Goal: Task Accomplishment & Management: Complete application form

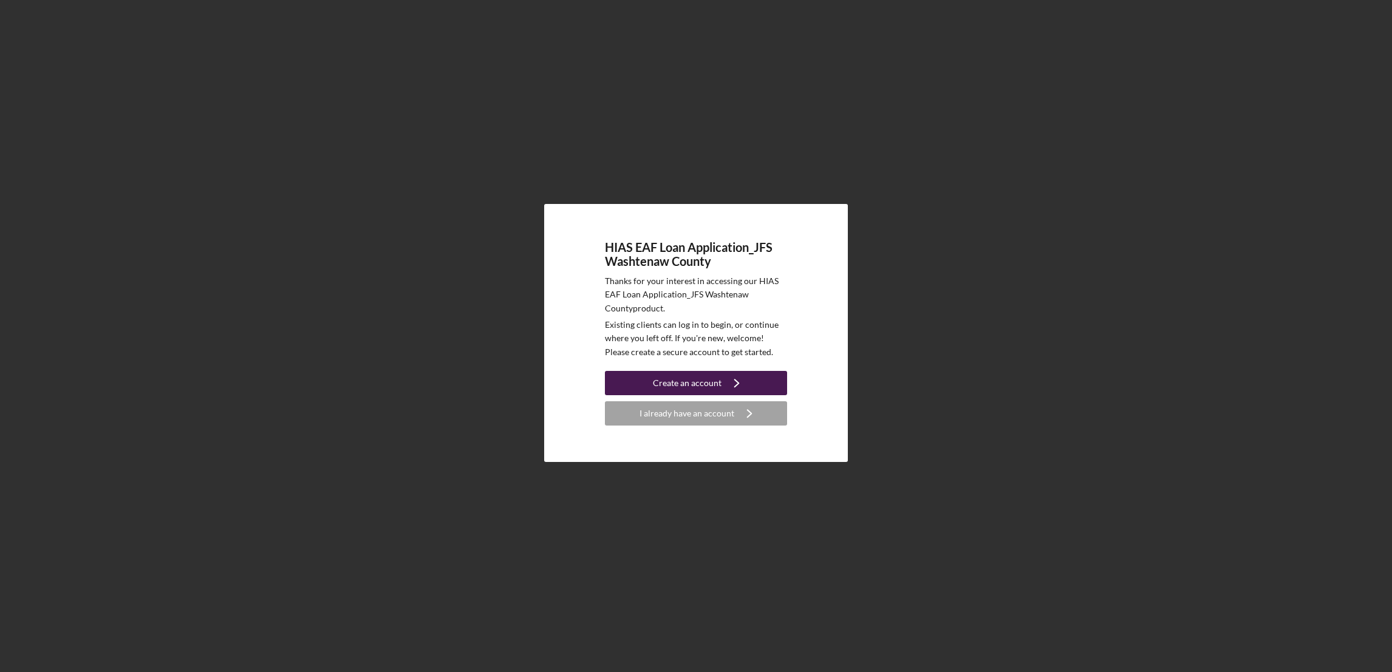
click at [699, 379] on div "Create an account" at bounding box center [687, 383] width 69 height 24
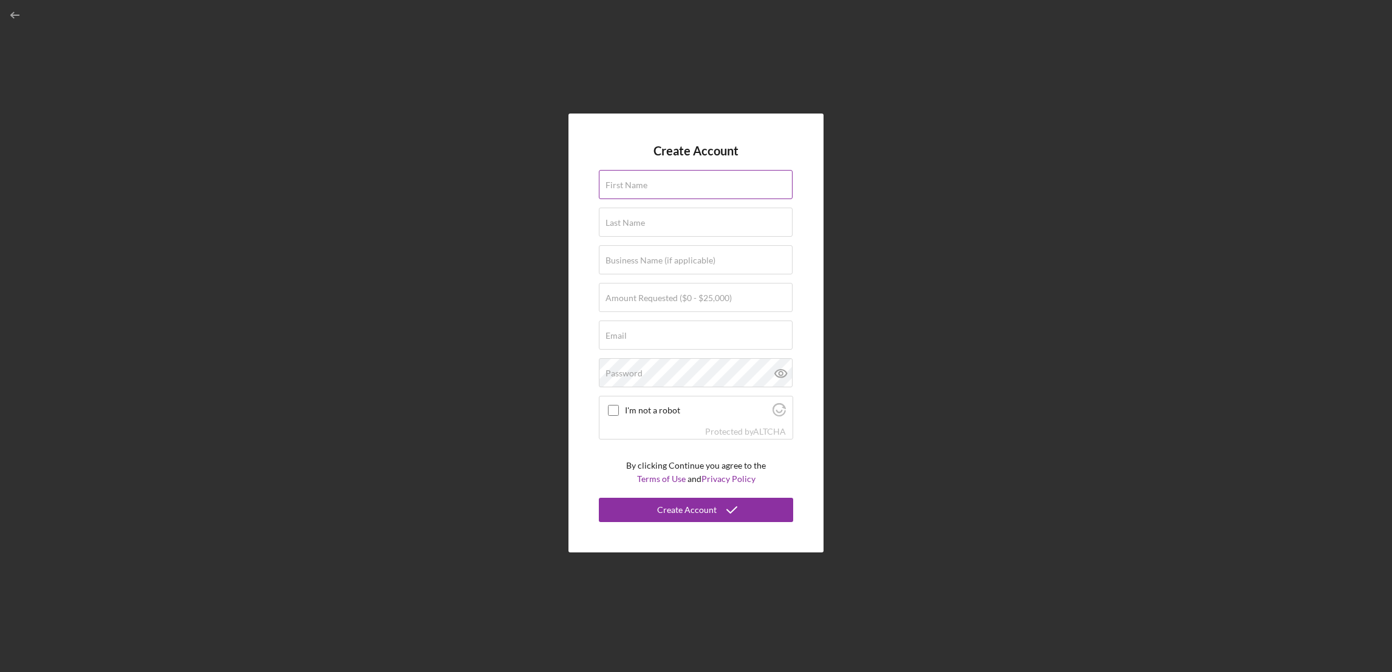
click at [630, 186] on label "First Name" at bounding box center [626, 185] width 42 height 10
click at [630, 186] on input "First Name" at bounding box center [696, 184] width 194 height 29
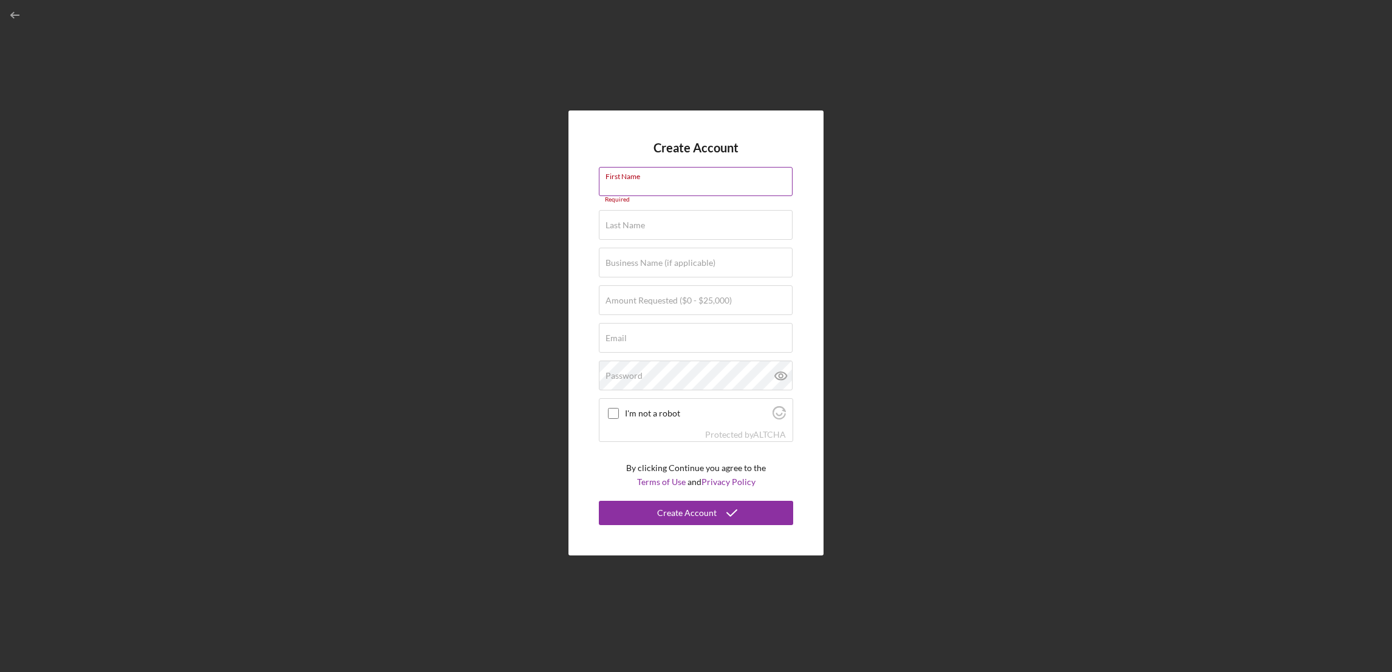
paste input "[PERSON_NAME]"
drag, startPoint x: 625, startPoint y: 186, endPoint x: 661, endPoint y: 185, distance: 36.4
click at [661, 185] on input "[PERSON_NAME]" at bounding box center [696, 180] width 194 height 29
type input "[PERSON_NAME]"
click at [644, 221] on label "Last Name" at bounding box center [624, 219] width 39 height 10
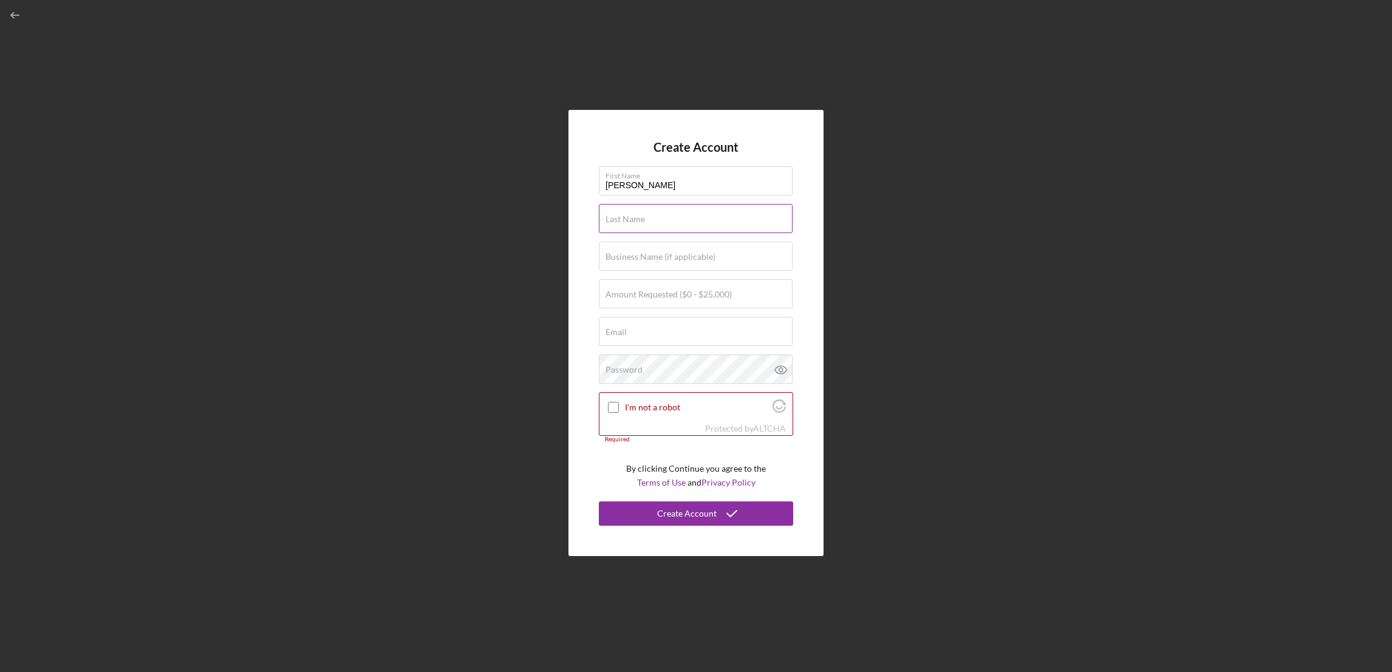
click at [644, 221] on input "Last Name" at bounding box center [696, 218] width 194 height 29
paste input "[PERSON_NAME]"
type input "[PERSON_NAME]"
click at [644, 258] on label "Business Name (if applicable)" at bounding box center [660, 257] width 110 height 10
click at [644, 258] on input "Business Name (if applicable)" at bounding box center [696, 256] width 194 height 29
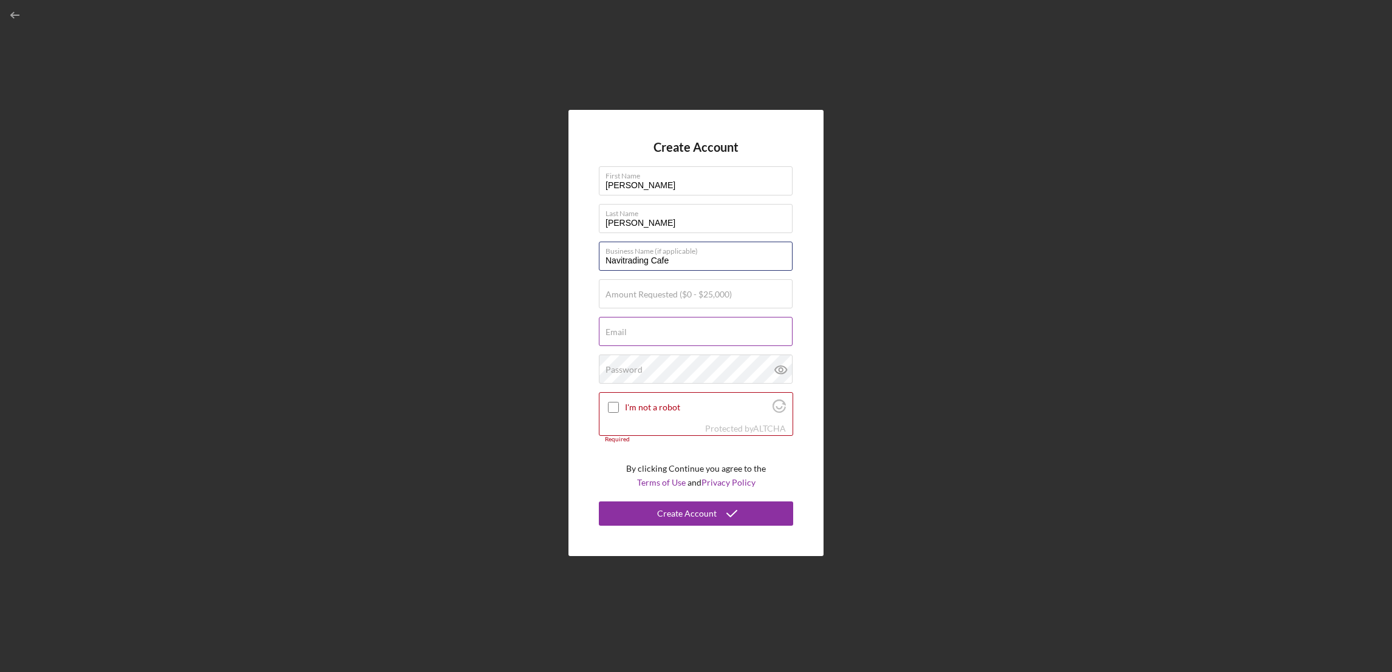
type input "Navitrading Cafe"
click at [625, 329] on label "Email" at bounding box center [615, 332] width 21 height 10
click at [625, 329] on input "Email" at bounding box center [696, 331] width 194 height 29
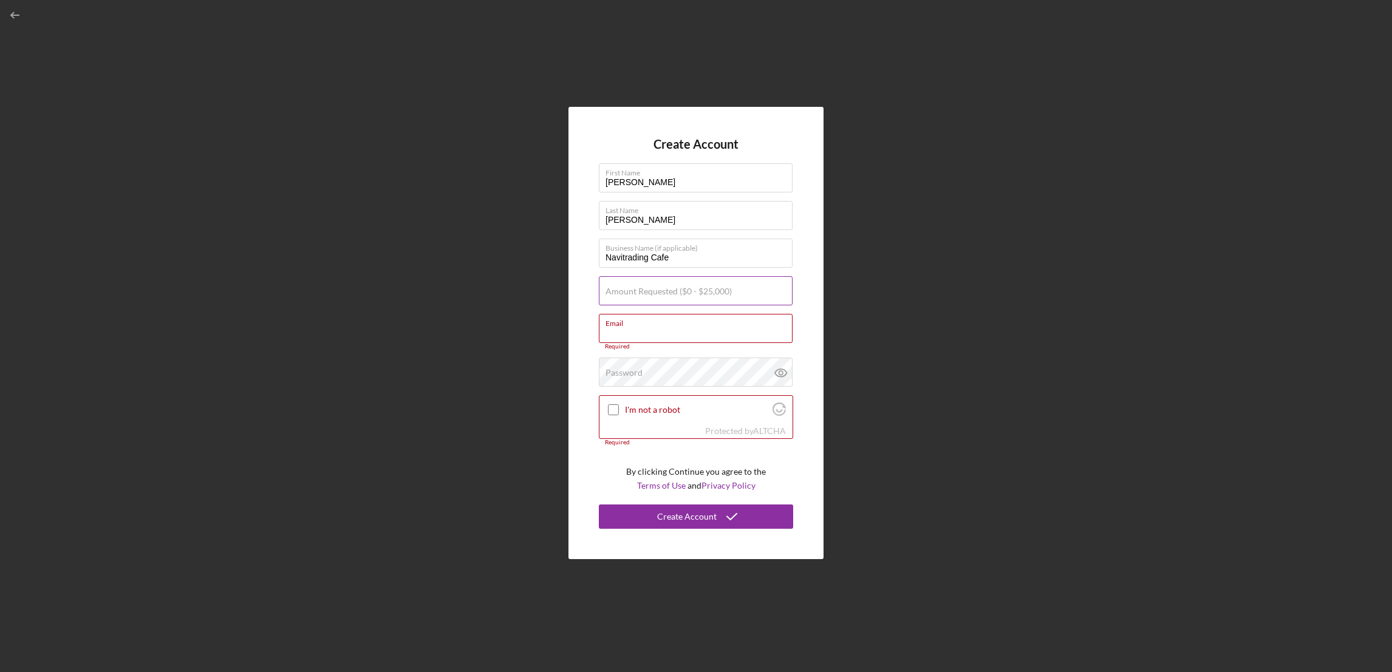
click at [644, 287] on label "Amount Requested ($0 - $25,000)" at bounding box center [668, 292] width 126 height 10
click at [644, 287] on input "Amount Requested ($0 - $25,000)" at bounding box center [696, 290] width 194 height 29
type input "$20,000"
click at [636, 328] on input "Email" at bounding box center [696, 328] width 194 height 29
click at [661, 331] on input "Email" at bounding box center [696, 328] width 194 height 29
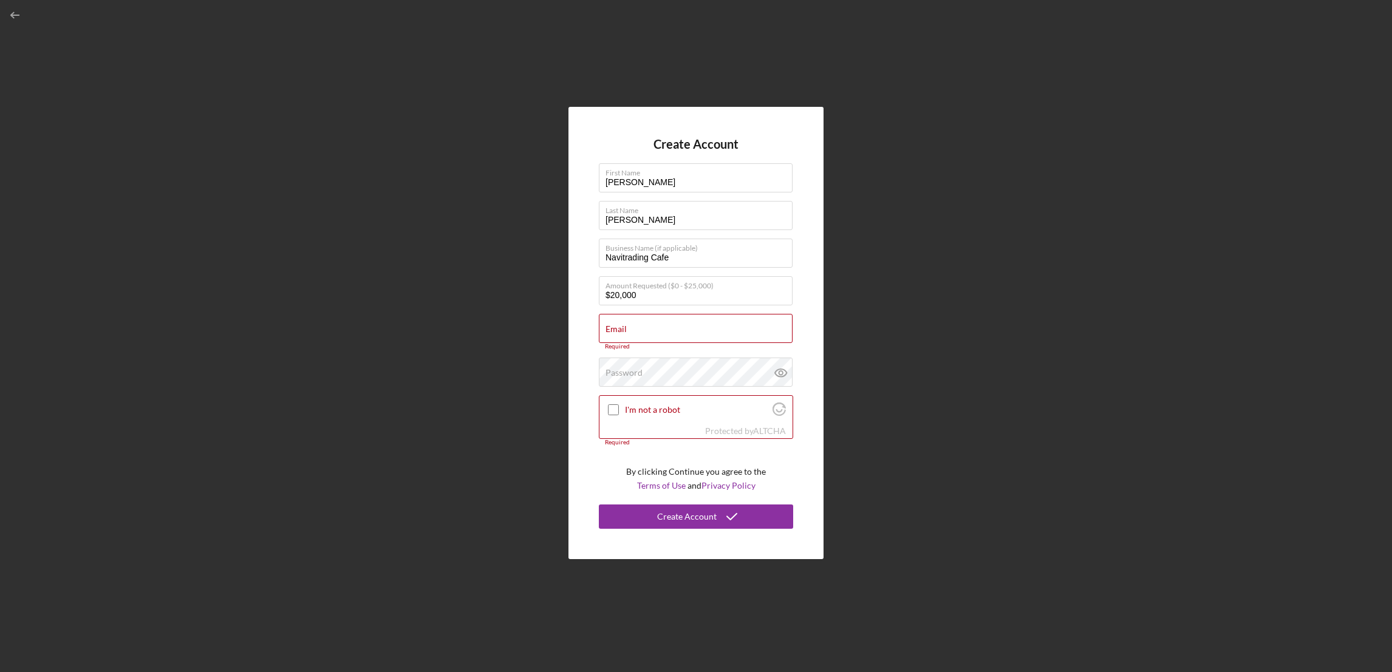
click at [948, 307] on div "Create Account First Name [PERSON_NAME] Last Name [PERSON_NAME] Business Name (…" at bounding box center [695, 333] width 1379 height 666
click at [642, 331] on input "Email" at bounding box center [696, 328] width 194 height 29
paste input "[EMAIL_ADDRESS][DOMAIN_NAME]"
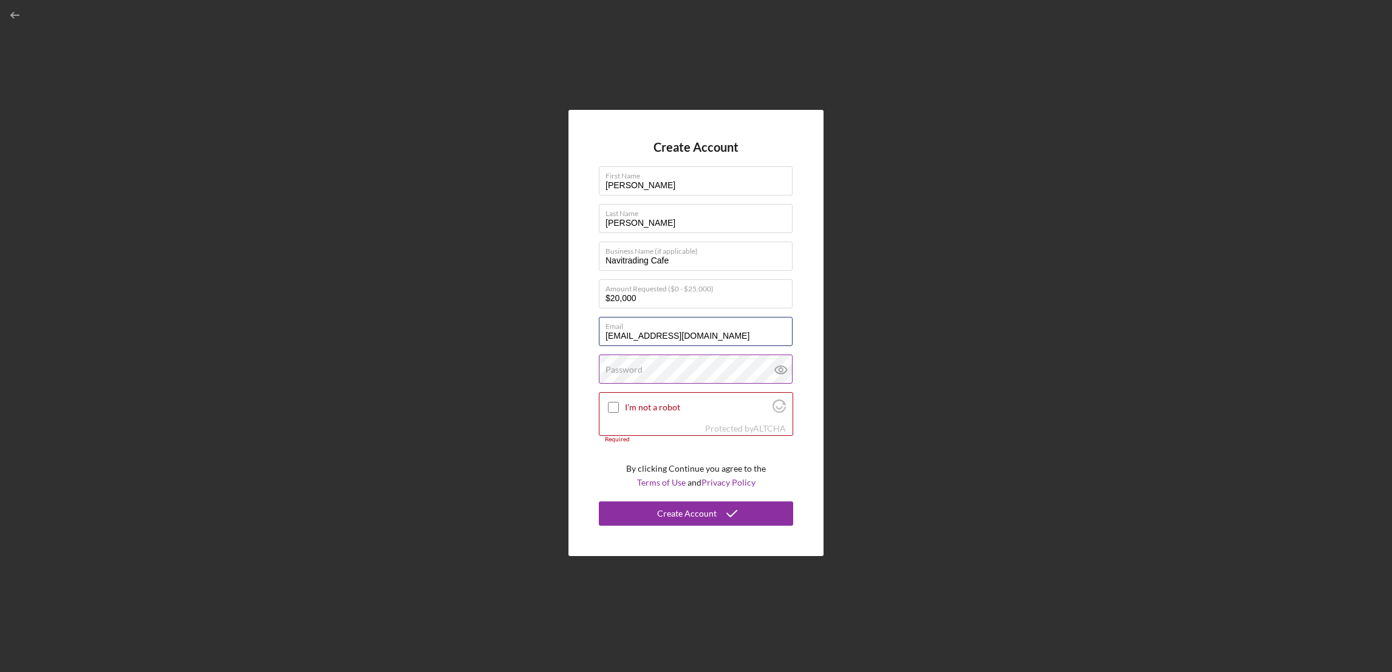
type input "[EMAIL_ADDRESS][DOMAIN_NAME]"
click at [635, 369] on label "Password" at bounding box center [623, 370] width 37 height 10
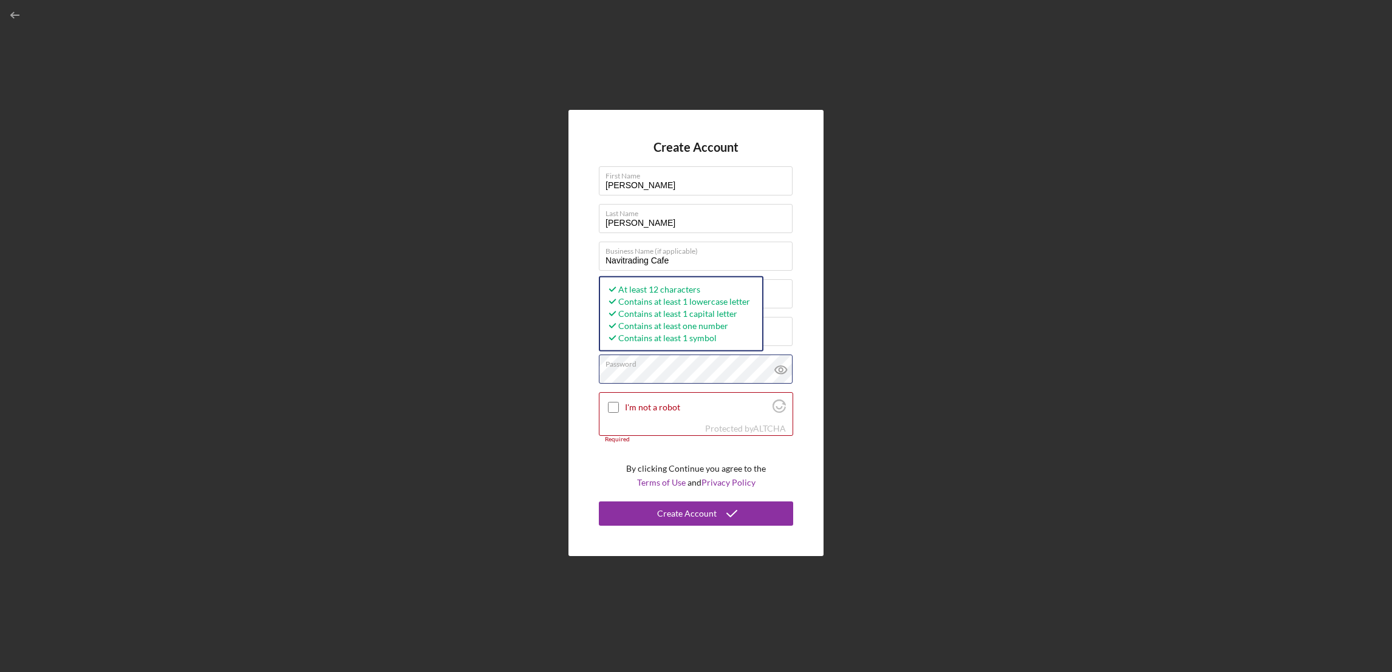
click at [552, 367] on div "Create Account First Name [PERSON_NAME] Last Name [PERSON_NAME] Business Name (…" at bounding box center [695, 333] width 1379 height 666
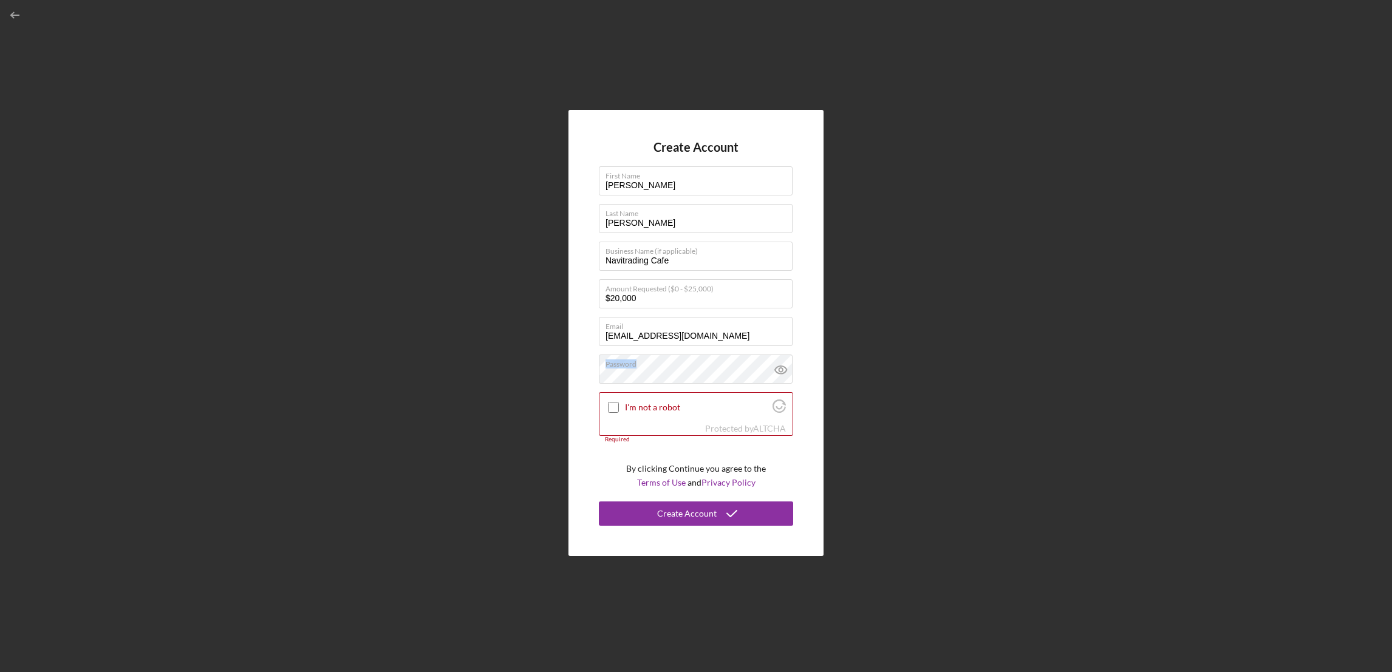
drag, startPoint x: 690, startPoint y: 368, endPoint x: 587, endPoint y: 370, distance: 103.2
click at [587, 370] on div "Create Account First Name [PERSON_NAME] Last Name [PERSON_NAME] Business Name (…" at bounding box center [695, 333] width 255 height 446
click at [777, 367] on icon at bounding box center [781, 370] width 12 height 8
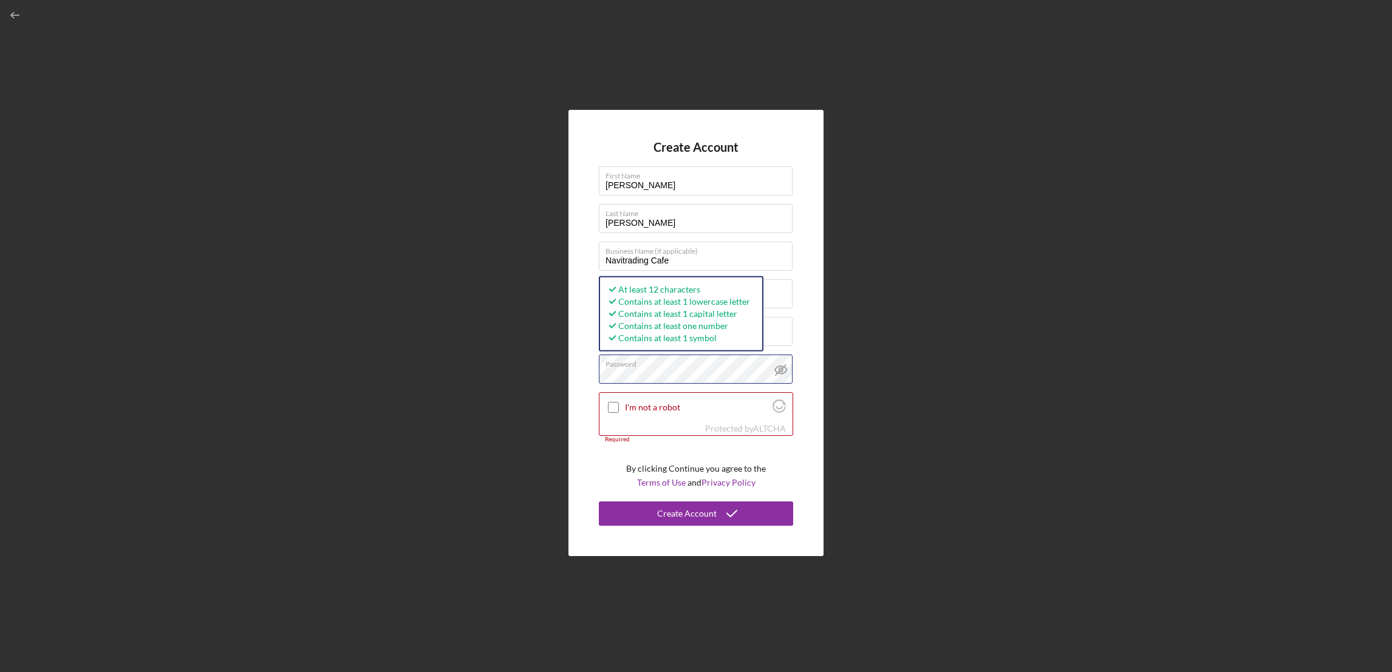
click at [584, 376] on div "Create Account First Name [PERSON_NAME] Last Name [PERSON_NAME] Business Name (…" at bounding box center [695, 333] width 255 height 446
click at [611, 406] on input "I'm not a robot" at bounding box center [613, 407] width 11 height 11
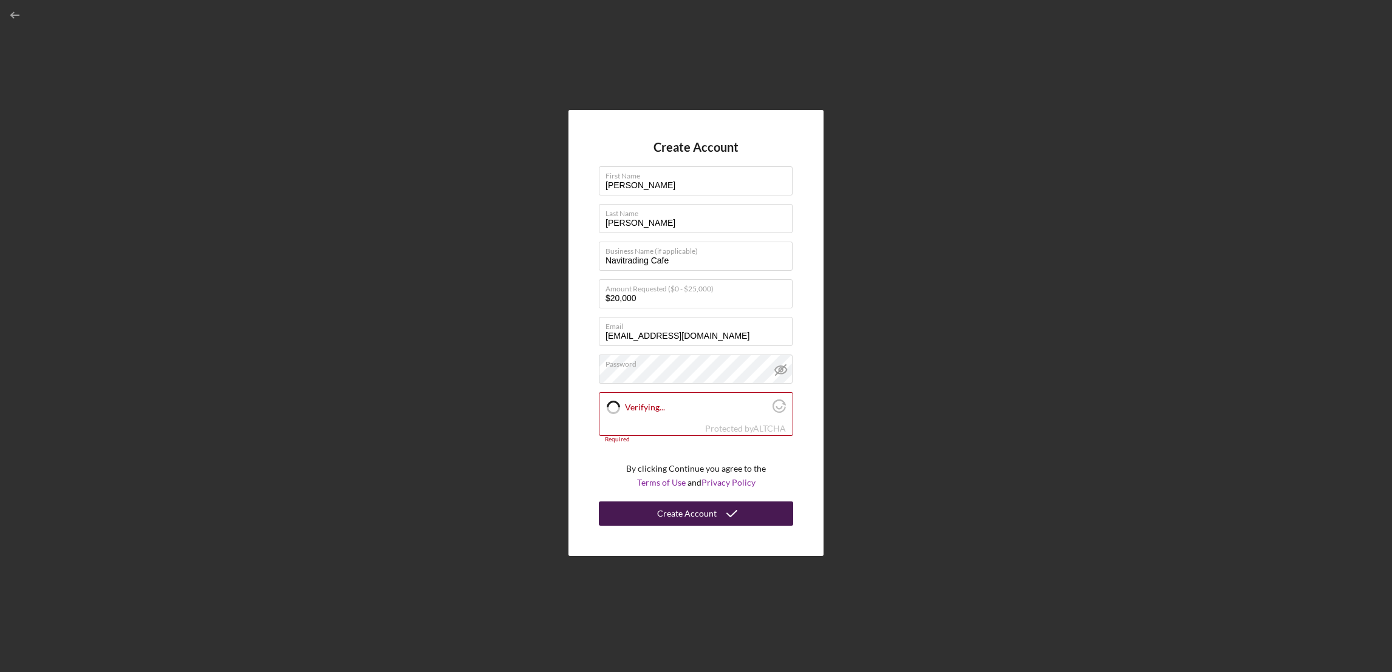
checkbox input "true"
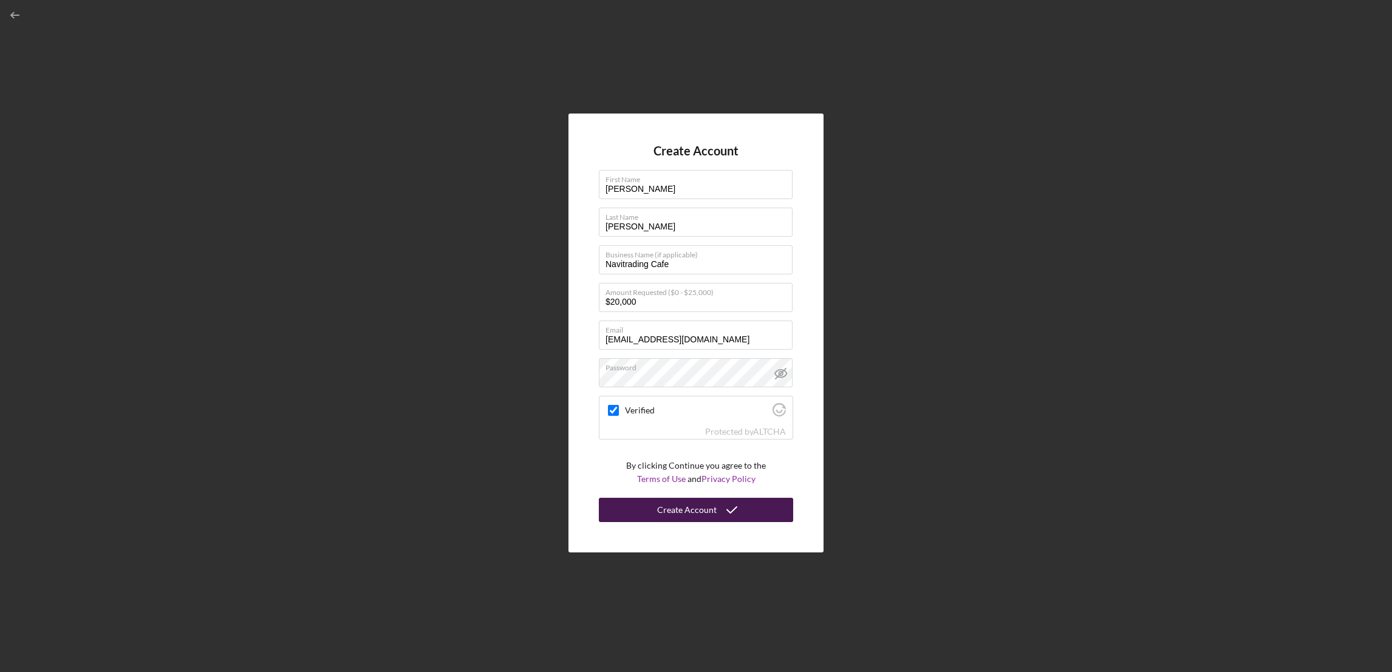
click at [671, 517] on div "Create Account" at bounding box center [686, 510] width 59 height 24
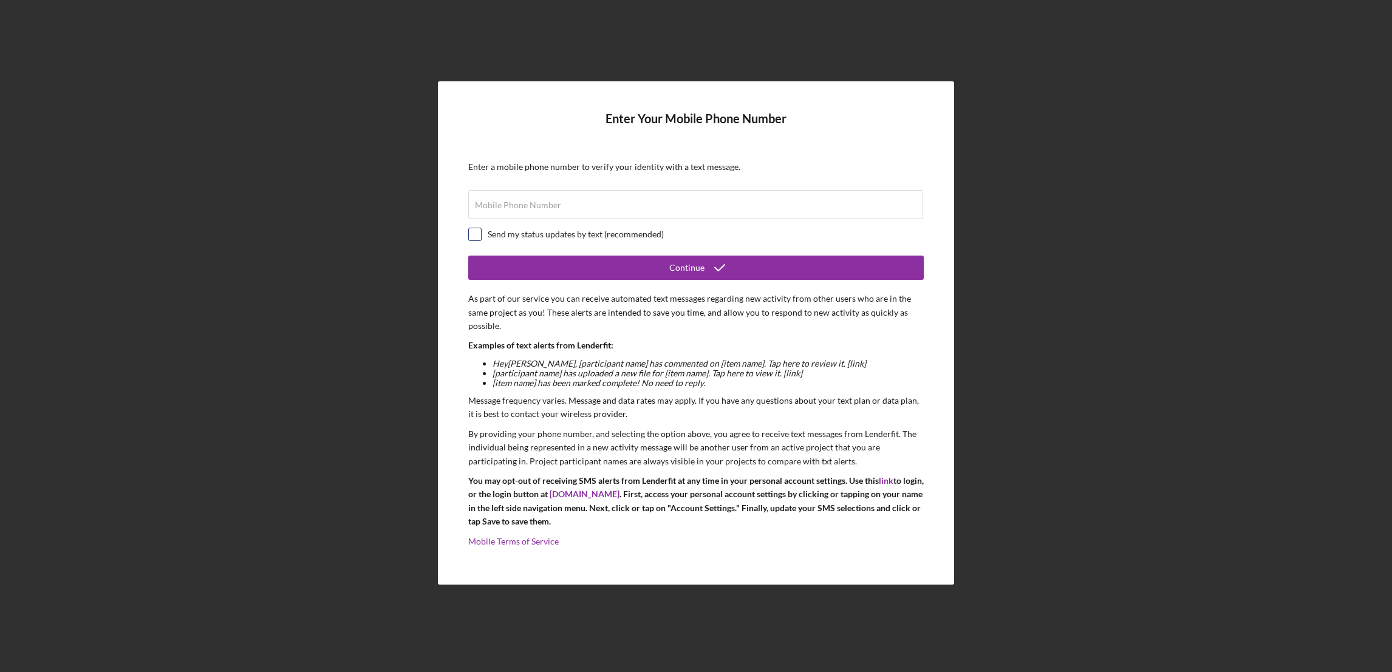
click at [471, 236] on input "checkbox" at bounding box center [475, 234] width 12 height 12
checkbox input "true"
click at [511, 202] on label "Mobile Phone Number" at bounding box center [518, 205] width 86 height 10
click at [511, 202] on input "Mobile Phone Number" at bounding box center [695, 204] width 455 height 29
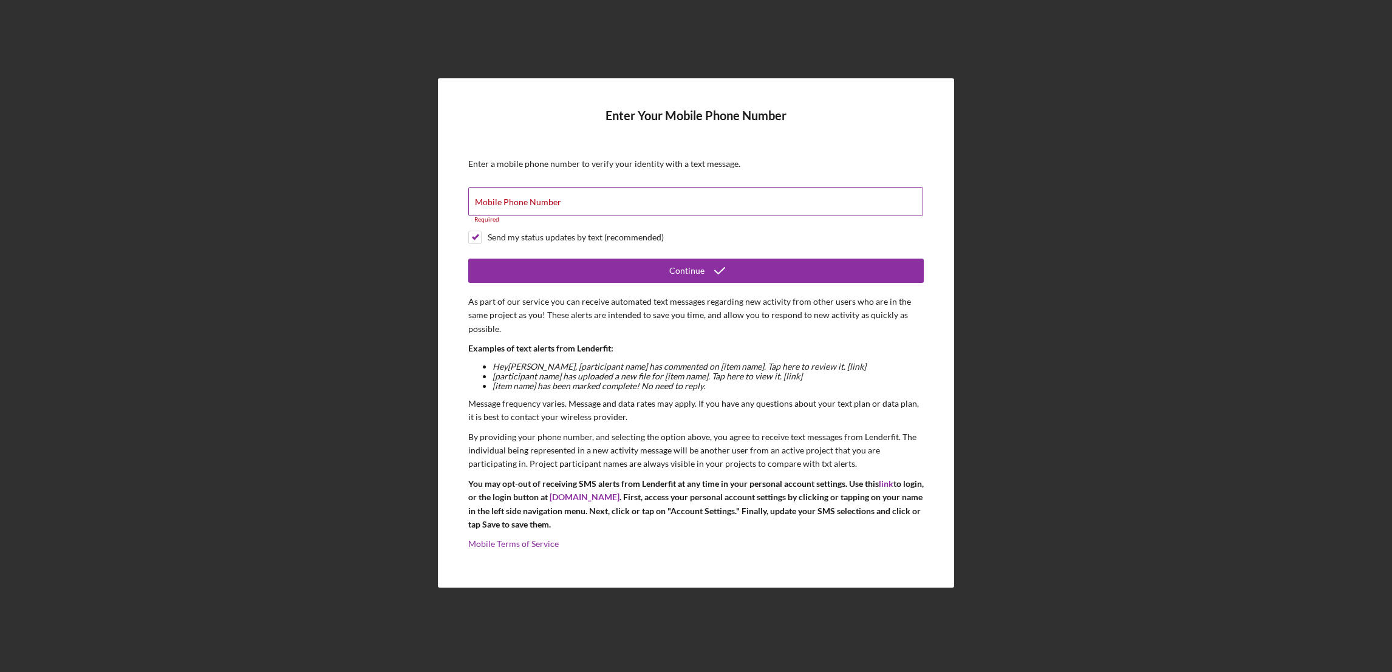
click at [596, 196] on div "Mobile Phone Number Required" at bounding box center [695, 205] width 455 height 36
click at [548, 204] on label "Mobile Phone Number" at bounding box center [518, 202] width 86 height 10
click at [548, 204] on input "Mobile Phone Number" at bounding box center [695, 201] width 455 height 29
paste input "[PHONE_NUMBER]"
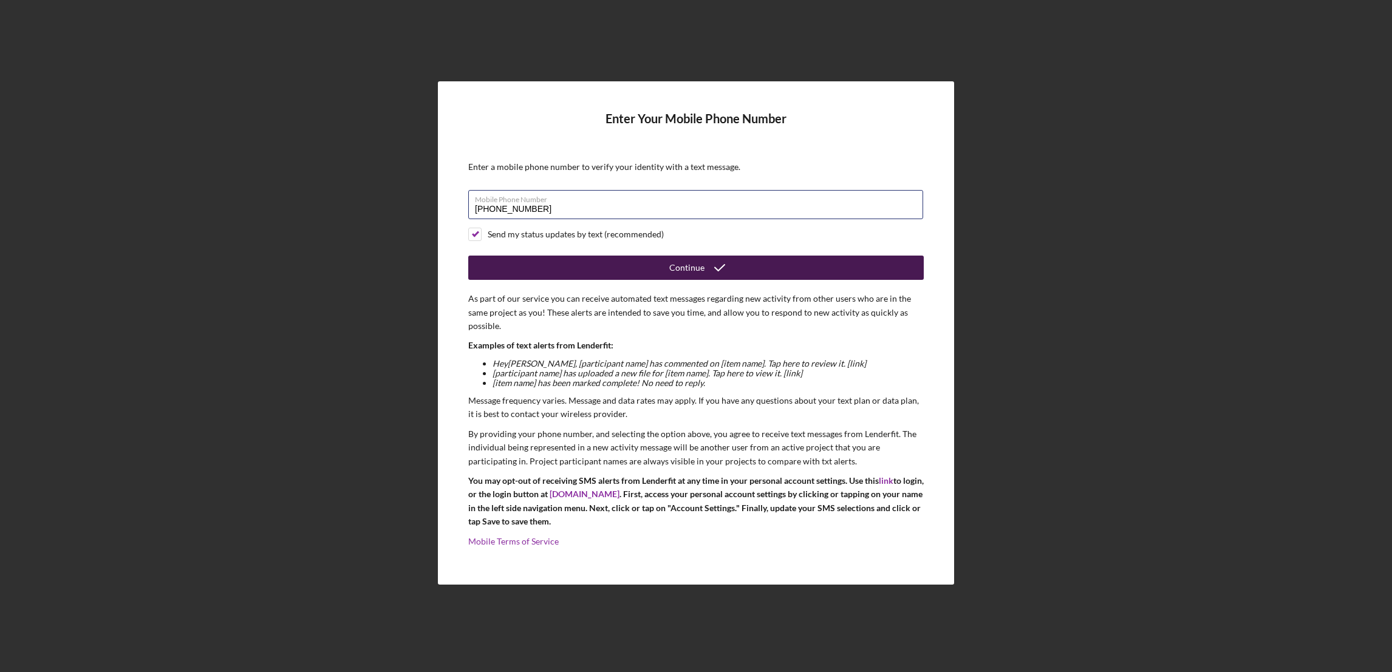
type input "[PHONE_NUMBER]"
click at [707, 270] on icon "submit" at bounding box center [719, 268] width 30 height 30
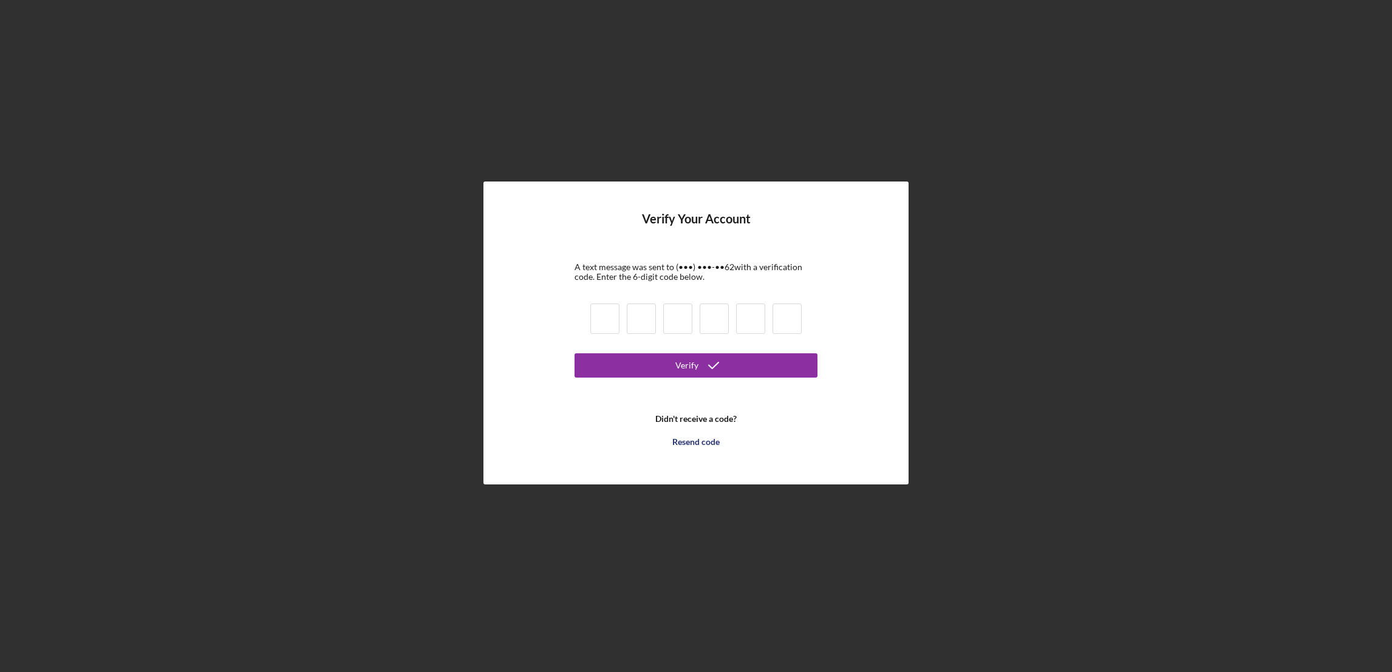
click at [604, 319] on input at bounding box center [604, 319] width 29 height 30
type input "0"
type input "9"
type input "4"
type input "7"
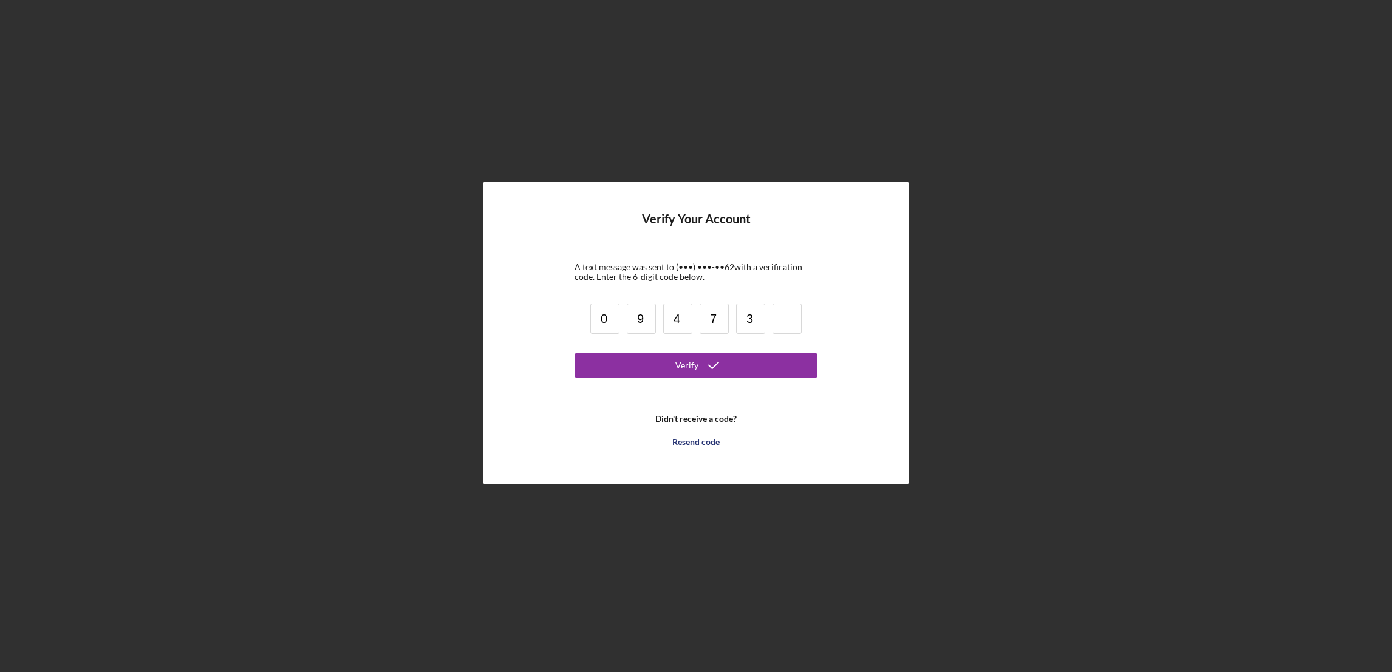
type input "3"
type input "8"
click at [718, 369] on icon "submit" at bounding box center [713, 365] width 30 height 30
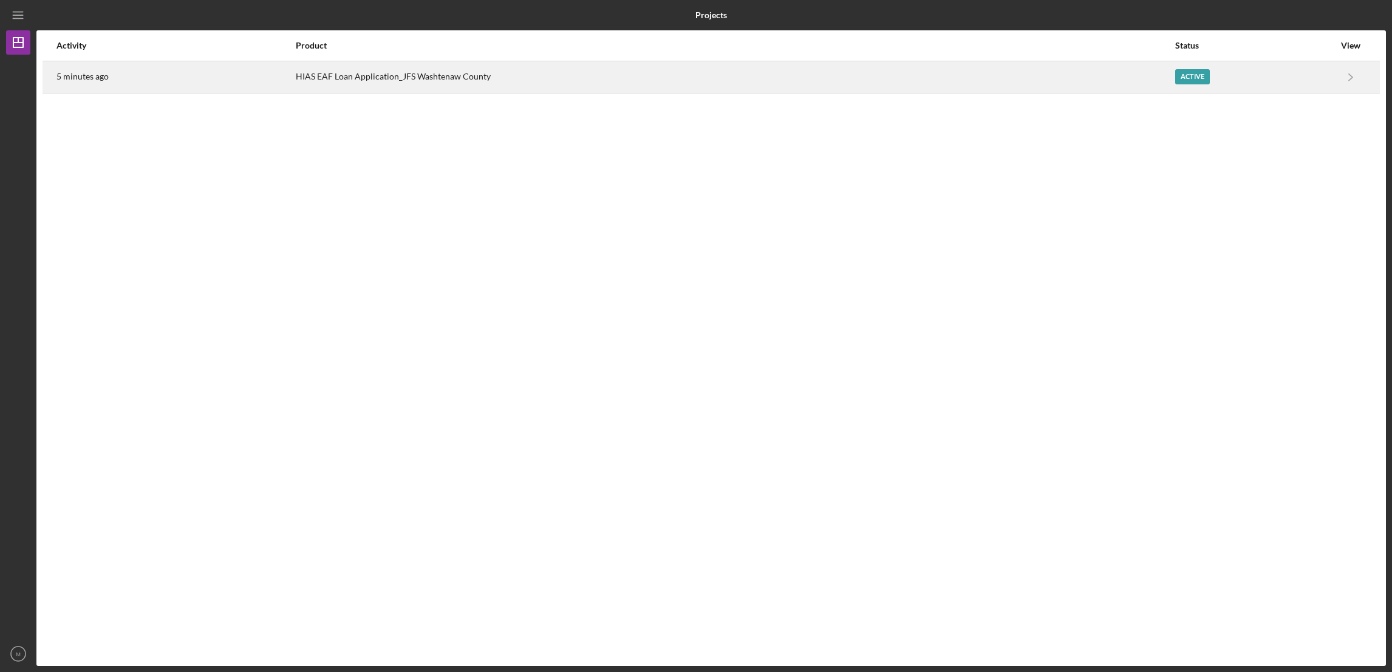
click at [428, 73] on div "HIAS EAF Loan Application_JFS Washtenaw County" at bounding box center [734, 77] width 877 height 30
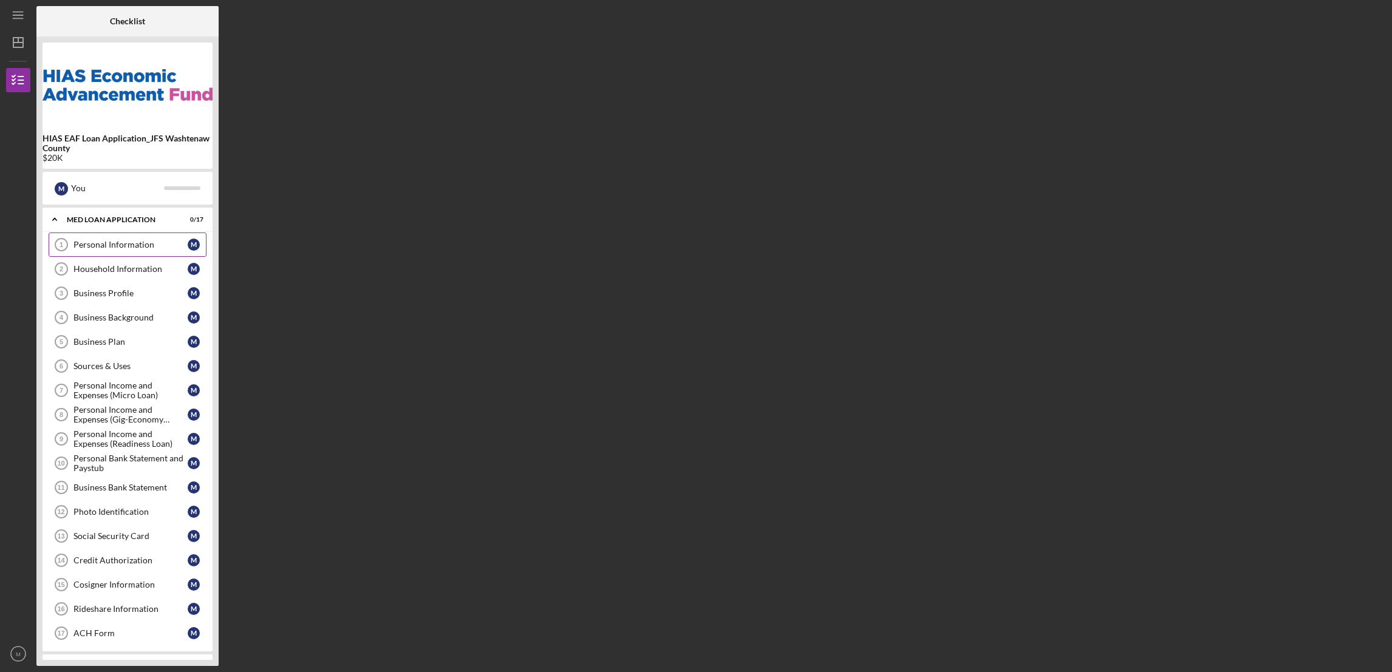
click at [122, 243] on div "Personal Information" at bounding box center [130, 245] width 114 height 10
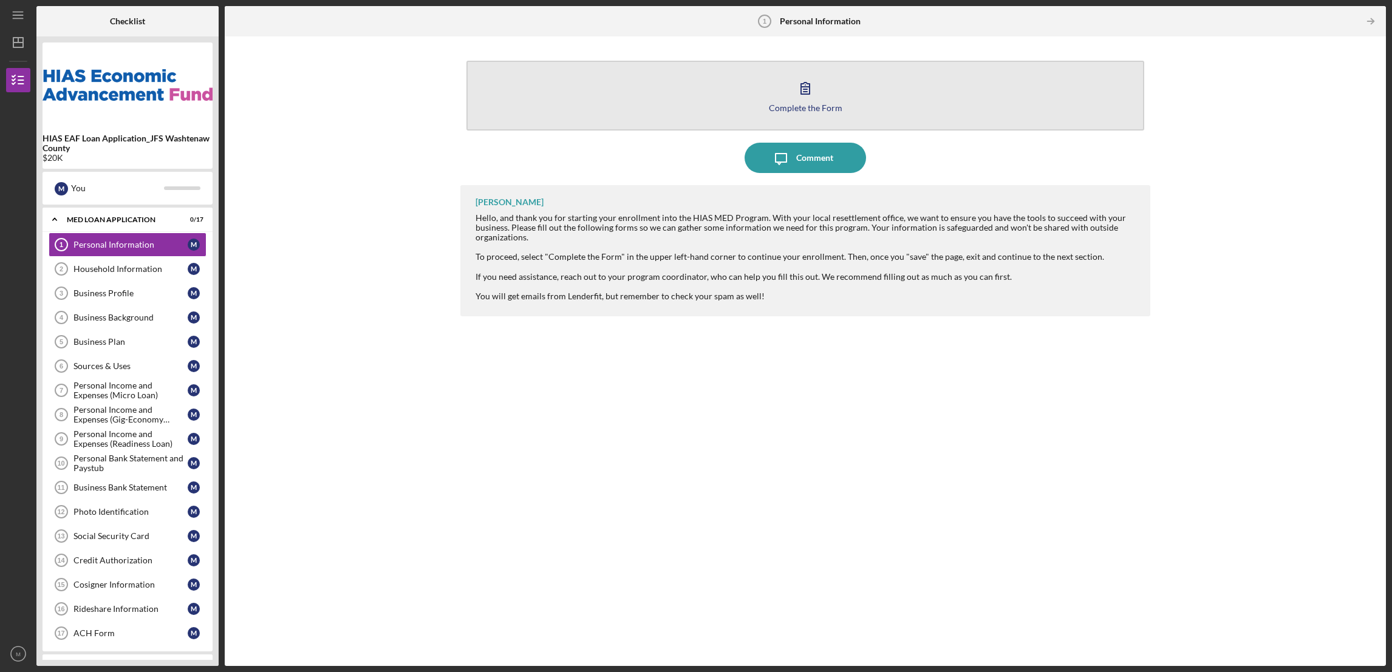
click at [790, 103] on div "Complete the Form" at bounding box center [805, 107] width 73 height 9
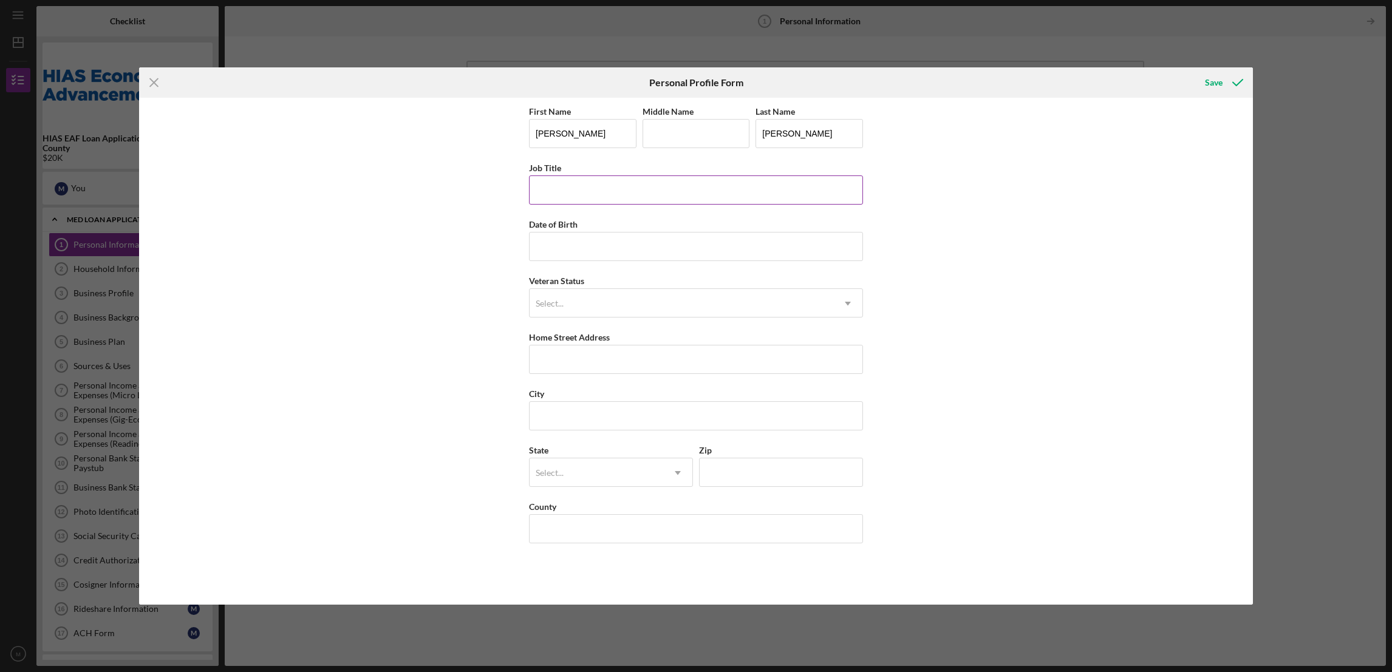
click at [556, 190] on input "Job Title" at bounding box center [696, 189] width 334 height 29
click at [560, 183] on input "Job Title" at bounding box center [696, 189] width 334 height 29
type input "l"
type input "Line Cut (Mothers Pizza)"
click at [654, 244] on input "Date of Birth" at bounding box center [696, 246] width 334 height 29
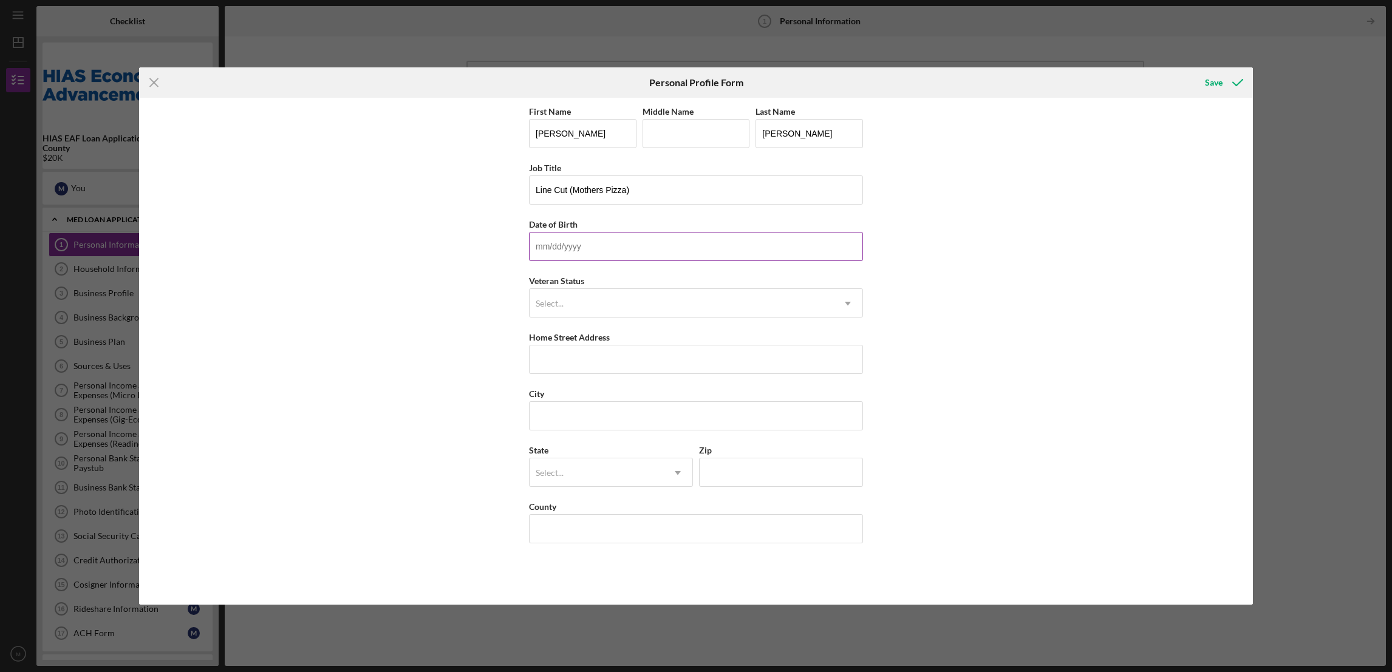
click at [639, 241] on input "Date of Birth" at bounding box center [696, 246] width 334 height 29
type input "[DATE]"
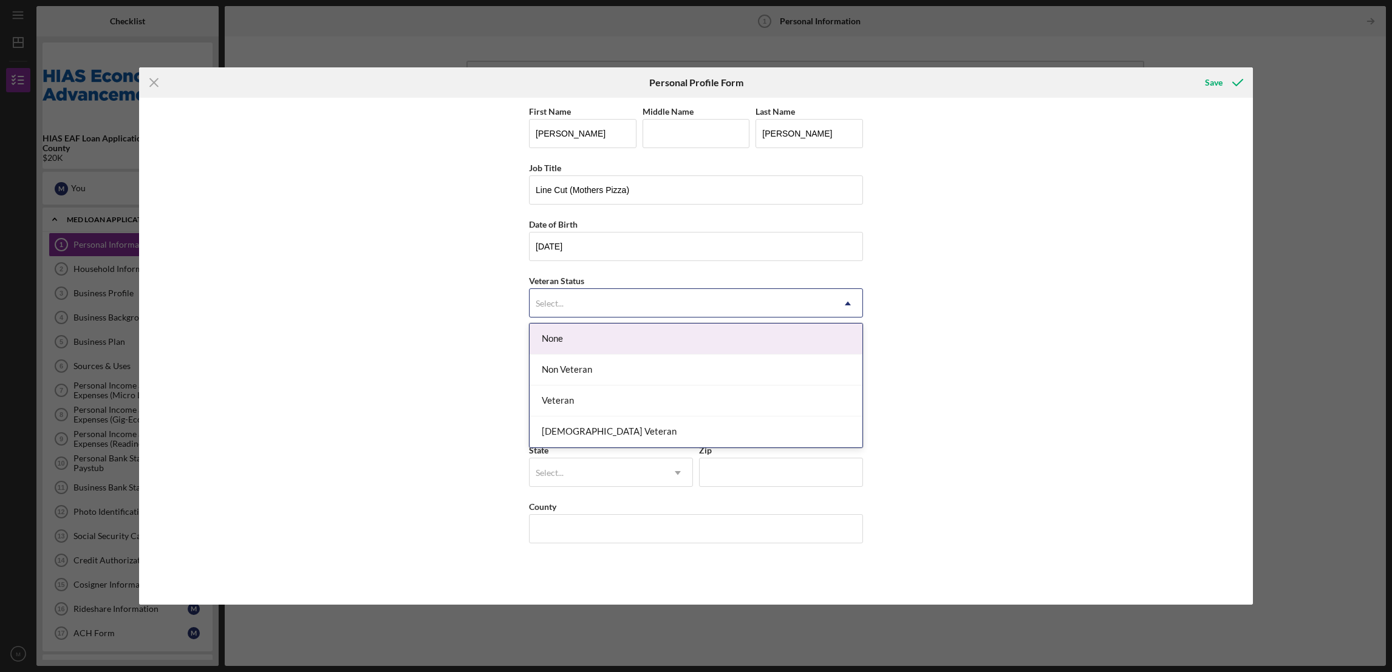
click at [594, 301] on div "Select..." at bounding box center [681, 304] width 304 height 28
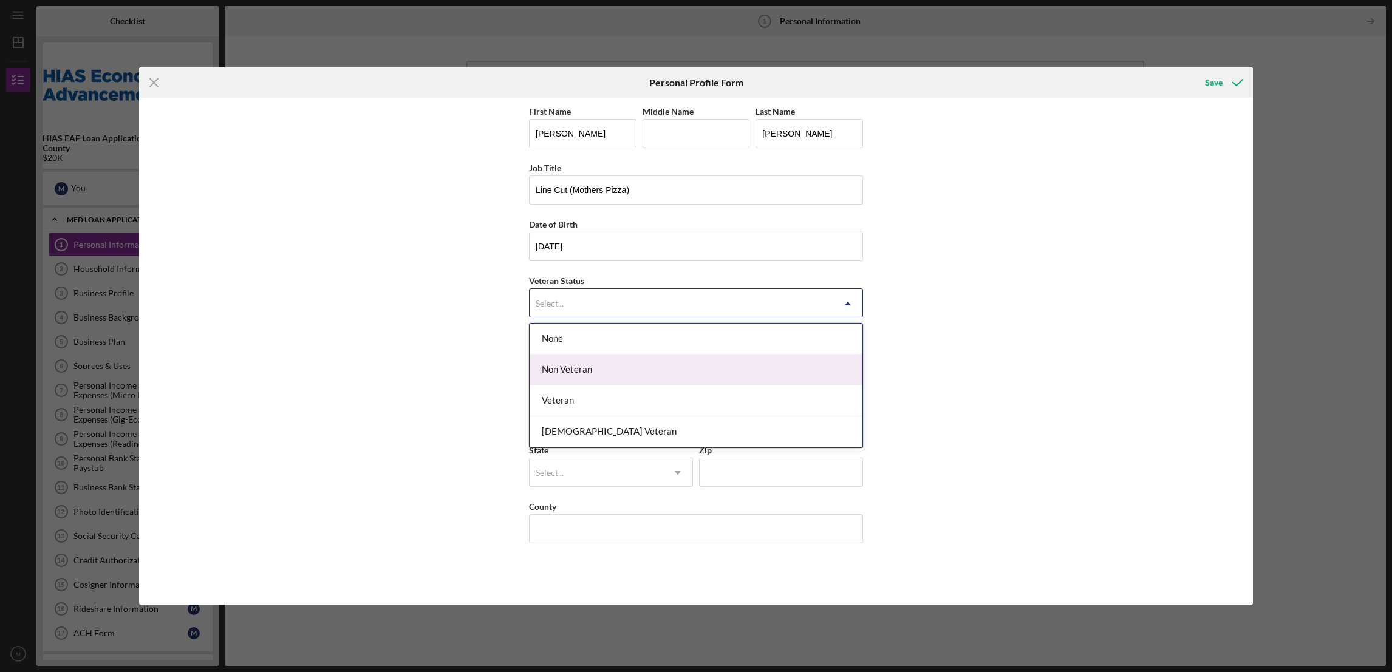
click at [571, 372] on div "Non Veteran" at bounding box center [695, 370] width 333 height 31
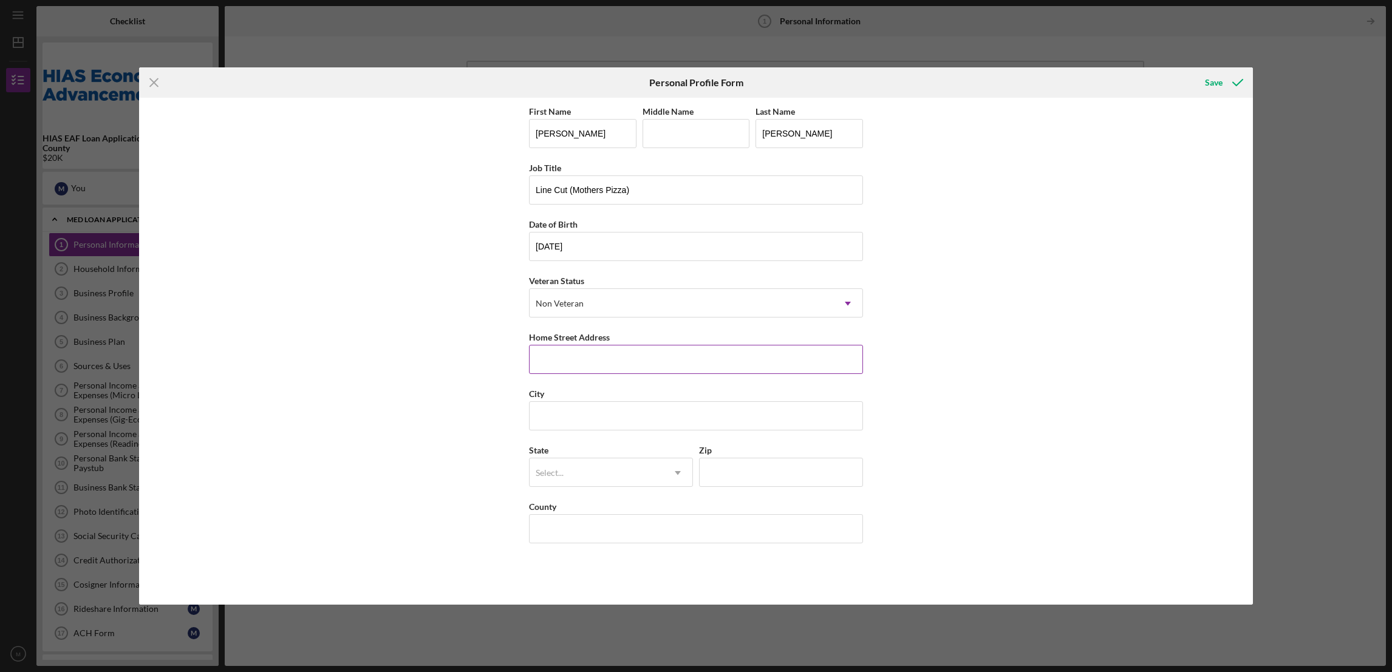
click at [585, 357] on input "Home Street Address" at bounding box center [696, 359] width 334 height 29
click at [570, 361] on input "Home Street Address" at bounding box center [696, 359] width 334 height 29
click at [962, 378] on div "First Name [PERSON_NAME] Middle Name Last Name [PERSON_NAME] Job Title Line Cut…" at bounding box center [695, 352] width 1113 height 508
click at [591, 359] on input "Home Street Address" at bounding box center [696, 359] width 334 height 29
type input "[STREET_ADDRESS]"
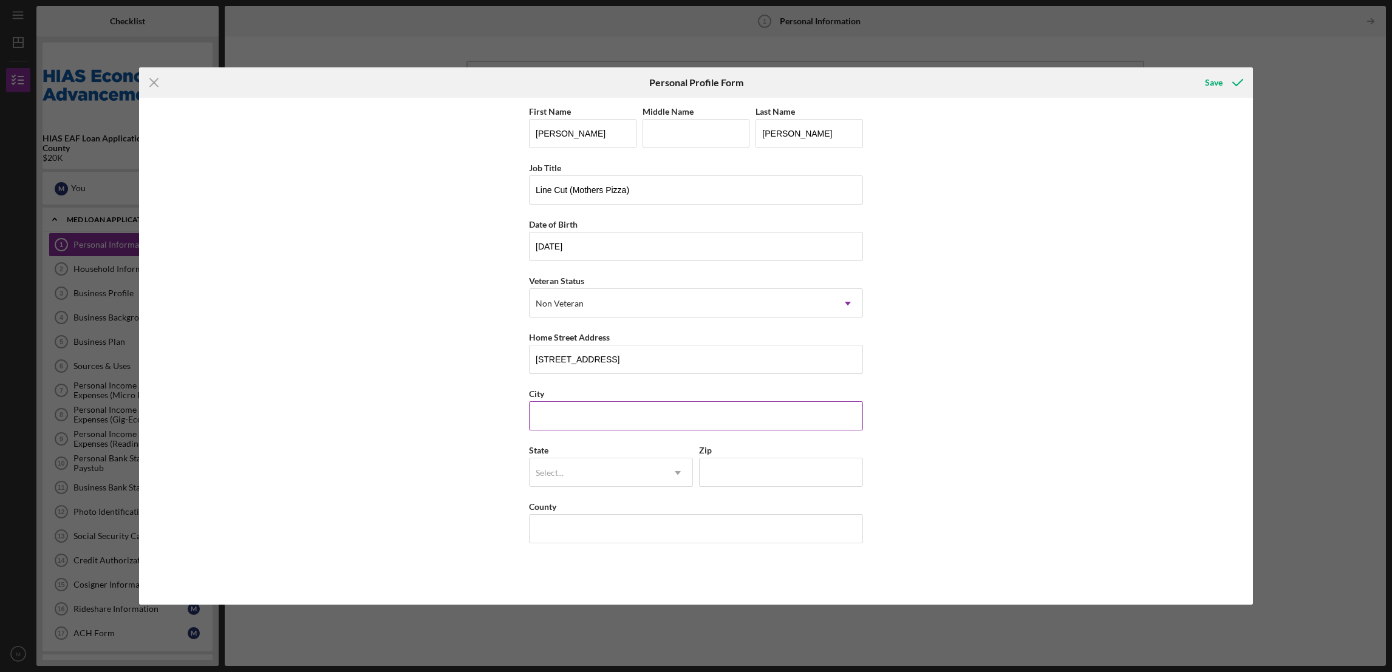
click at [557, 424] on input "City" at bounding box center [696, 415] width 334 height 29
type input "Ypsilanti,"
click at [659, 467] on div "Select..." at bounding box center [596, 473] width 134 height 28
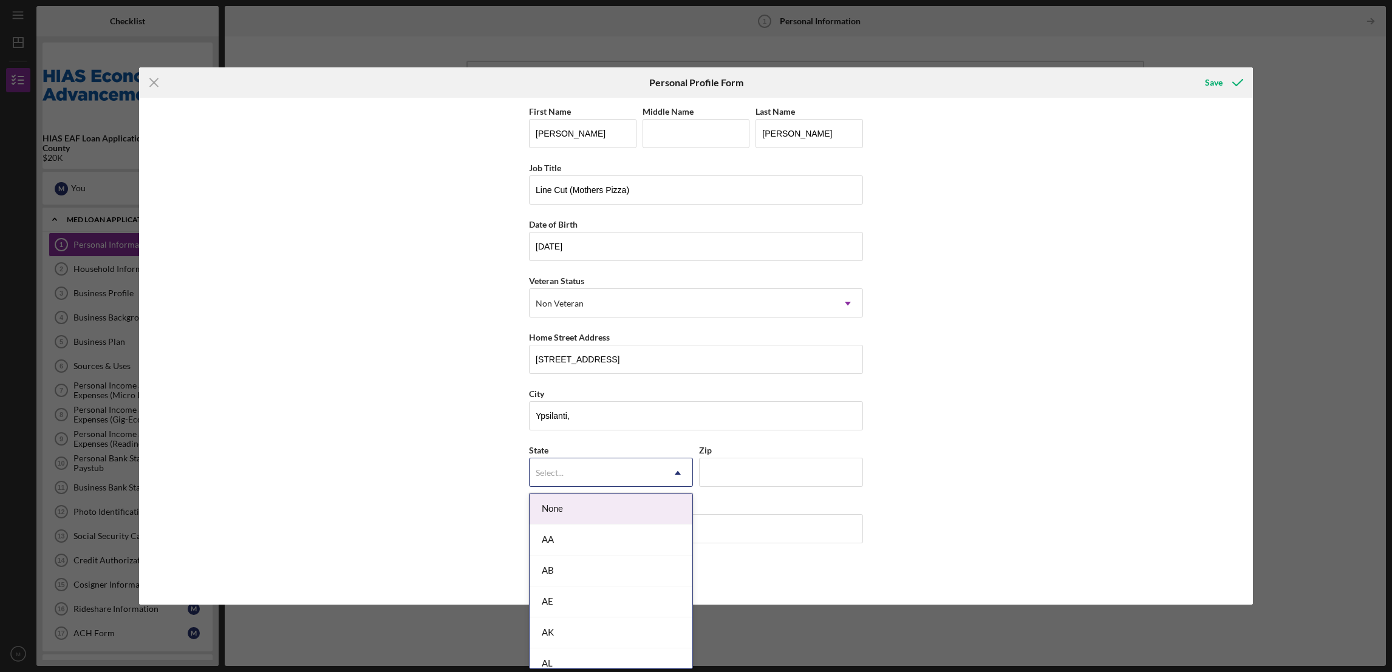
type input "m"
type input "MI"
click at [575, 535] on div "MI" at bounding box center [610, 540] width 163 height 31
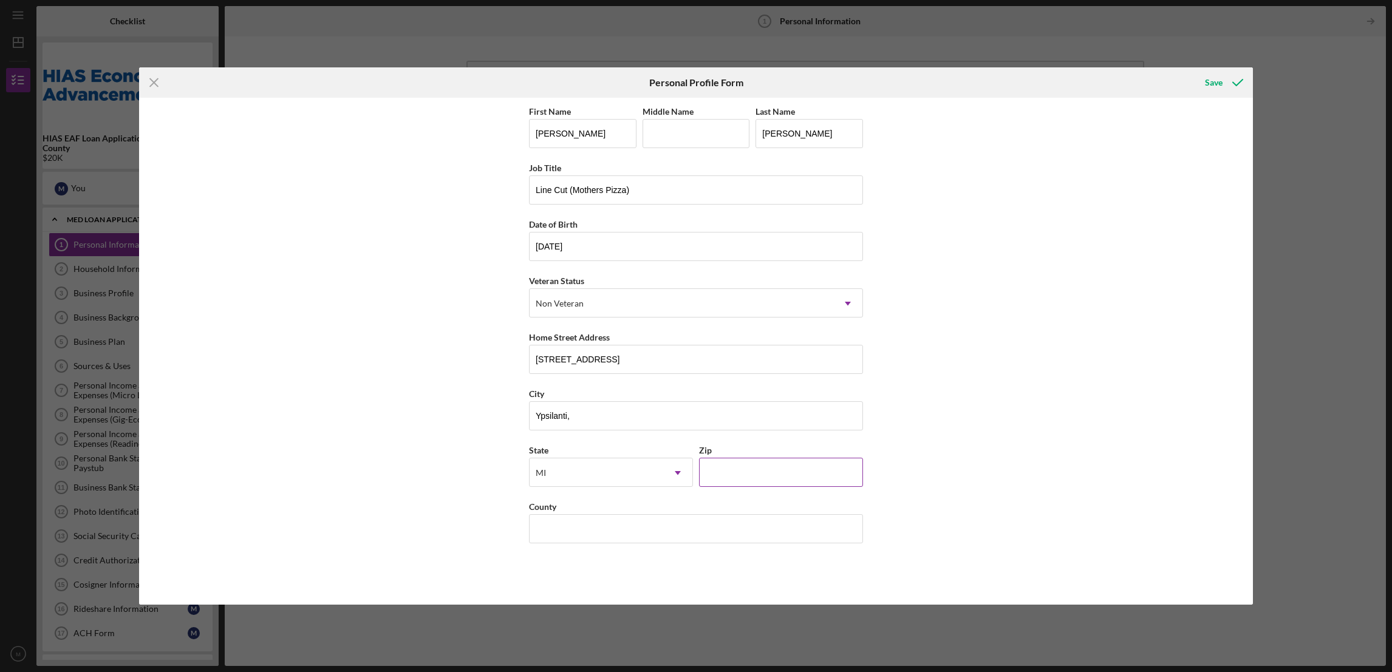
click at [746, 471] on input "Zip" at bounding box center [781, 472] width 164 height 29
type input "48197"
click at [583, 533] on input "County" at bounding box center [696, 528] width 334 height 29
type input "[GEOGRAPHIC_DATA]"
click at [1214, 79] on div "Save" at bounding box center [1214, 82] width 18 height 24
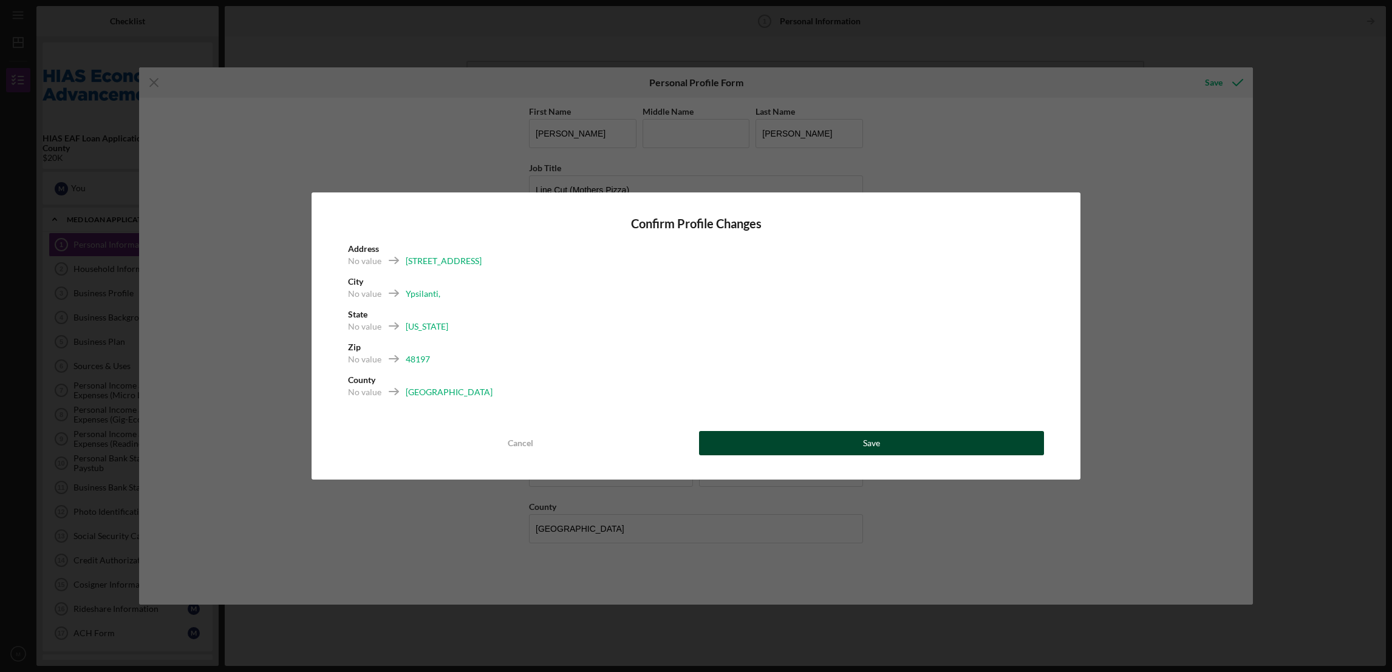
click at [866, 437] on div "Save" at bounding box center [871, 443] width 17 height 24
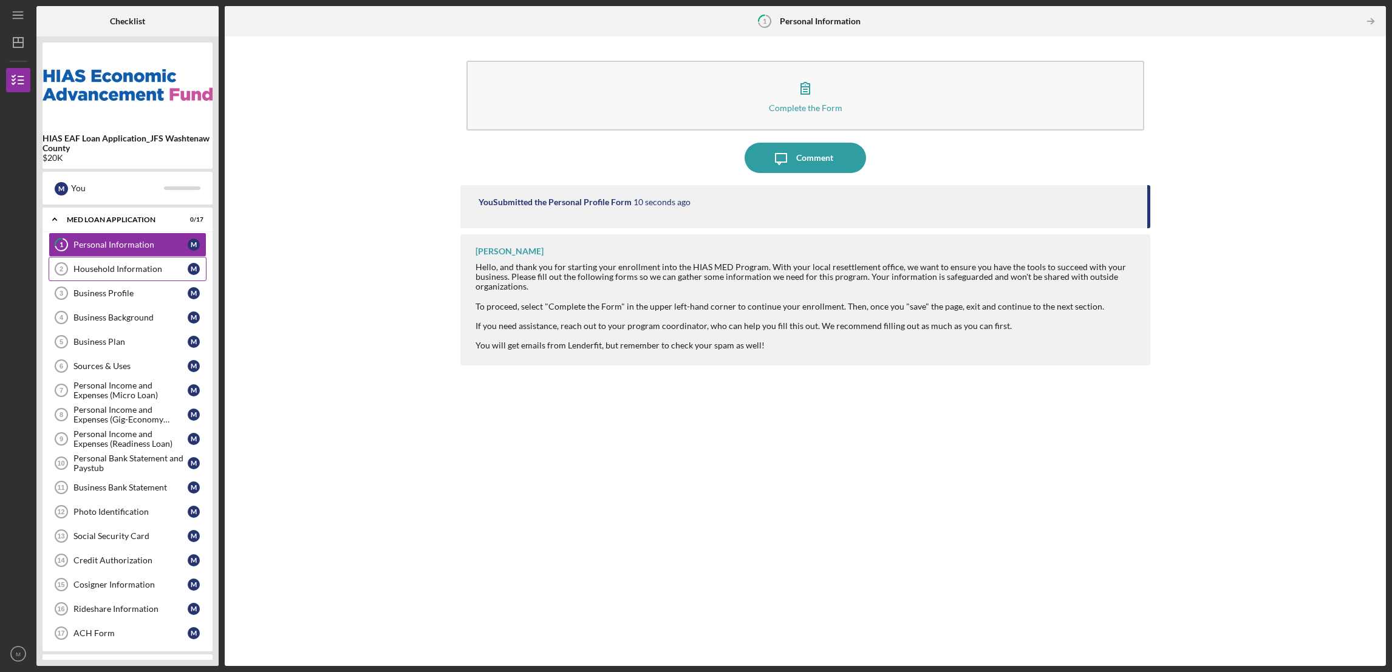
click at [118, 268] on div "Household Information" at bounding box center [130, 269] width 114 height 10
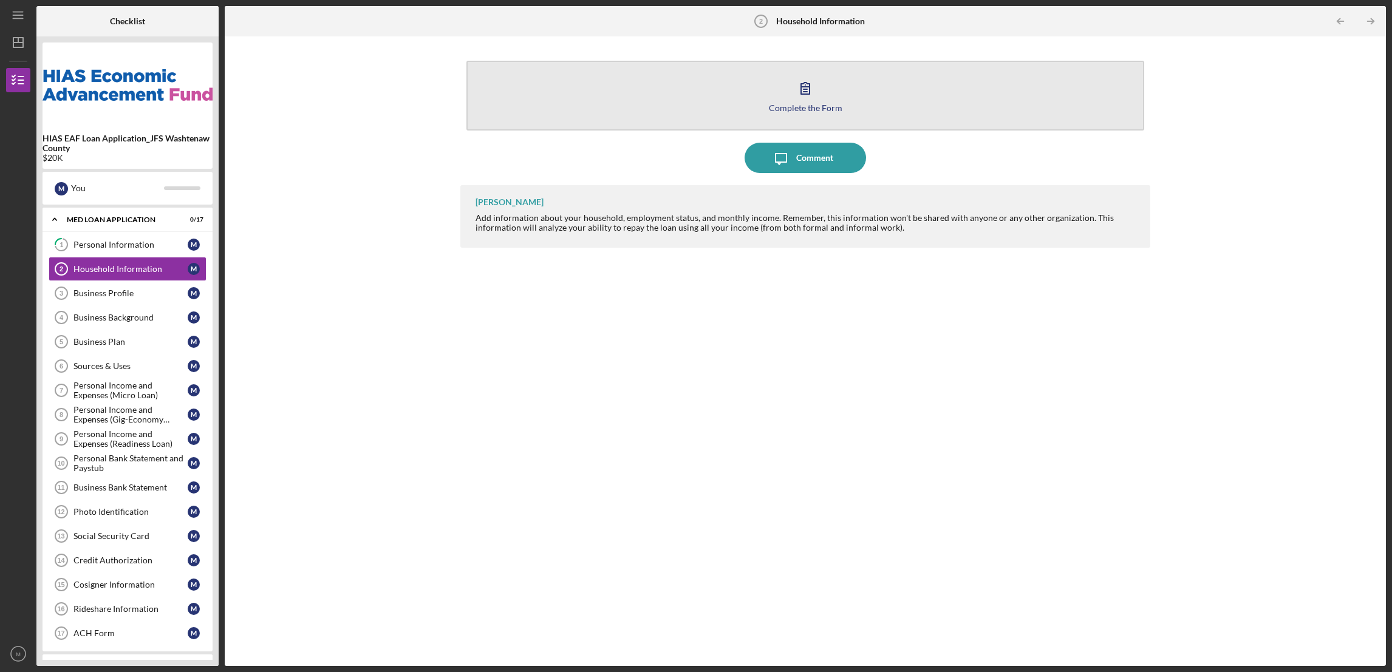
click at [795, 103] on div "Complete the Form" at bounding box center [805, 107] width 73 height 9
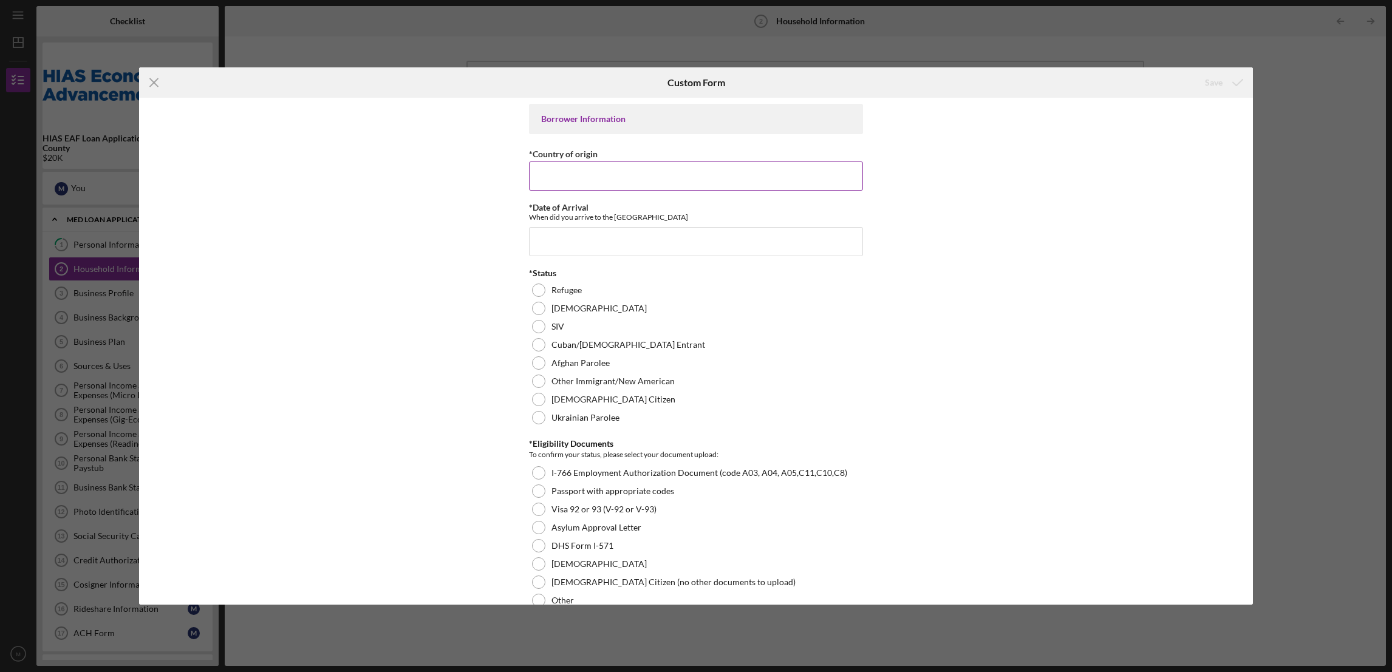
click at [584, 175] on input "*Country of origin" at bounding box center [696, 175] width 334 height 29
type input "Venereal"
drag, startPoint x: 569, startPoint y: 175, endPoint x: 515, endPoint y: 169, distance: 54.4
click at [515, 169] on div "Borrower Information *Country of origin Venereal *Date of Arrival When did you …" at bounding box center [695, 352] width 1113 height 508
click at [576, 243] on input "*Date of Arrival" at bounding box center [696, 241] width 334 height 29
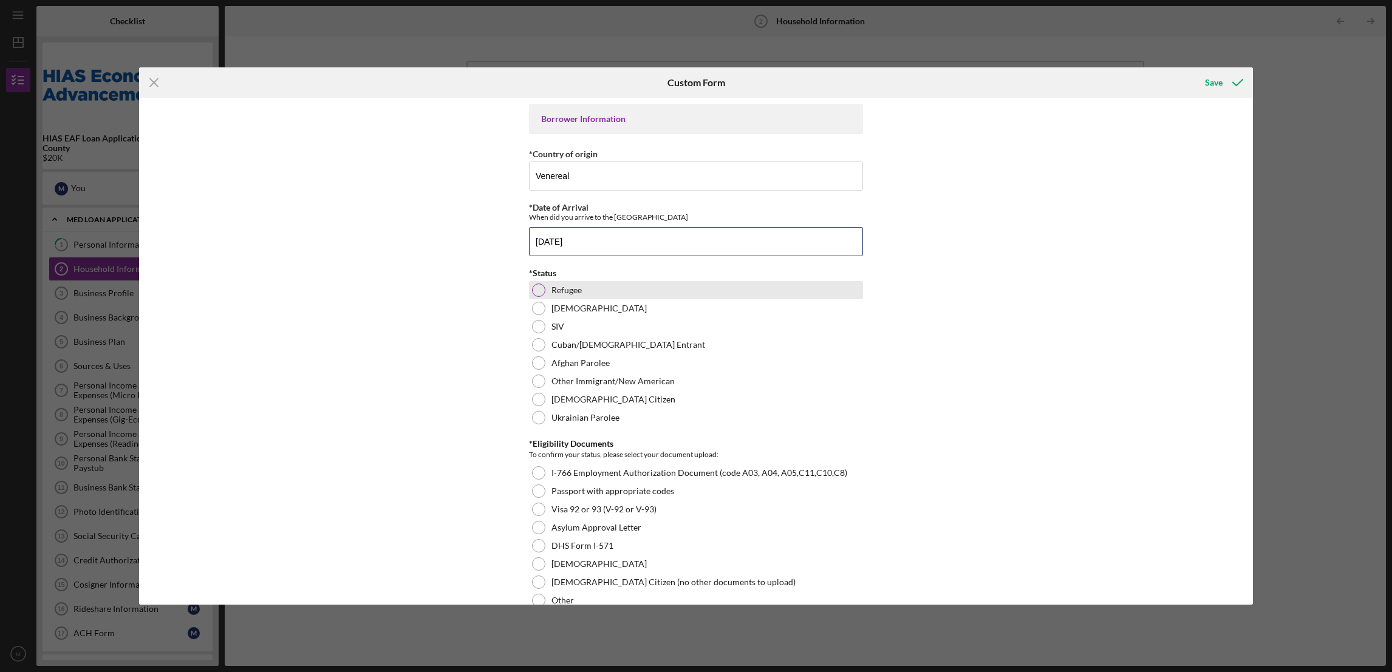
type input "[DATE]"
click at [537, 293] on div at bounding box center [538, 290] width 13 height 13
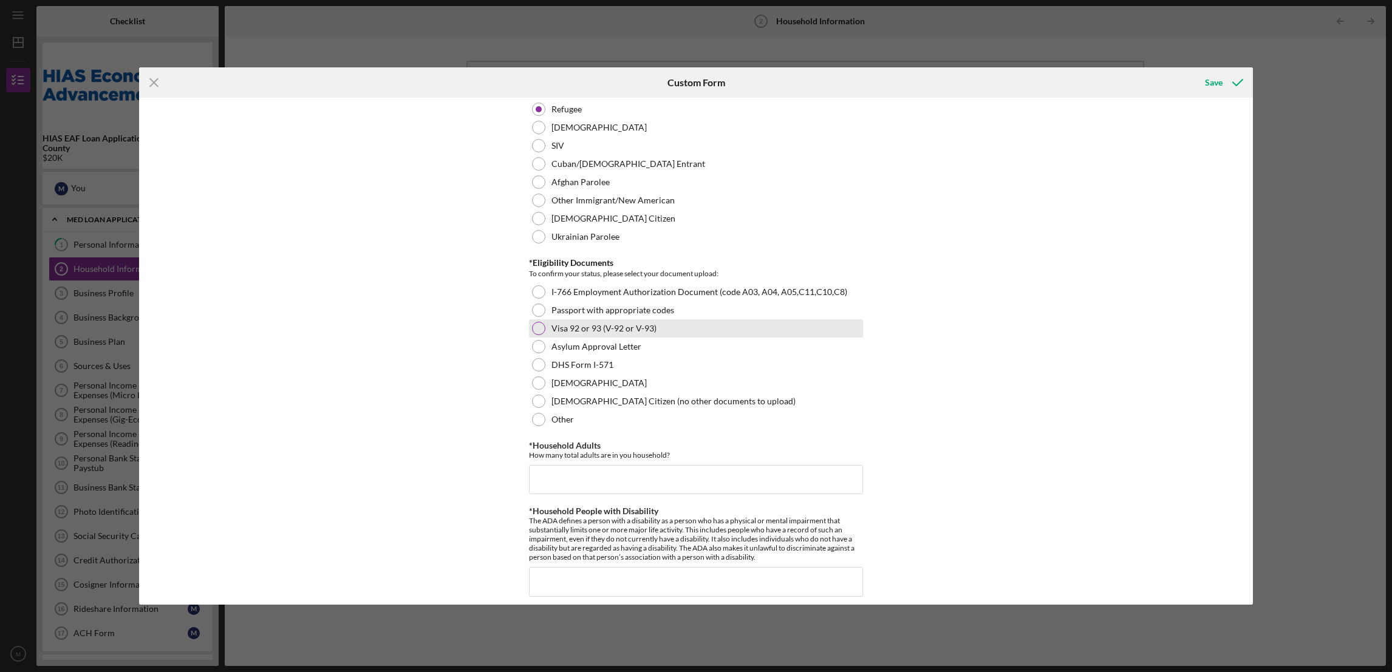
scroll to position [182, 0]
click at [533, 288] on div at bounding box center [538, 290] width 13 height 13
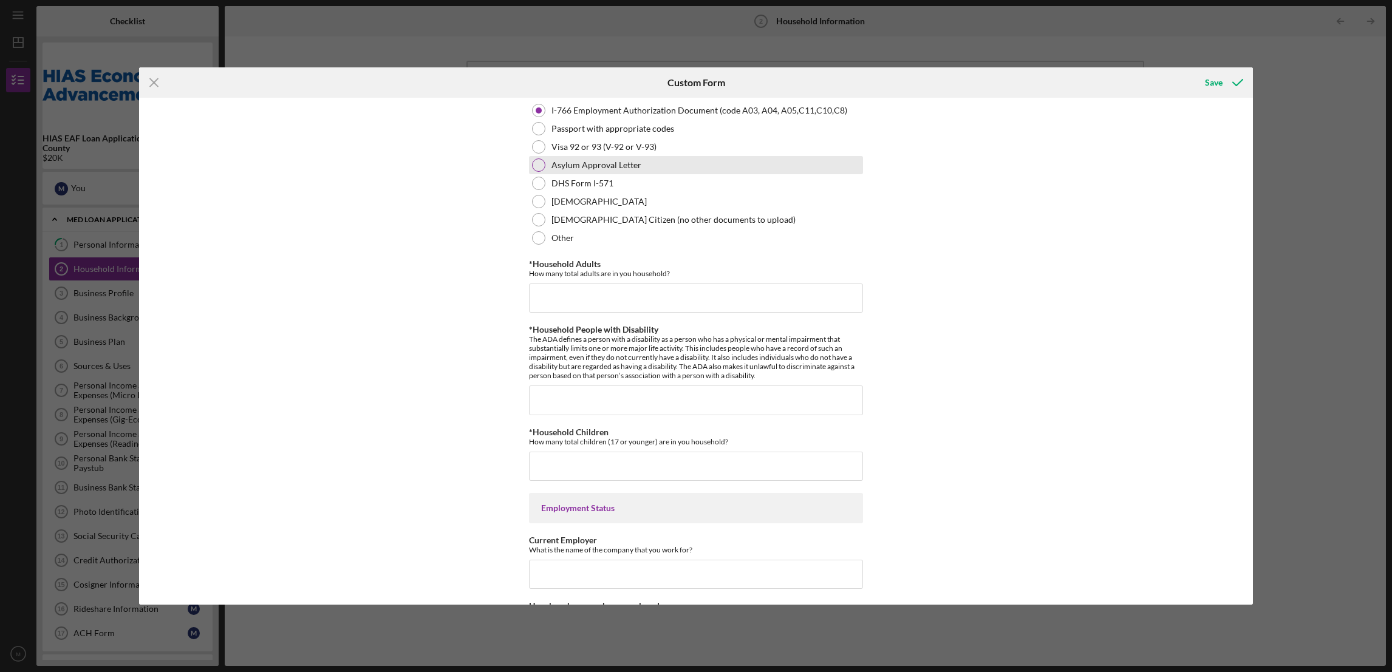
scroll to position [364, 0]
click at [556, 301] on input "*Household Adults" at bounding box center [696, 296] width 334 height 29
type input "2"
click at [573, 398] on input "*Household People with Disability" at bounding box center [696, 398] width 334 height 29
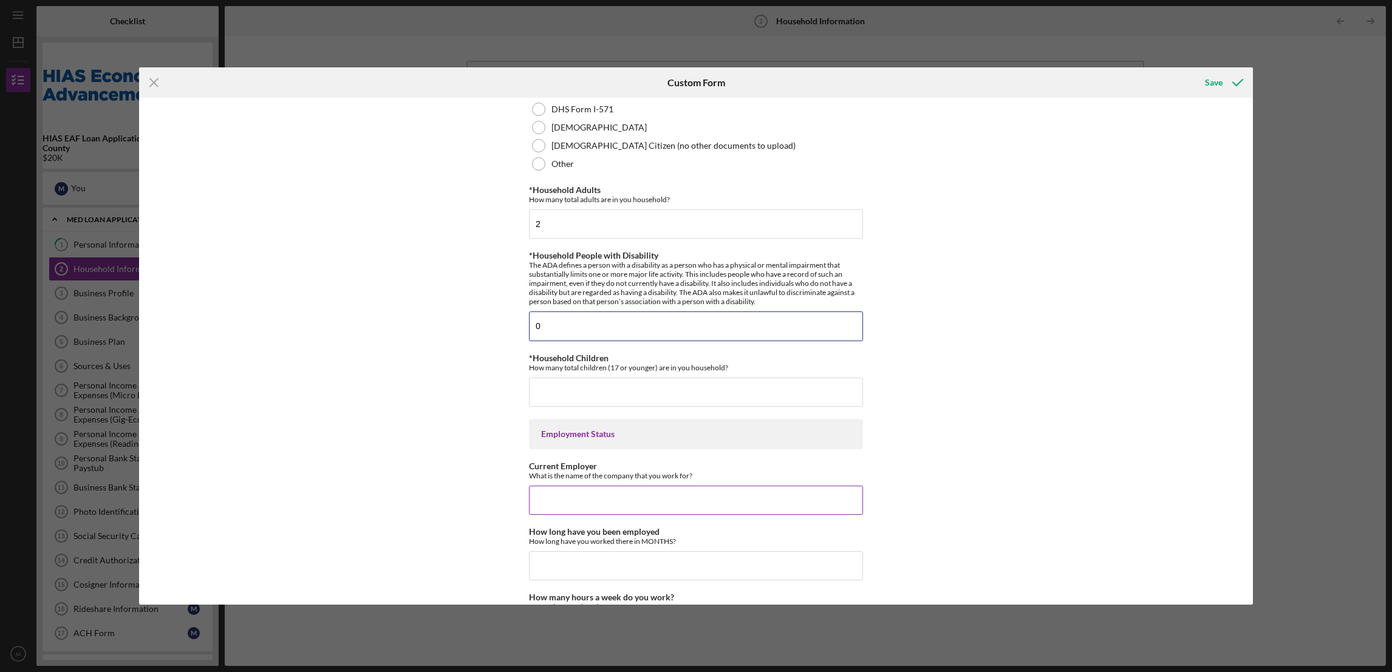
scroll to position [546, 0]
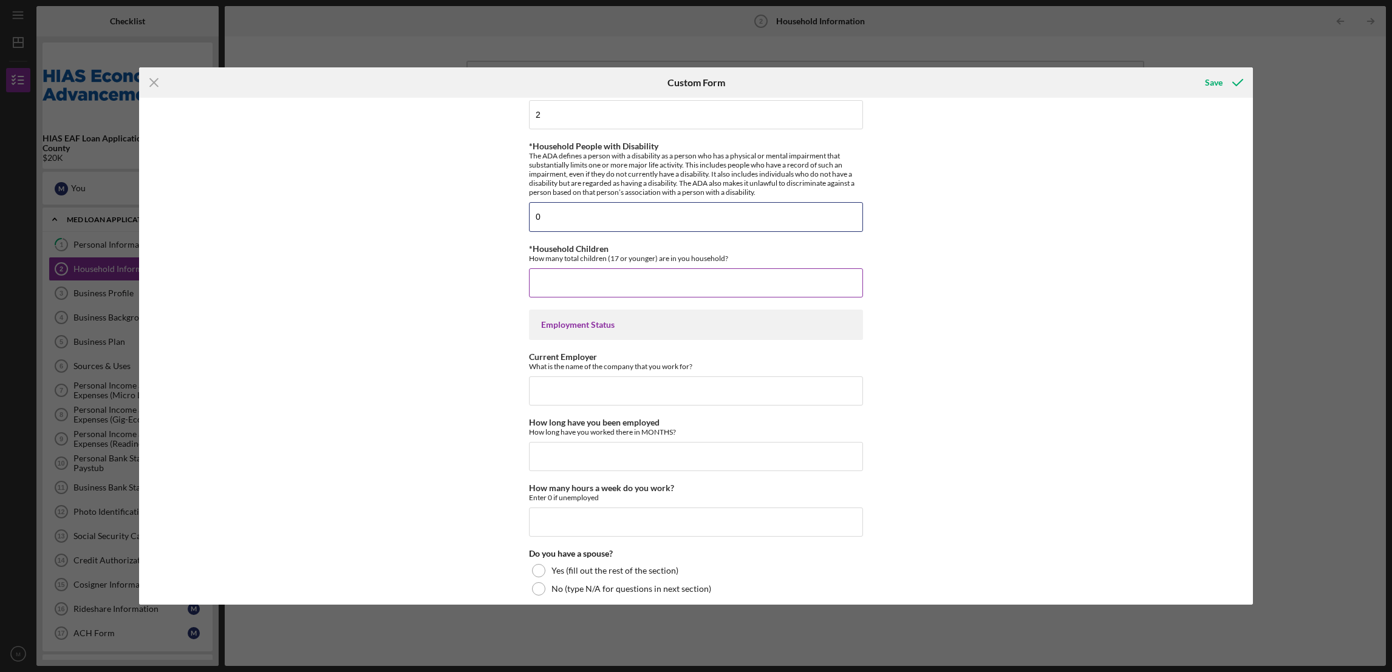
type input "0"
click at [585, 281] on input "*Household Children" at bounding box center [696, 282] width 334 height 29
type input "1"
click at [562, 391] on input "Current Employer" at bounding box center [696, 390] width 334 height 29
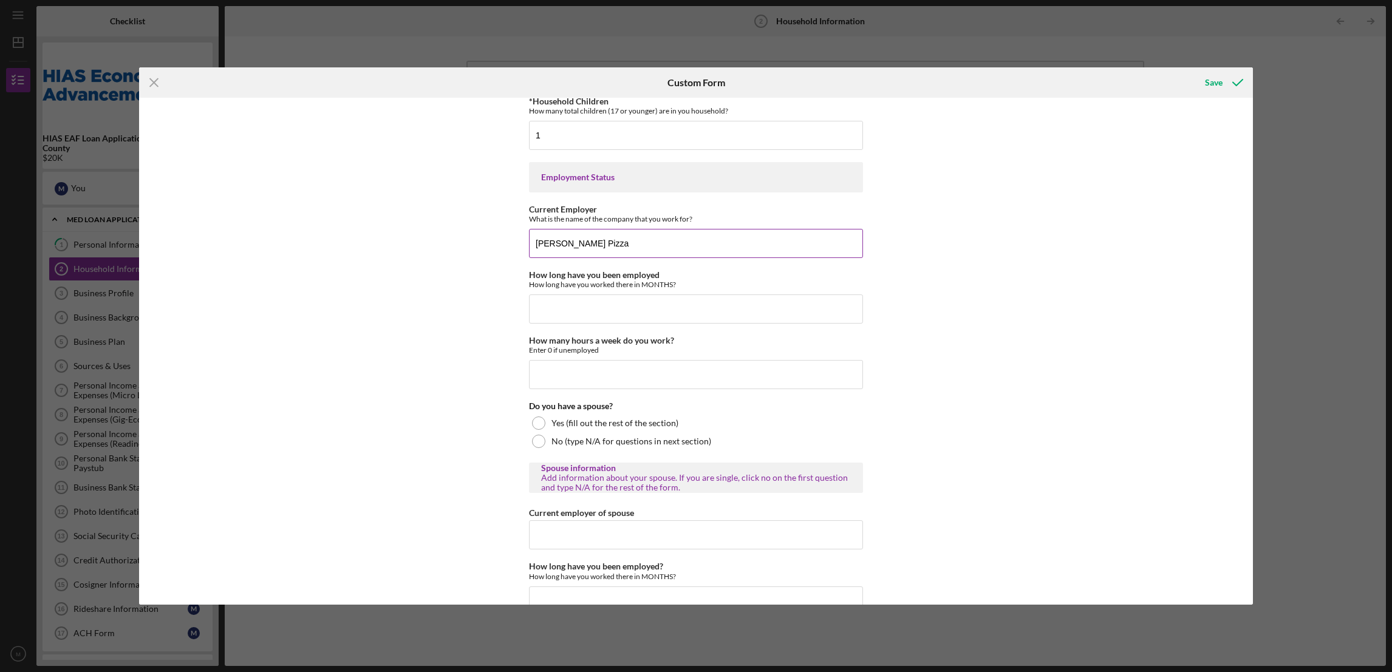
scroll to position [729, 0]
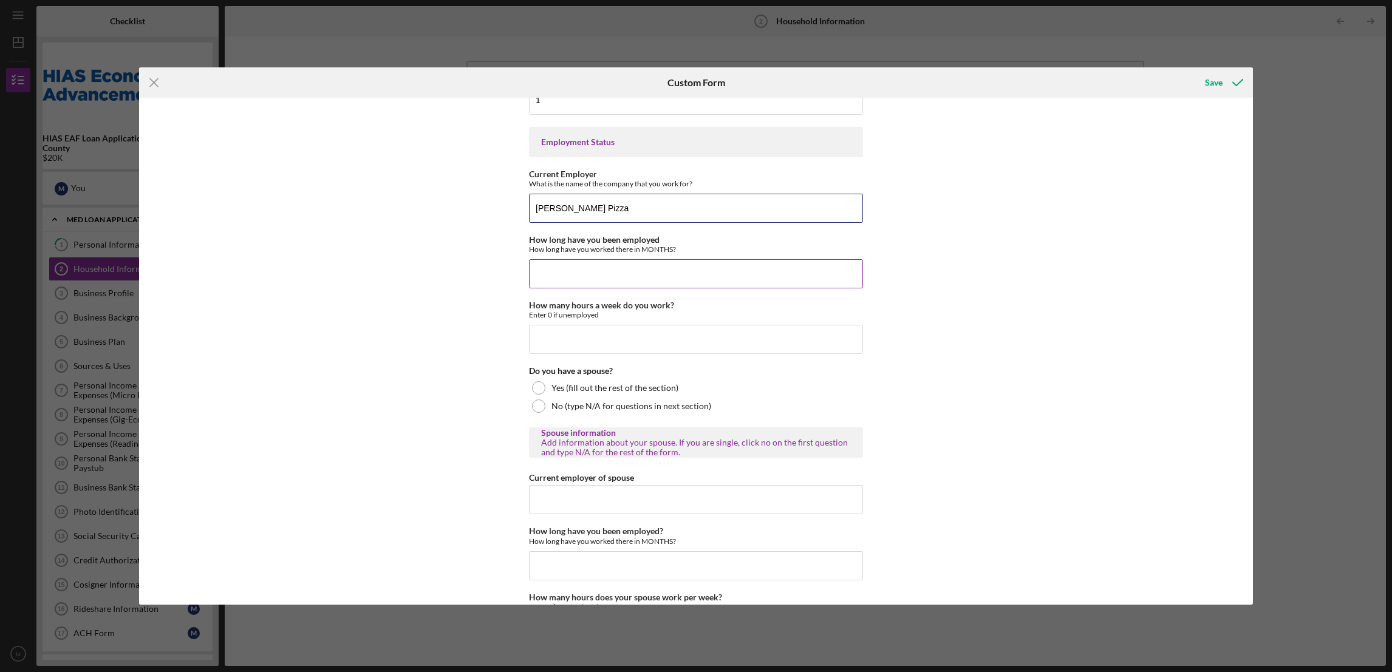
type input "[PERSON_NAME] Pizza"
click at [591, 273] on input "How long have you been employed" at bounding box center [696, 273] width 334 height 29
type input "11"
click at [614, 338] on input "How many hours a week do you work?" at bounding box center [696, 339] width 334 height 29
type input "3"
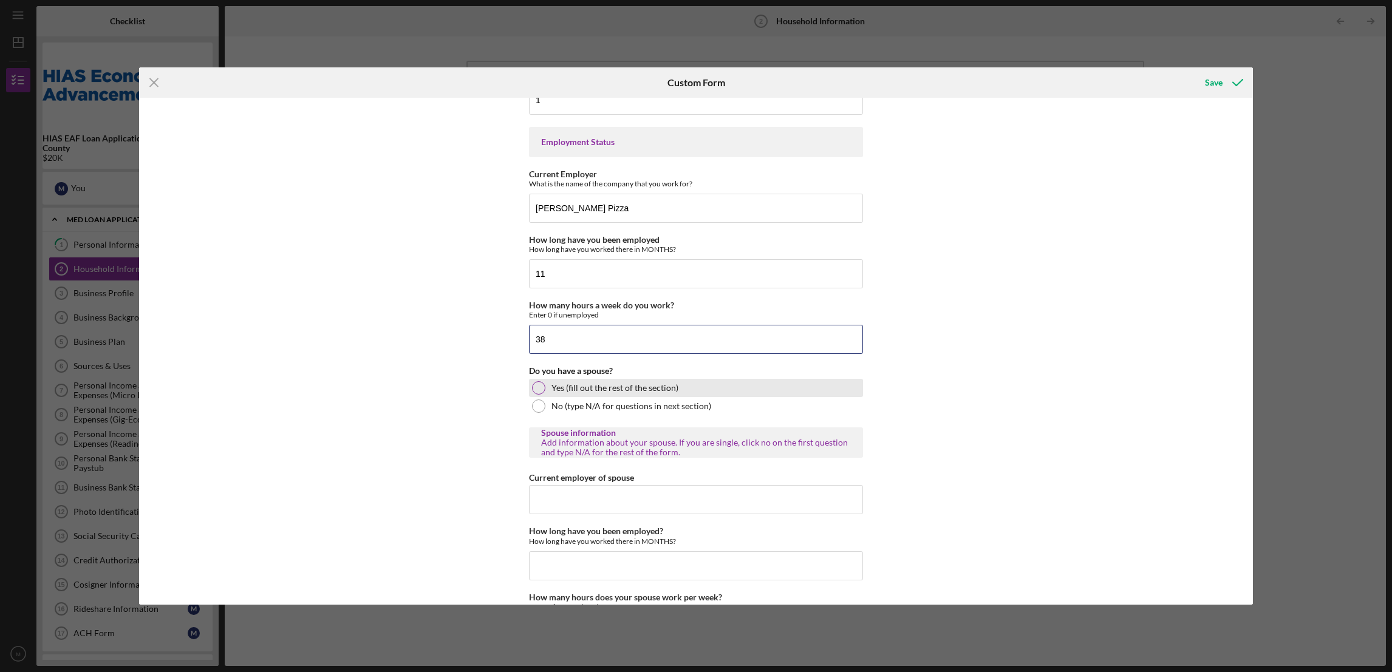
type input "38"
click at [533, 387] on div at bounding box center [538, 387] width 13 height 13
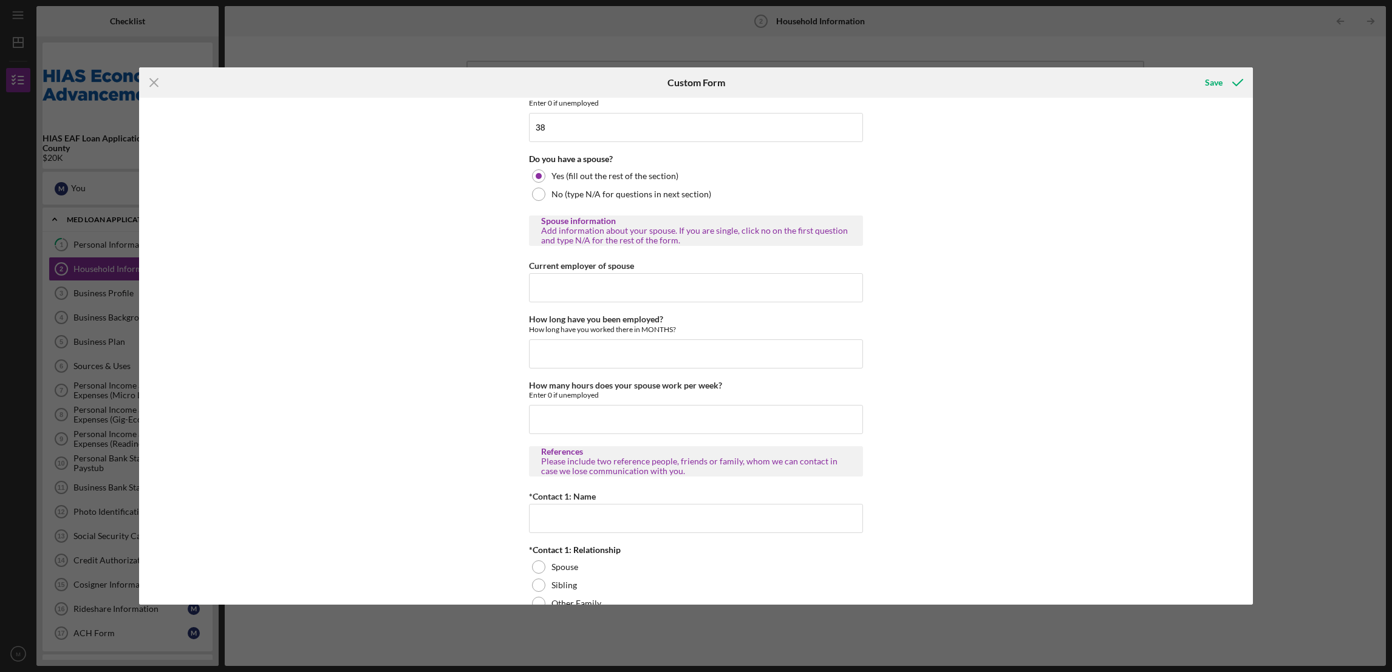
scroll to position [910, 0]
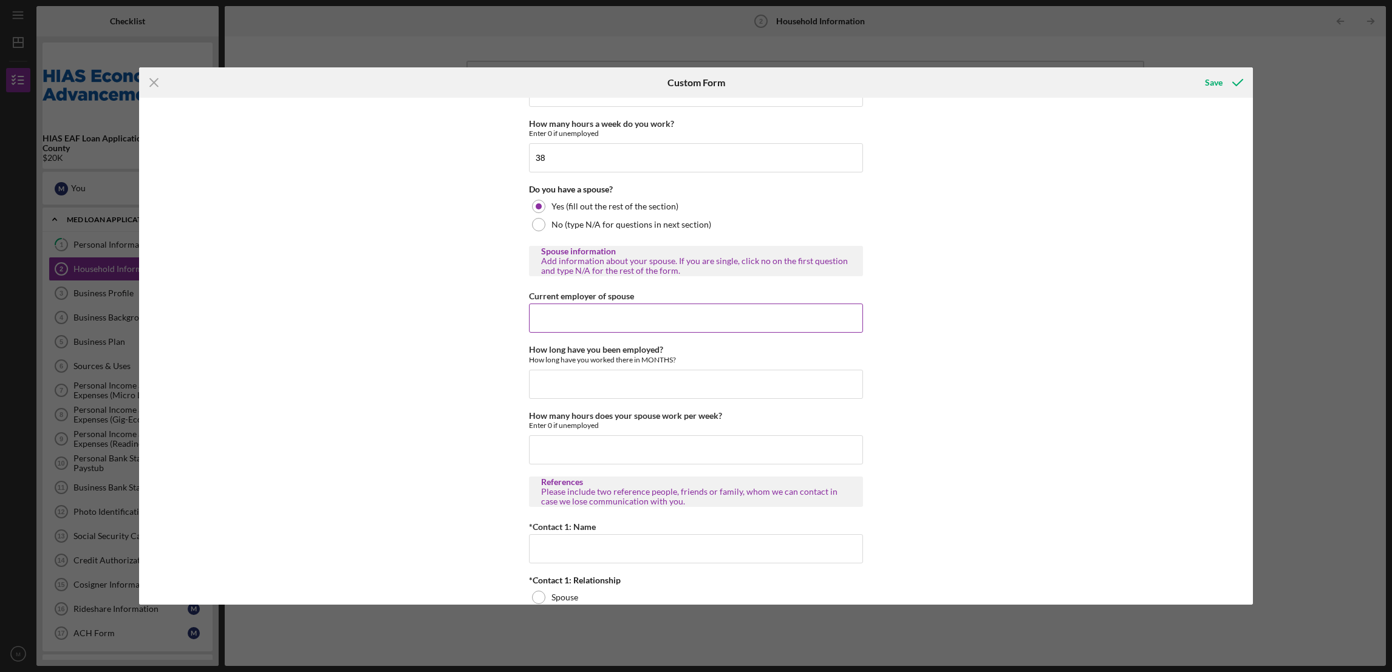
click at [580, 319] on input "Current employer of spouse" at bounding box center [696, 318] width 334 height 29
type input "Mother's pizza"
click at [570, 378] on input "How long have you been employed?" at bounding box center [696, 384] width 334 height 29
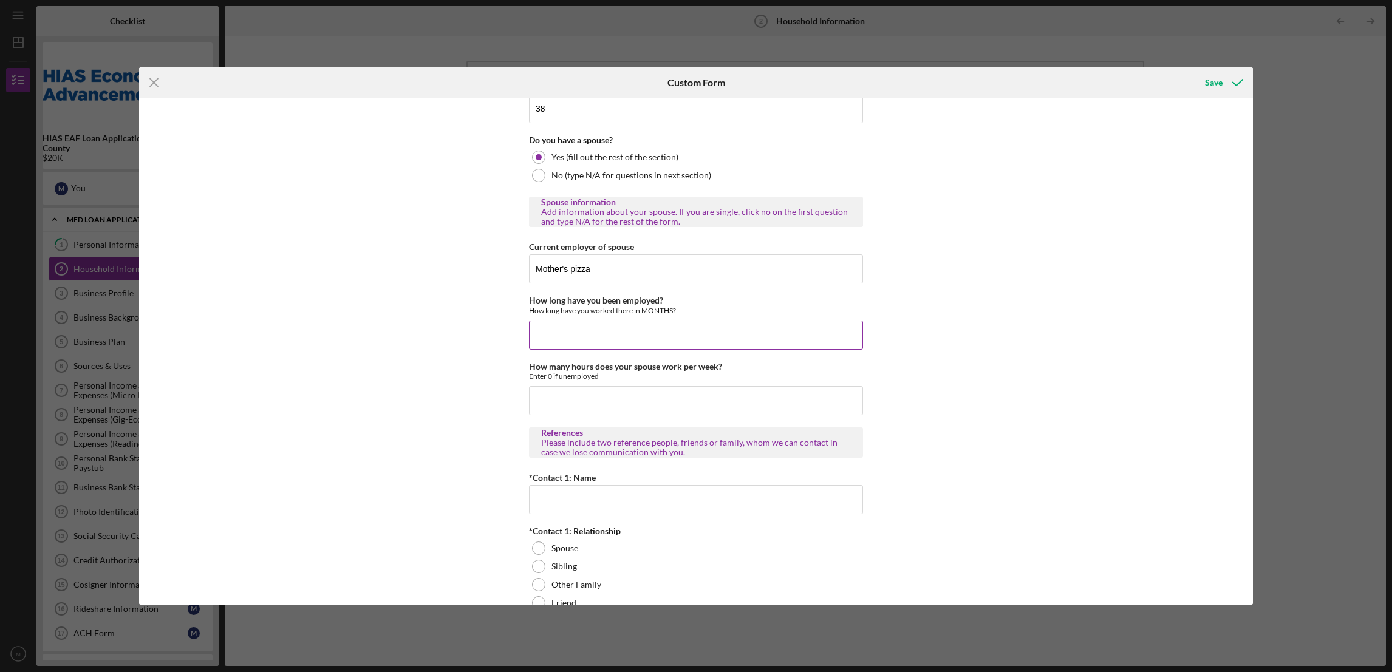
scroll to position [1001, 0]
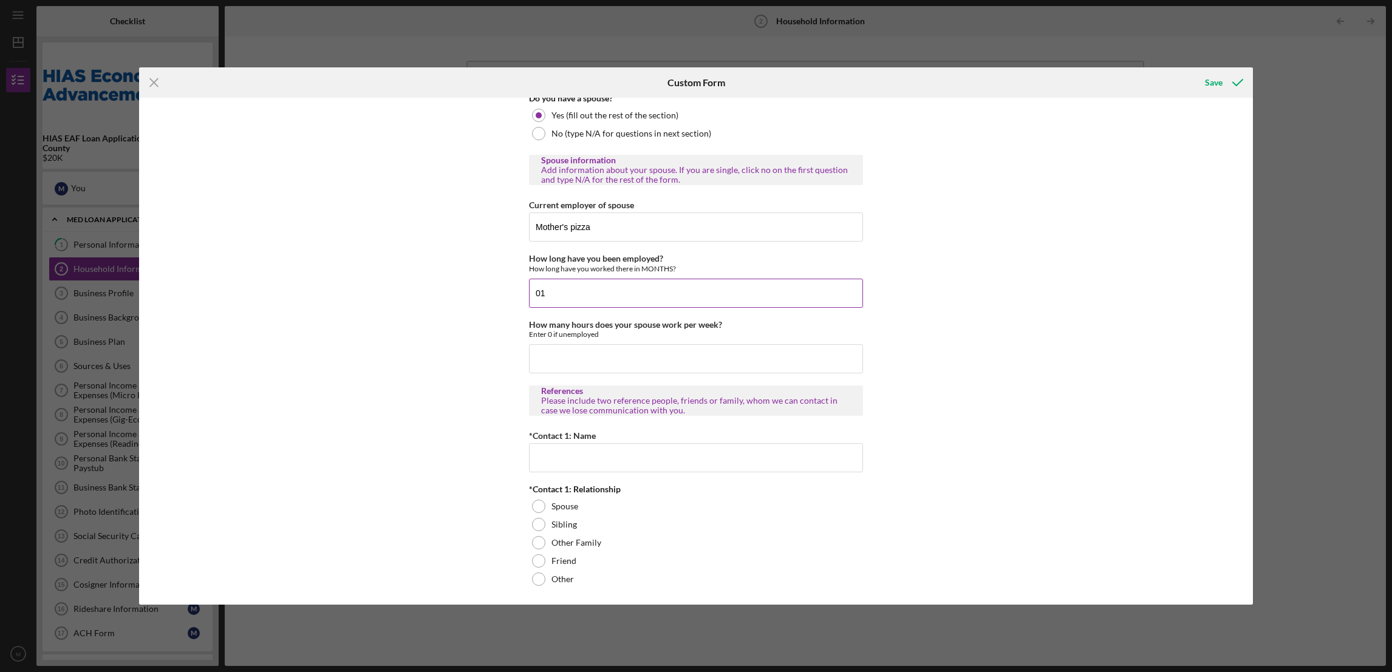
type input "0"
type input "10"
click at [589, 223] on input "Mother's pizza" at bounding box center [696, 226] width 334 height 29
type input "Mother's pizza and Uno Dos Tres Immesion Preschool"
click at [552, 296] on input "10" at bounding box center [696, 293] width 334 height 29
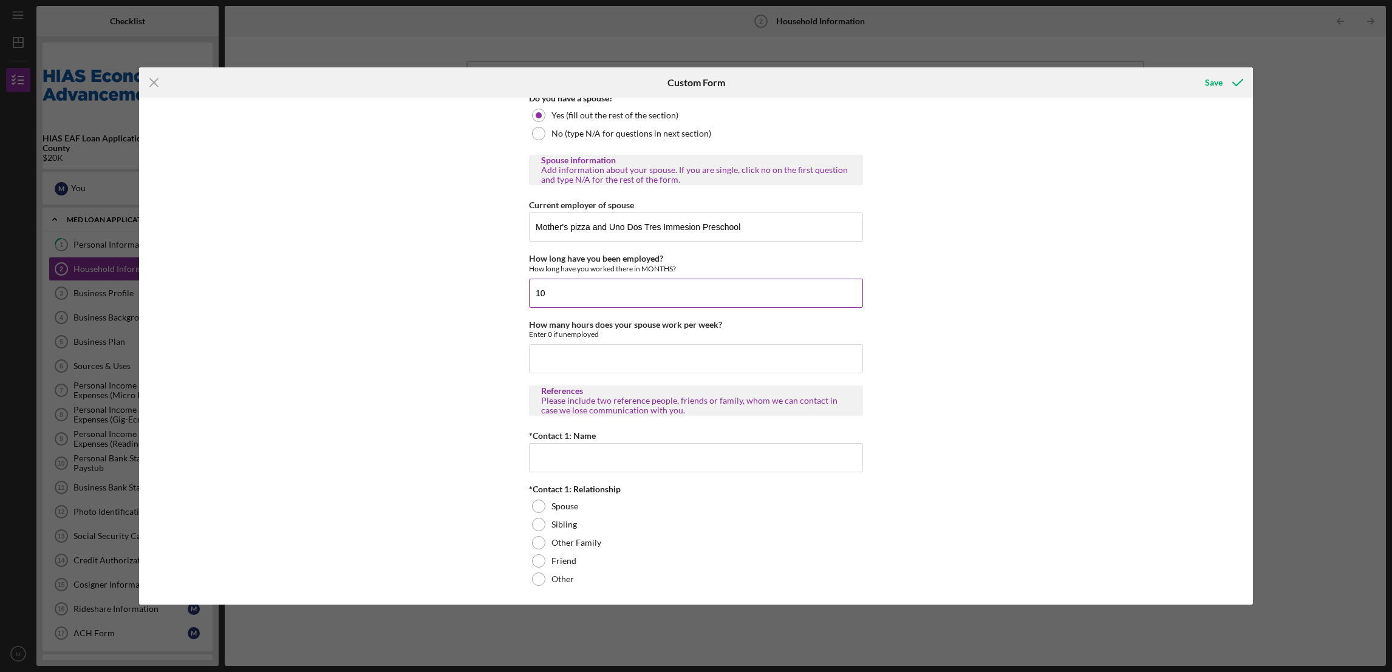
type input "1"
type input "11"
click at [573, 357] on input "How many hours does your spouse work per week?" at bounding box center [696, 358] width 334 height 29
type input "46"
click at [559, 463] on input "*Contact 1: Name" at bounding box center [696, 457] width 334 height 29
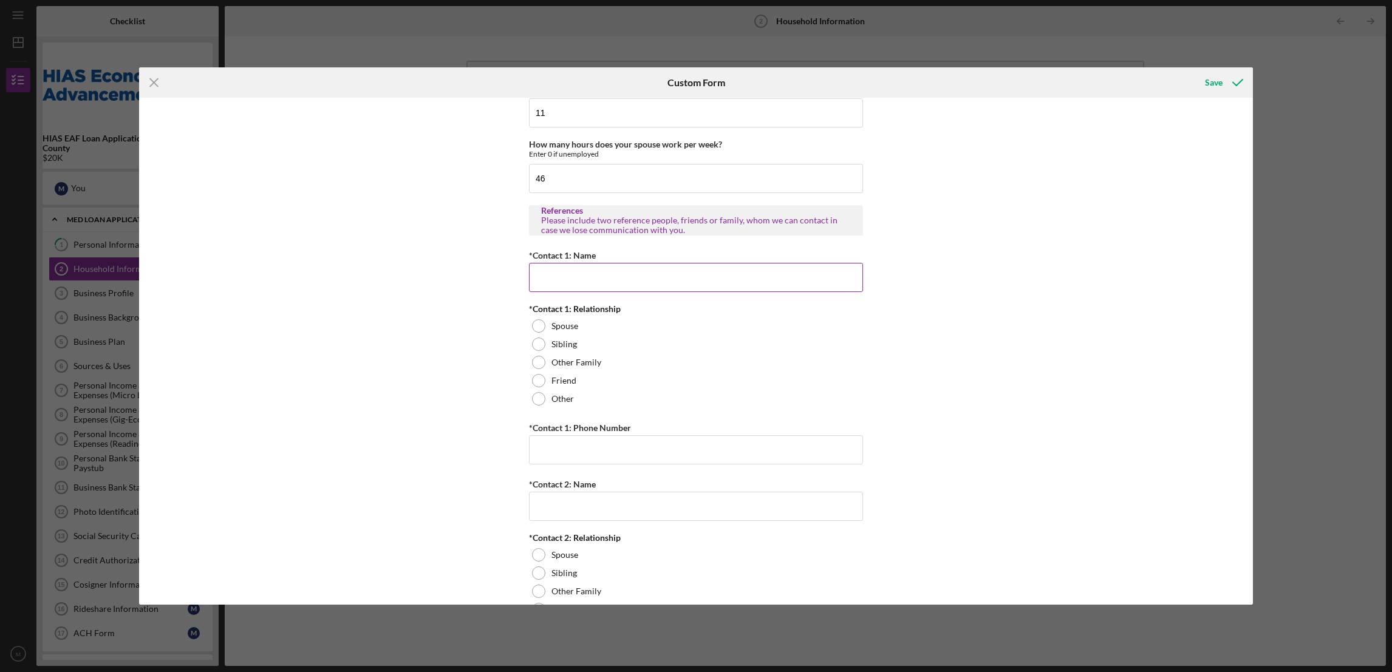
scroll to position [1183, 0]
click at [570, 273] on input "*Contact 1: Name" at bounding box center [696, 275] width 334 height 29
click at [534, 324] on div "Spouse" at bounding box center [696, 331] width 334 height 18
click at [575, 276] on input "*Contact 1: Name" at bounding box center [696, 275] width 334 height 29
type input "r"
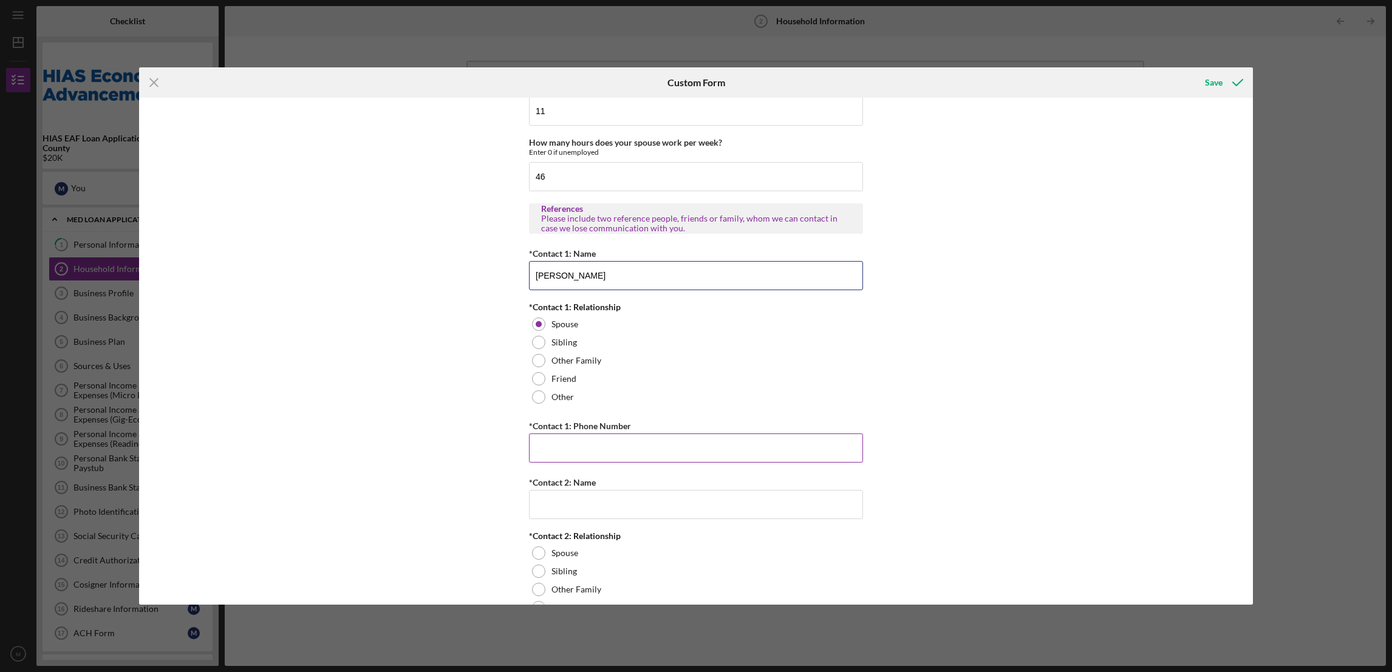
type input "[PERSON_NAME]"
click at [565, 449] on input "*Contact 1: Phone Number" at bounding box center [696, 447] width 334 height 29
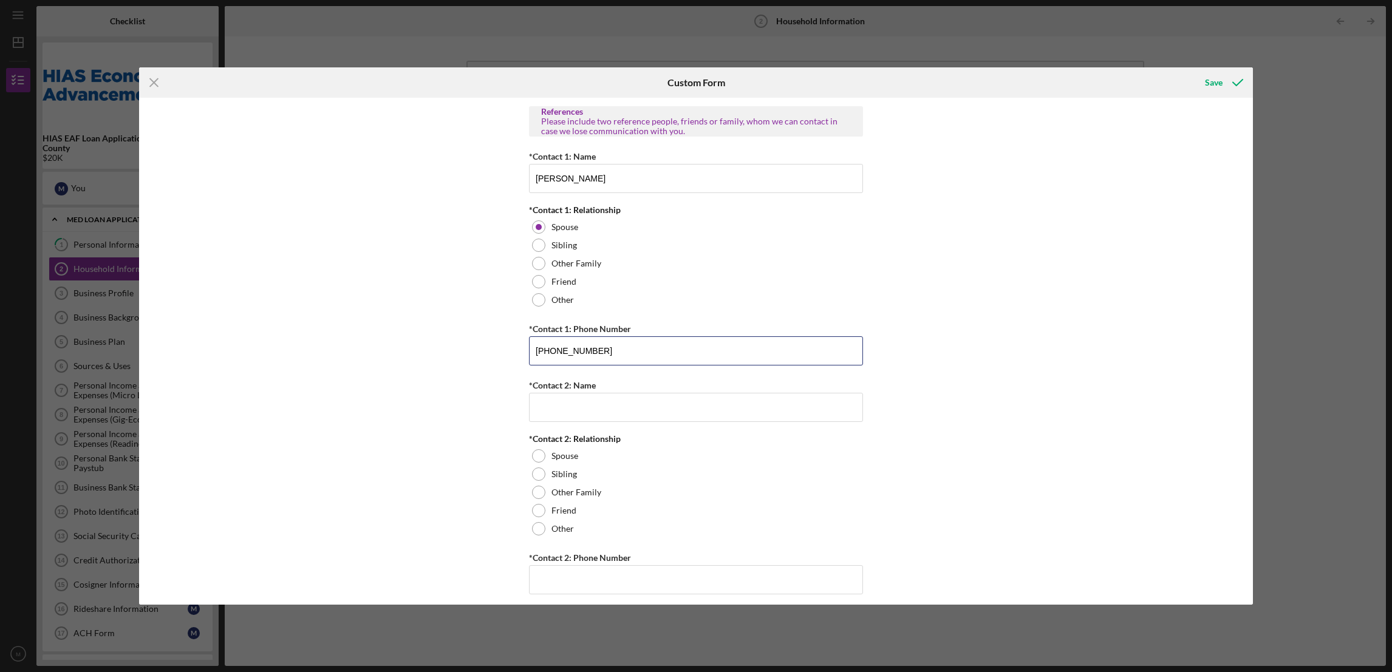
scroll to position [1291, 0]
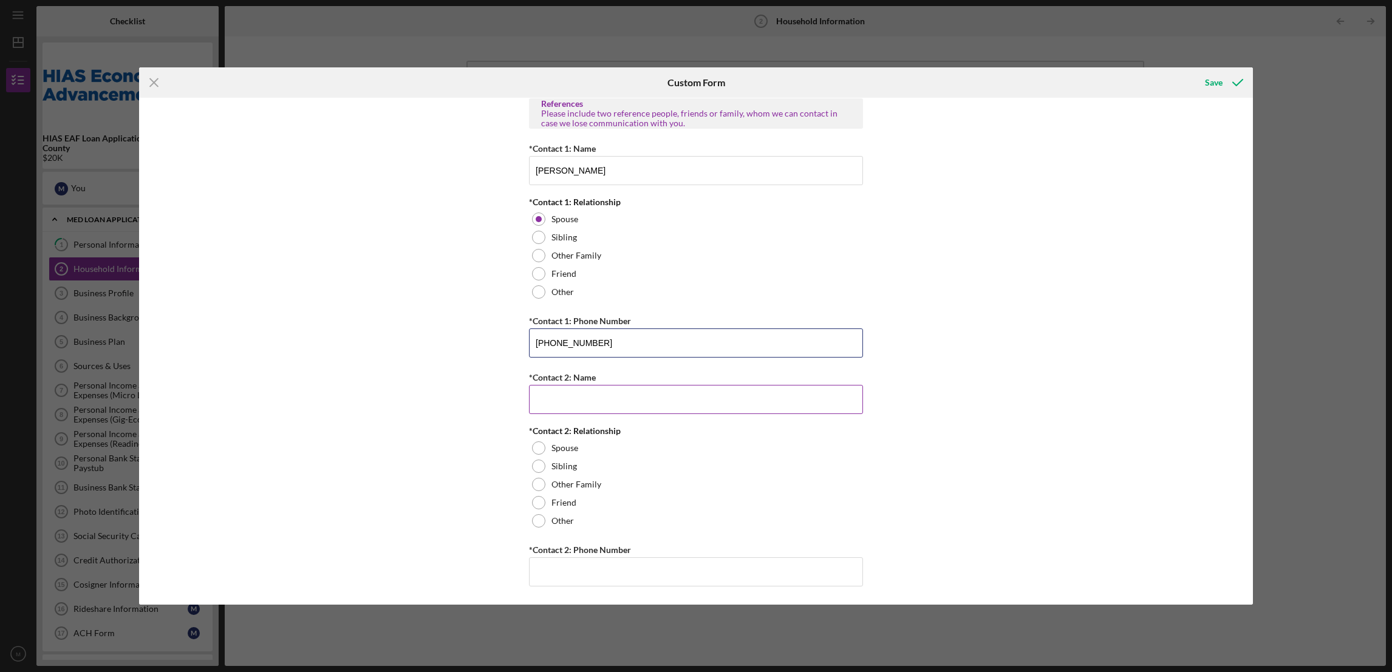
type input "[PHONE_NUMBER]"
click at [577, 400] on input "*Contact 2: Name" at bounding box center [696, 399] width 334 height 29
click at [539, 486] on div at bounding box center [538, 484] width 13 height 13
click at [554, 401] on input "*Contact 2: Name" at bounding box center [696, 396] width 334 height 29
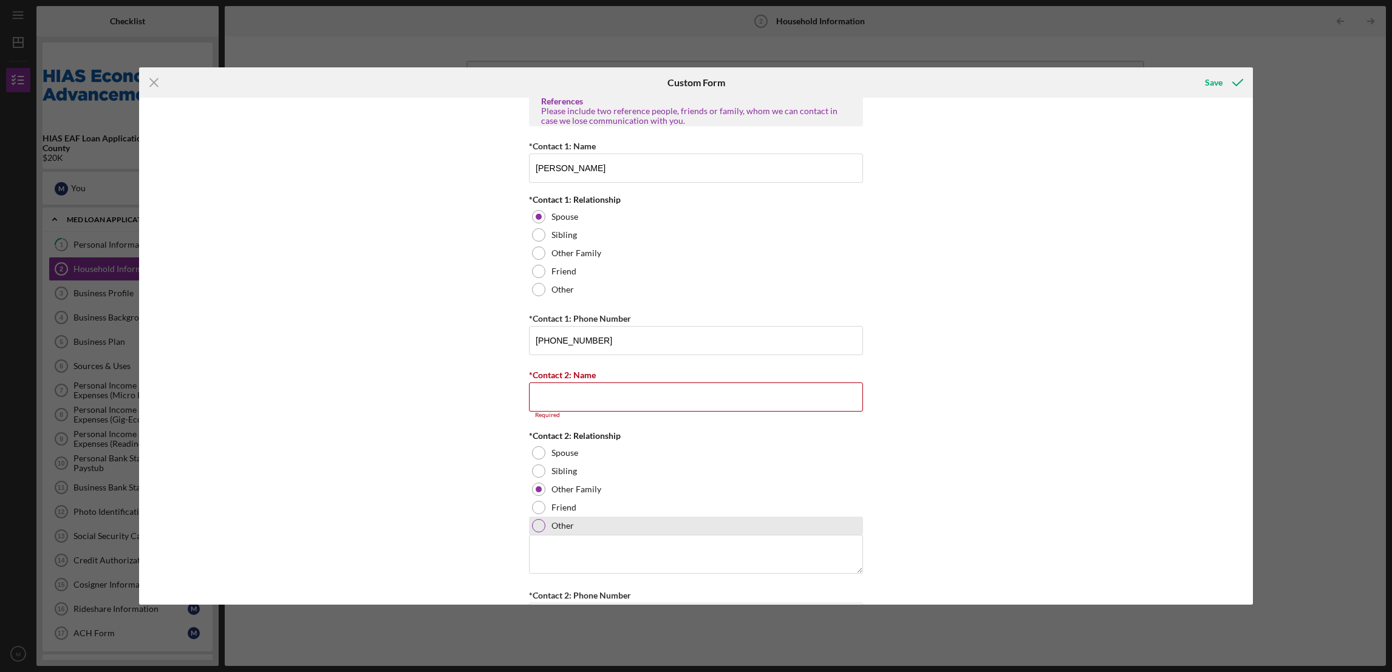
click at [539, 532] on div at bounding box center [538, 525] width 13 height 13
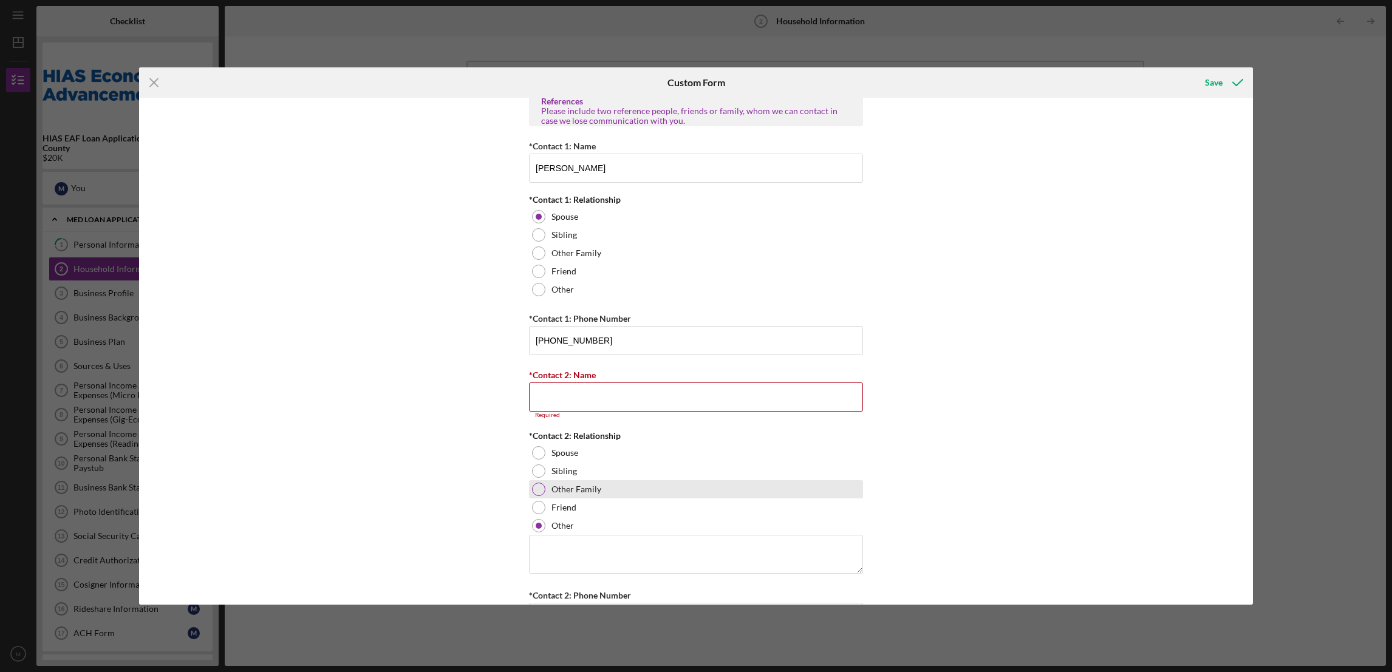
click at [532, 493] on div at bounding box center [538, 489] width 13 height 13
click at [543, 398] on input "*Contact 2: Name" at bounding box center [696, 396] width 334 height 29
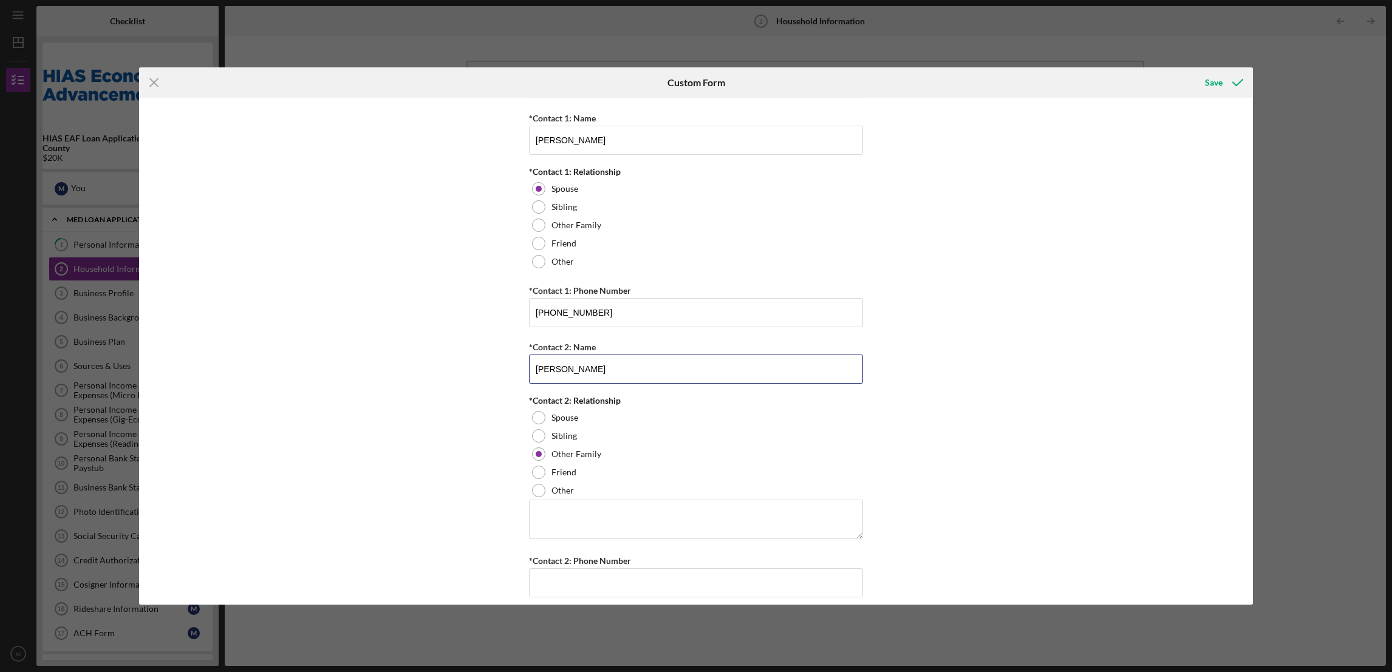
scroll to position [1331, 0]
type input "[PERSON_NAME]"
click at [580, 507] on textarea at bounding box center [696, 508] width 334 height 39
type textarea "b"
type textarea "Brother in-law"
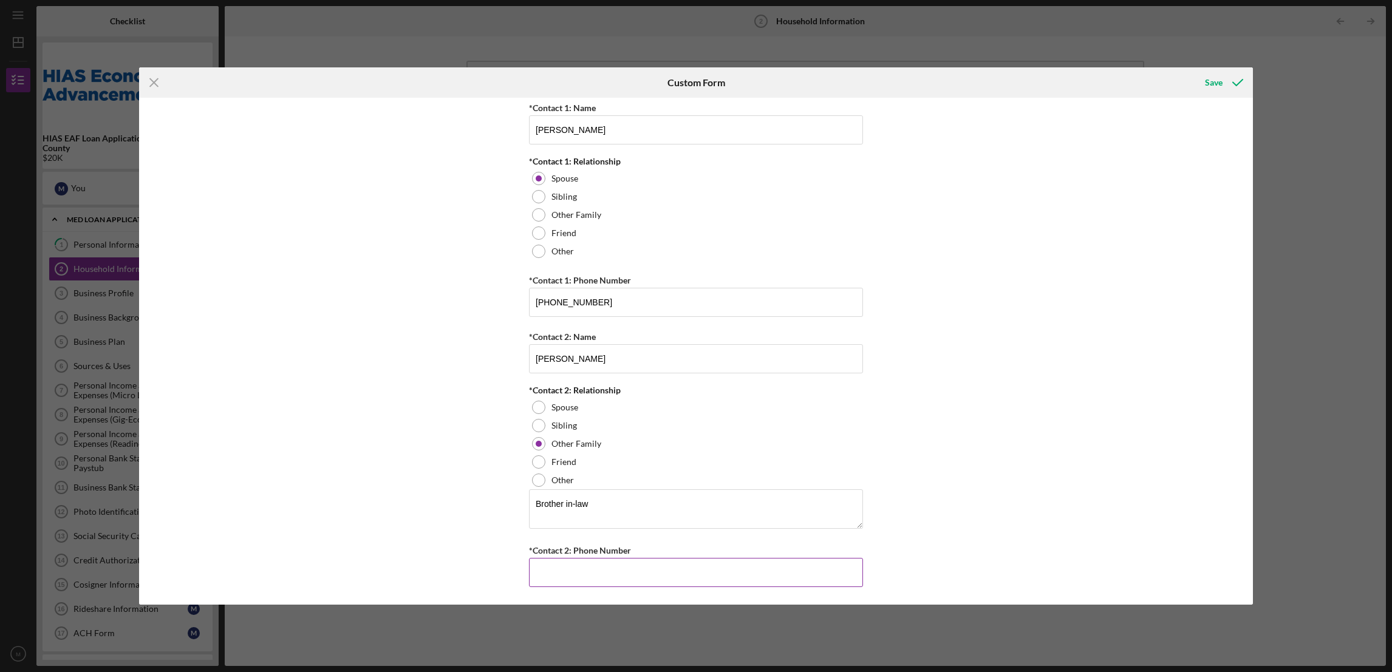
click at [582, 569] on input "*Contact 2: Phone Number" at bounding box center [696, 572] width 334 height 29
type input "(7##) ###-####"
type input "[PHONE_NUMBER]"
click at [1205, 86] on div "Save" at bounding box center [1214, 82] width 18 height 24
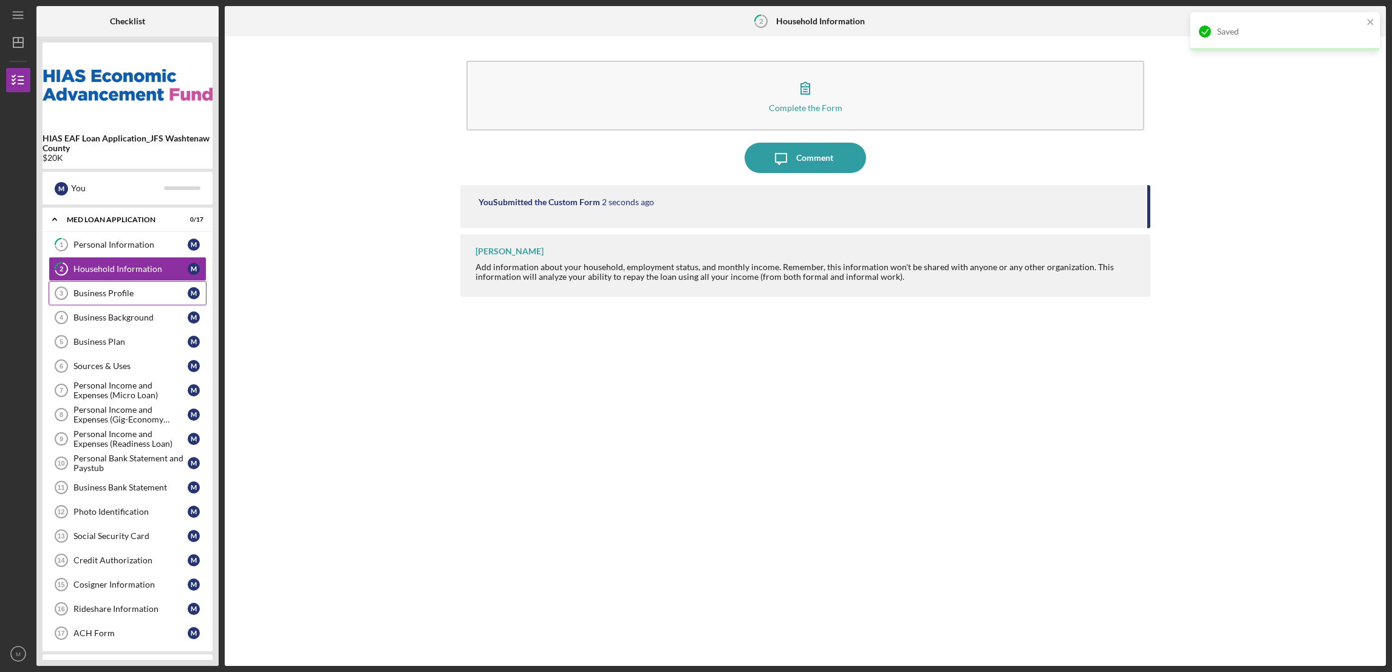
click at [126, 296] on div "Business Profile" at bounding box center [130, 293] width 114 height 10
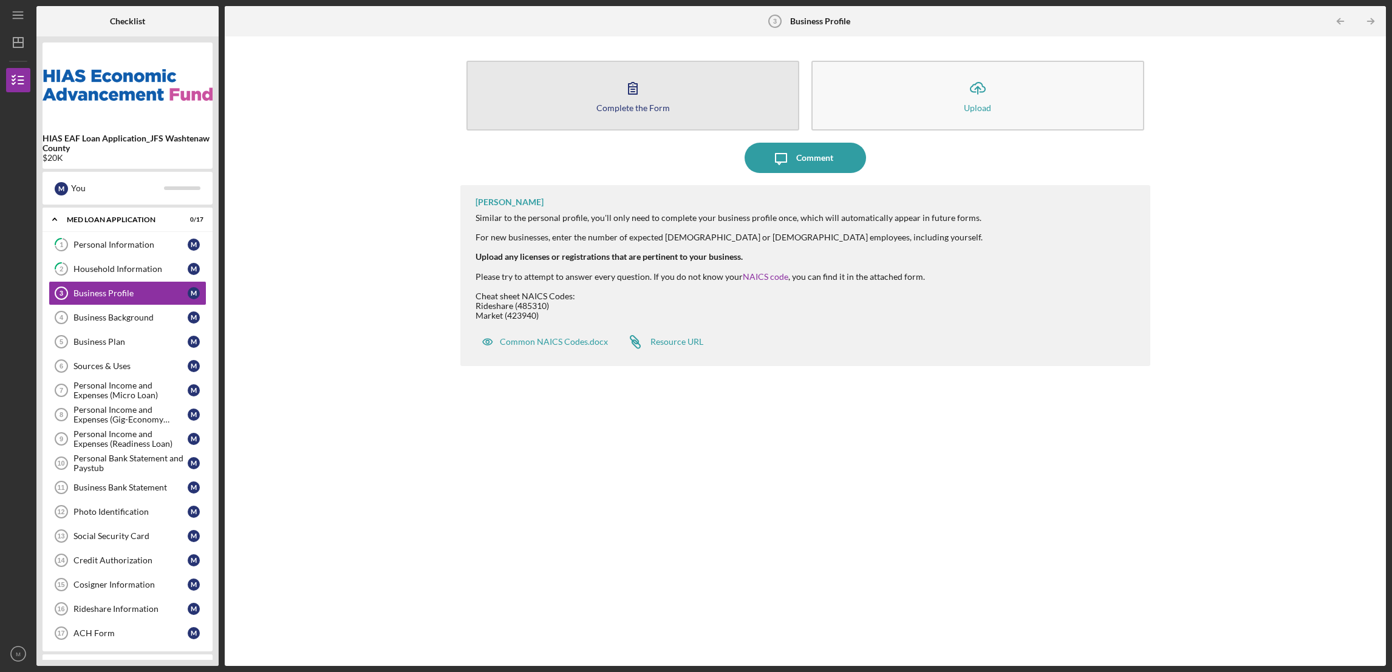
click at [644, 108] on div "Complete the Form" at bounding box center [632, 107] width 73 height 9
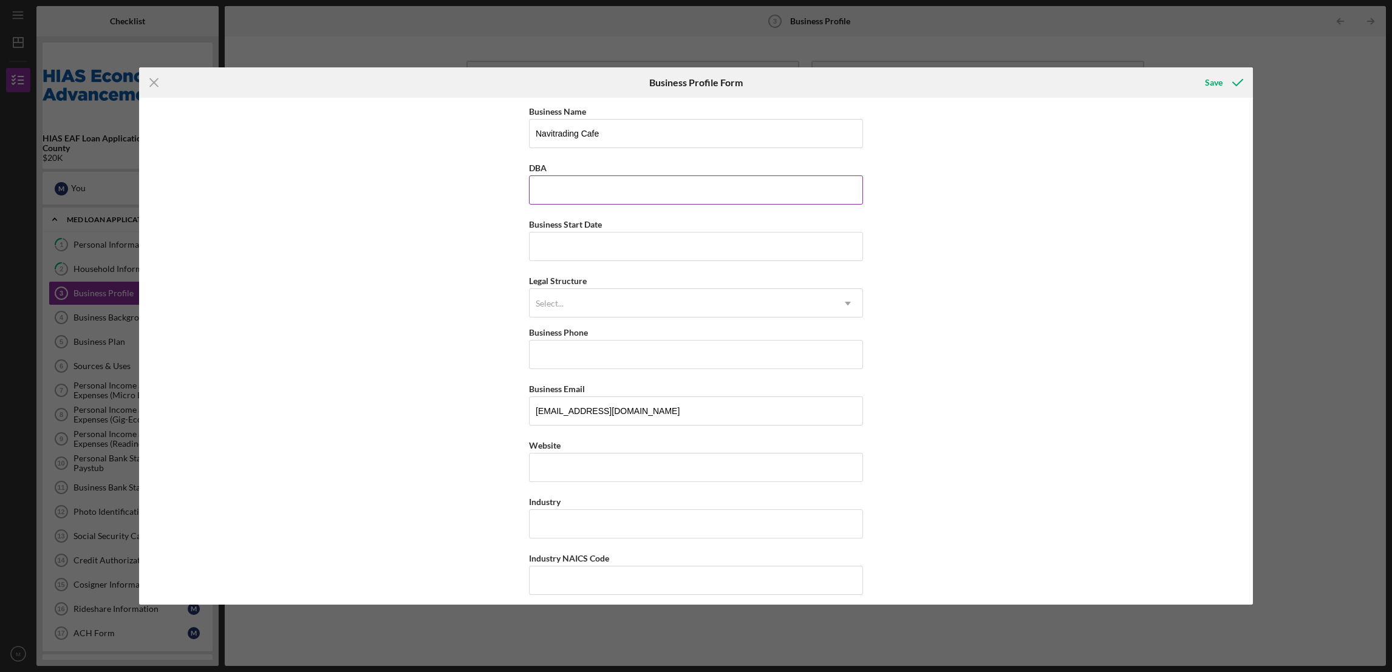
click at [562, 189] on input "DBA" at bounding box center [696, 189] width 334 height 29
type input "Navitrading Cafe"
click at [622, 245] on input "Business Start Date" at bounding box center [696, 246] width 334 height 29
type input "[DATE]"
click at [577, 296] on div "Select..." at bounding box center [681, 304] width 304 height 28
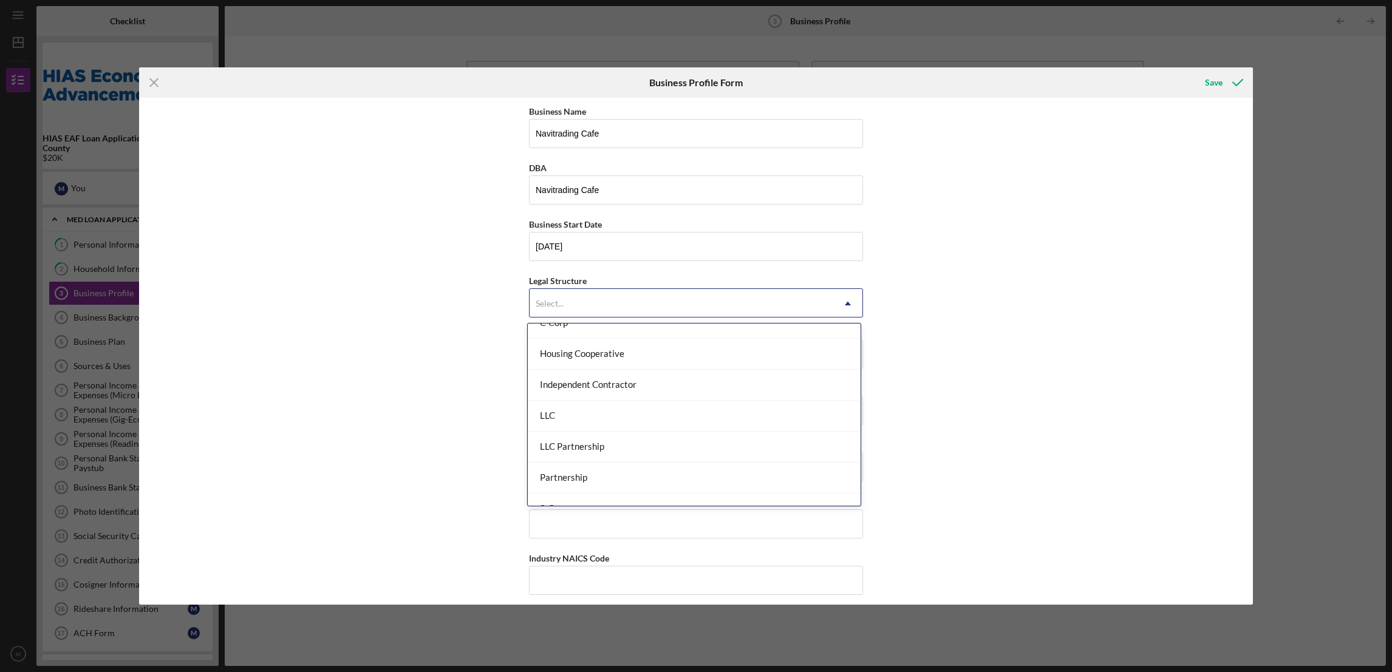
scroll to position [182, 0]
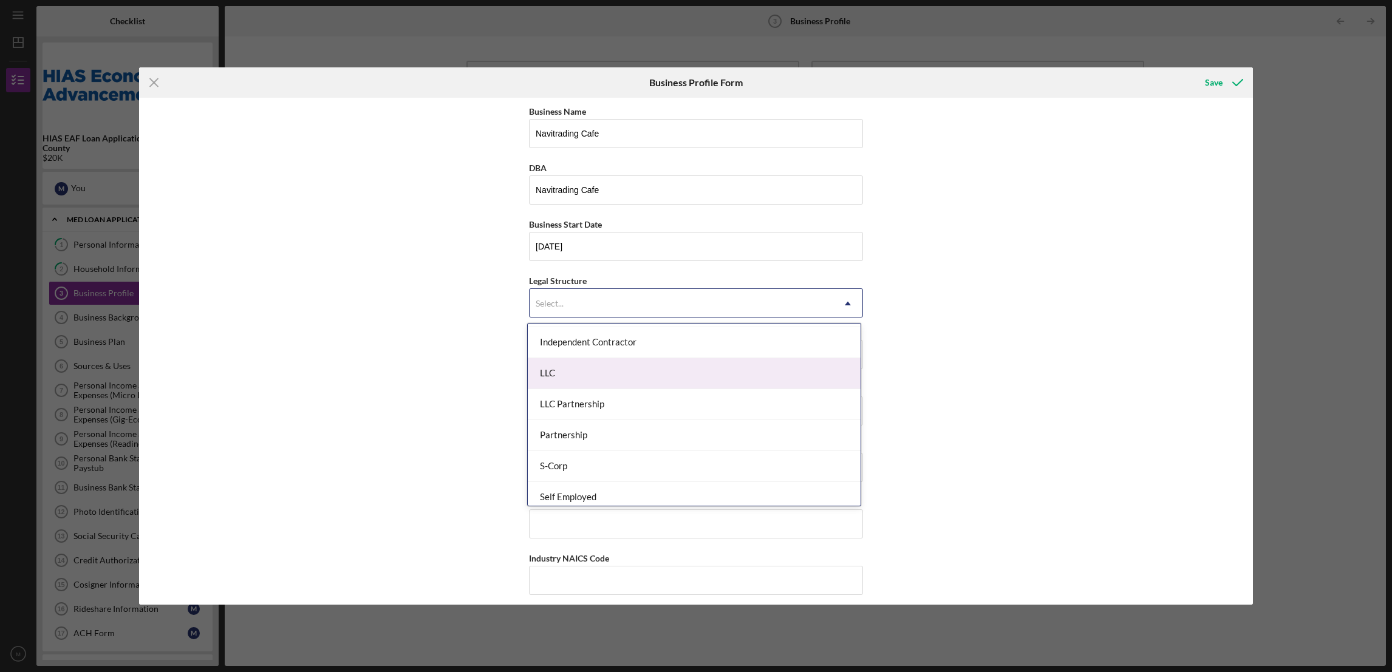
click at [558, 378] on div "LLC" at bounding box center [694, 373] width 333 height 31
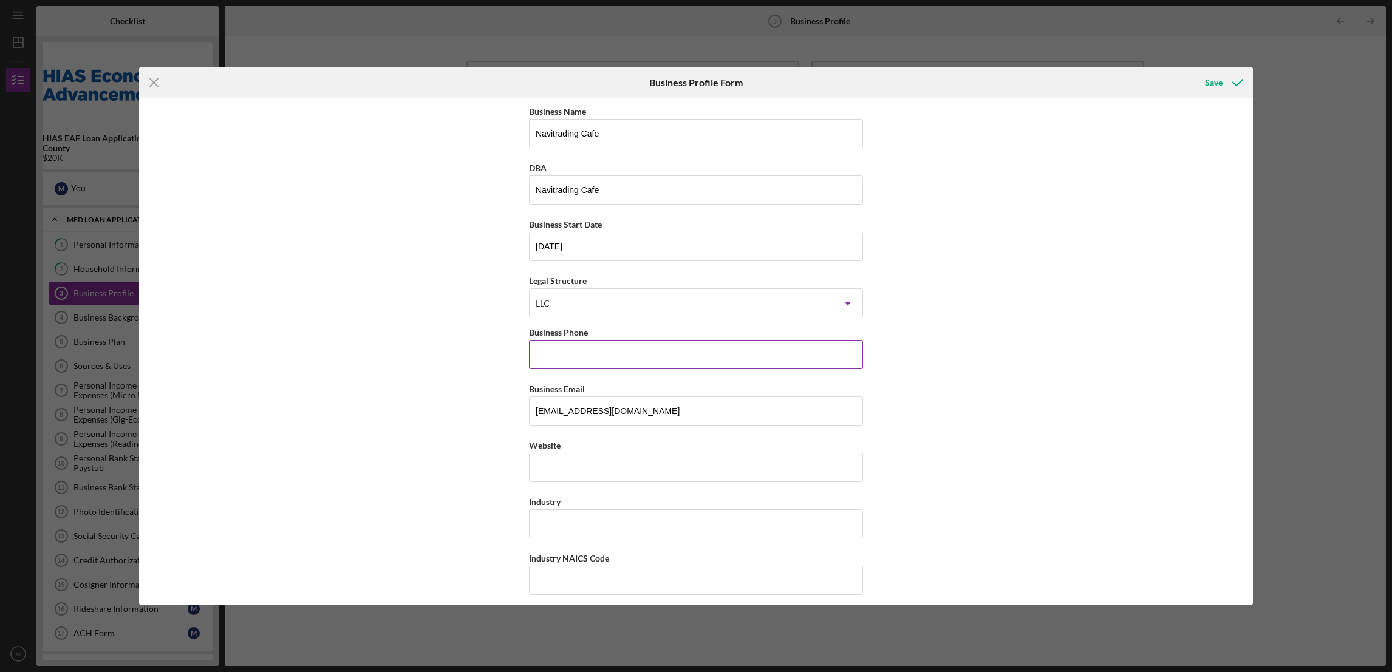
click at [559, 361] on input "Business Phone" at bounding box center [696, 354] width 334 height 29
paste input "[PHONE_NUMBER]"
type input "[PHONE_NUMBER]"
click at [560, 475] on input "Website" at bounding box center [696, 467] width 334 height 29
click at [562, 528] on input "Industry" at bounding box center [696, 523] width 334 height 29
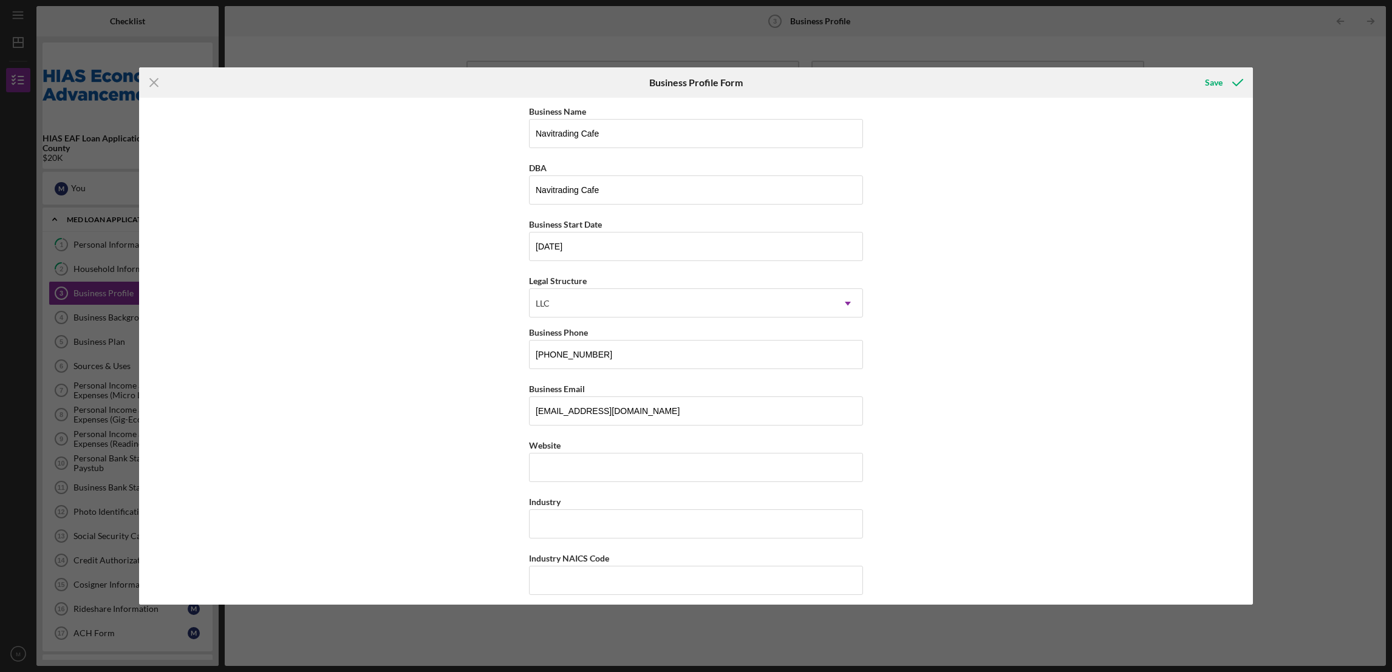
click at [424, 517] on div "Business Name Navitrading Cafe DBA Navitrading Cafe Business Start Date [DATE] …" at bounding box center [695, 352] width 1113 height 508
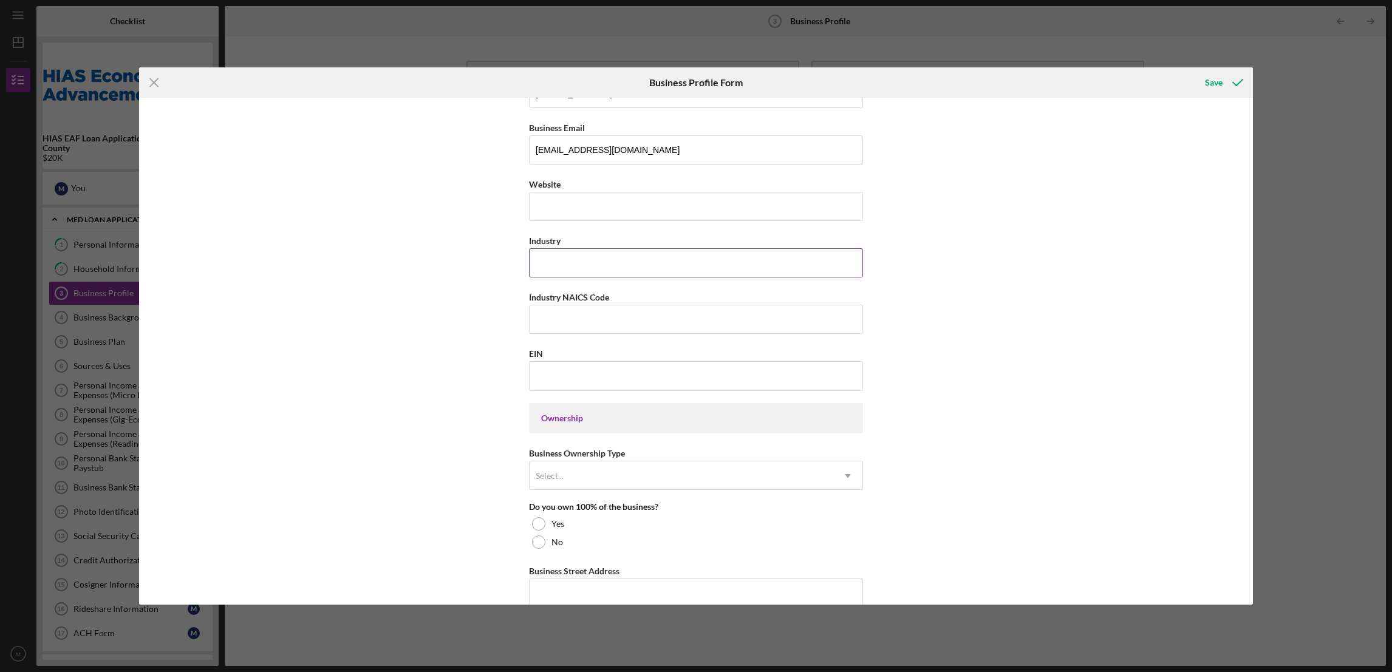
scroll to position [273, 0]
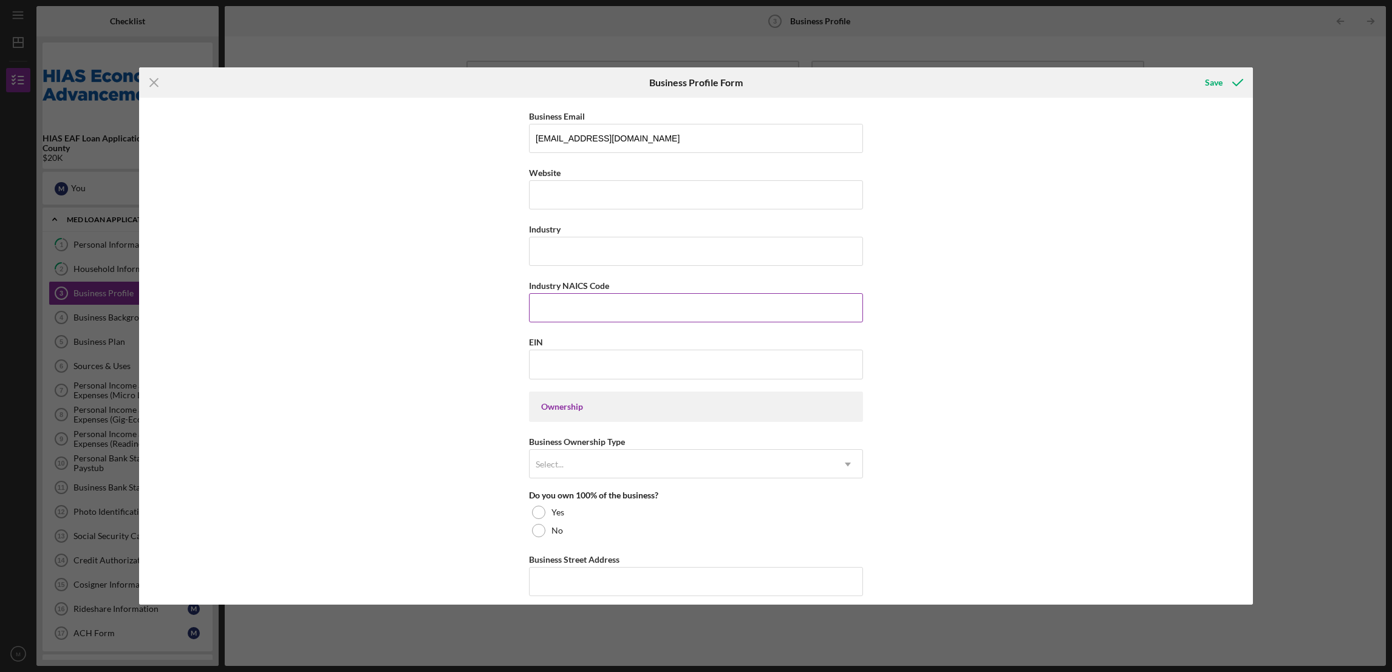
click at [586, 300] on input "Industry NAICS Code" at bounding box center [696, 307] width 334 height 29
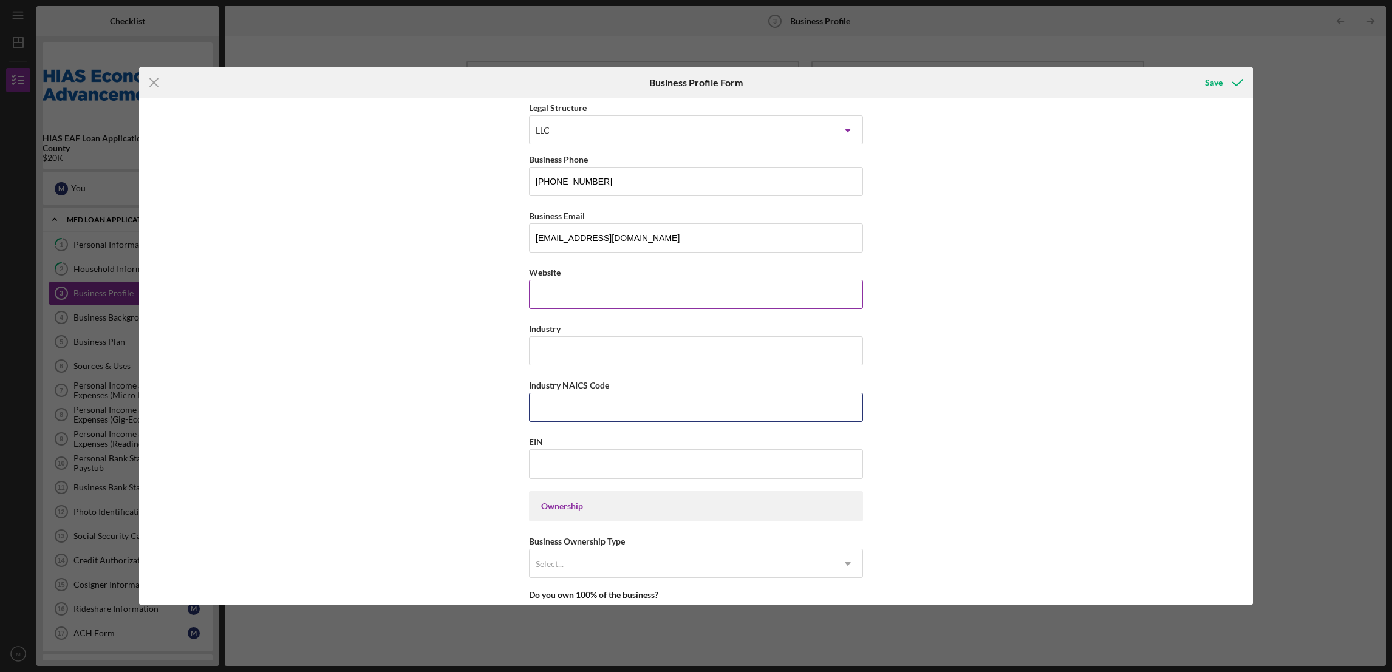
scroll to position [0, 0]
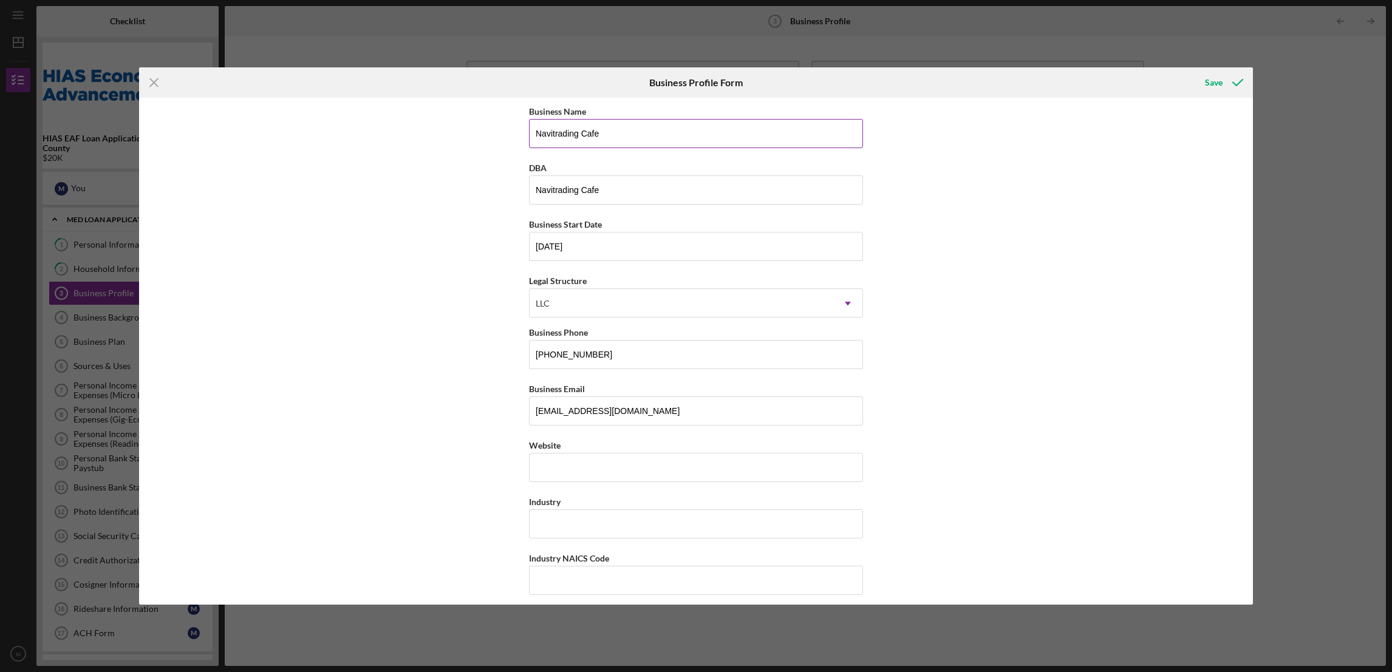
click at [596, 131] on input "Navitrading Cafe" at bounding box center [696, 133] width 334 height 29
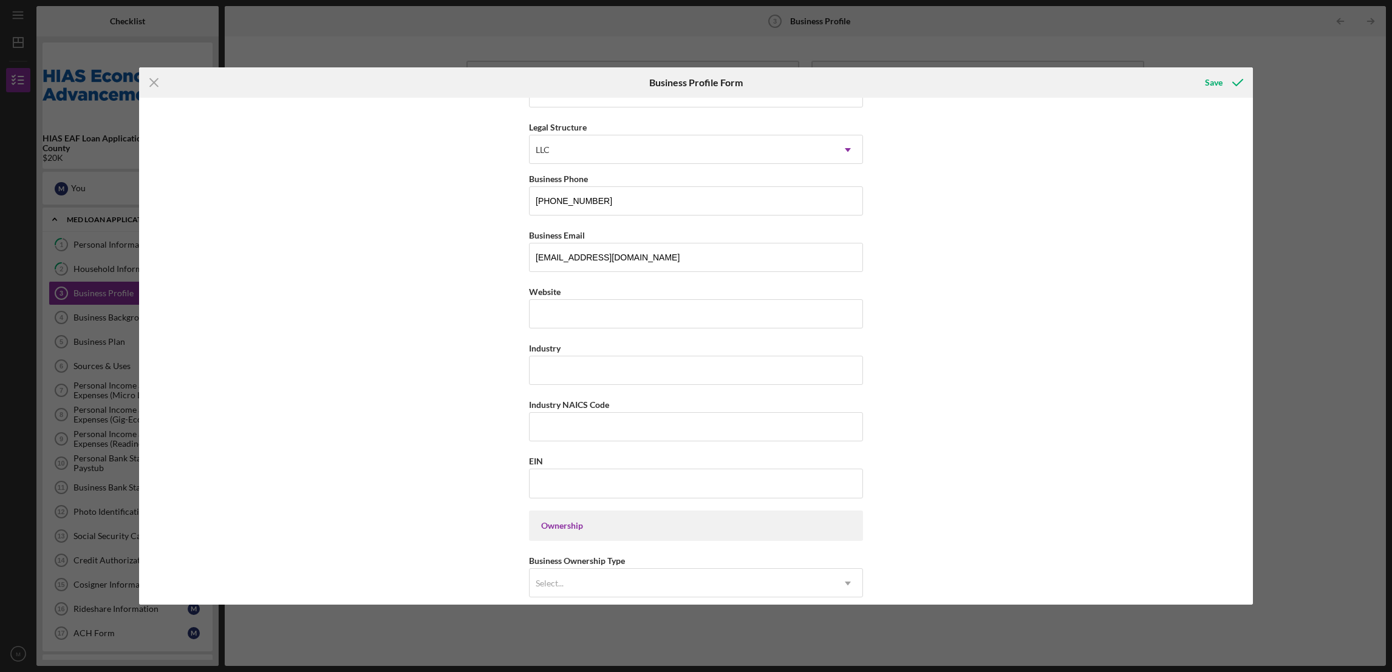
scroll to position [182, 0]
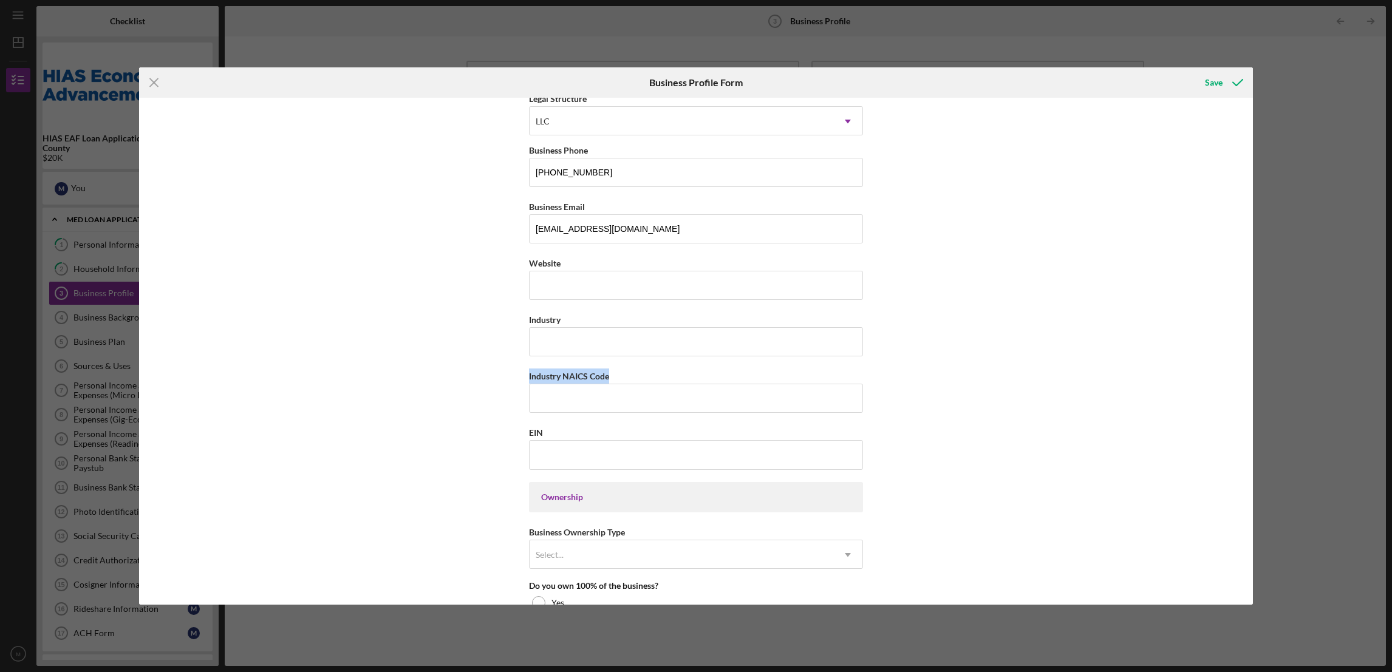
drag, startPoint x: 614, startPoint y: 375, endPoint x: 523, endPoint y: 371, distance: 90.5
click at [523, 371] on div "Business Name Navitrading Cafe DBA Navitrading Cafe Business Start Date [DATE] …" at bounding box center [695, 352] width 1113 height 508
copy label "Industry NAICS Code"
click at [563, 403] on input "Industry NAICS Code" at bounding box center [696, 398] width 334 height 29
paste input "722515"
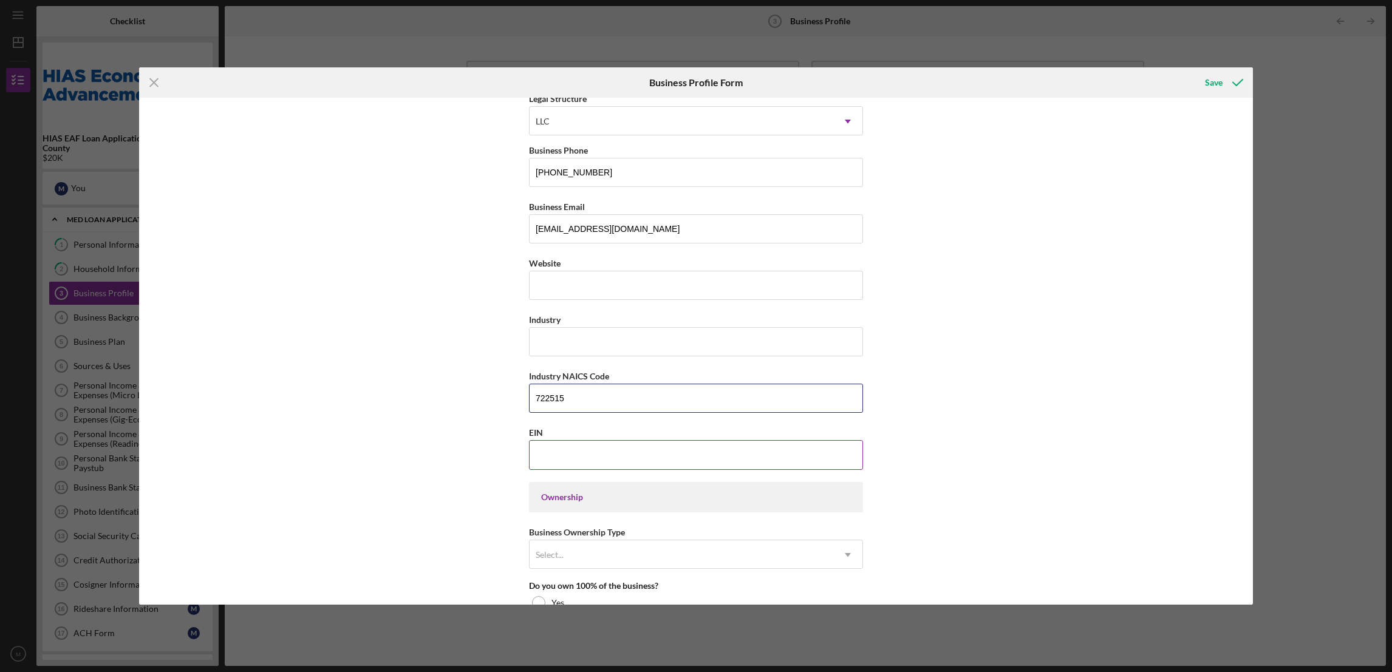
type input "722515"
click at [562, 459] on input "EIN" at bounding box center [696, 454] width 334 height 29
click at [582, 340] on input "Industry" at bounding box center [696, 341] width 334 height 29
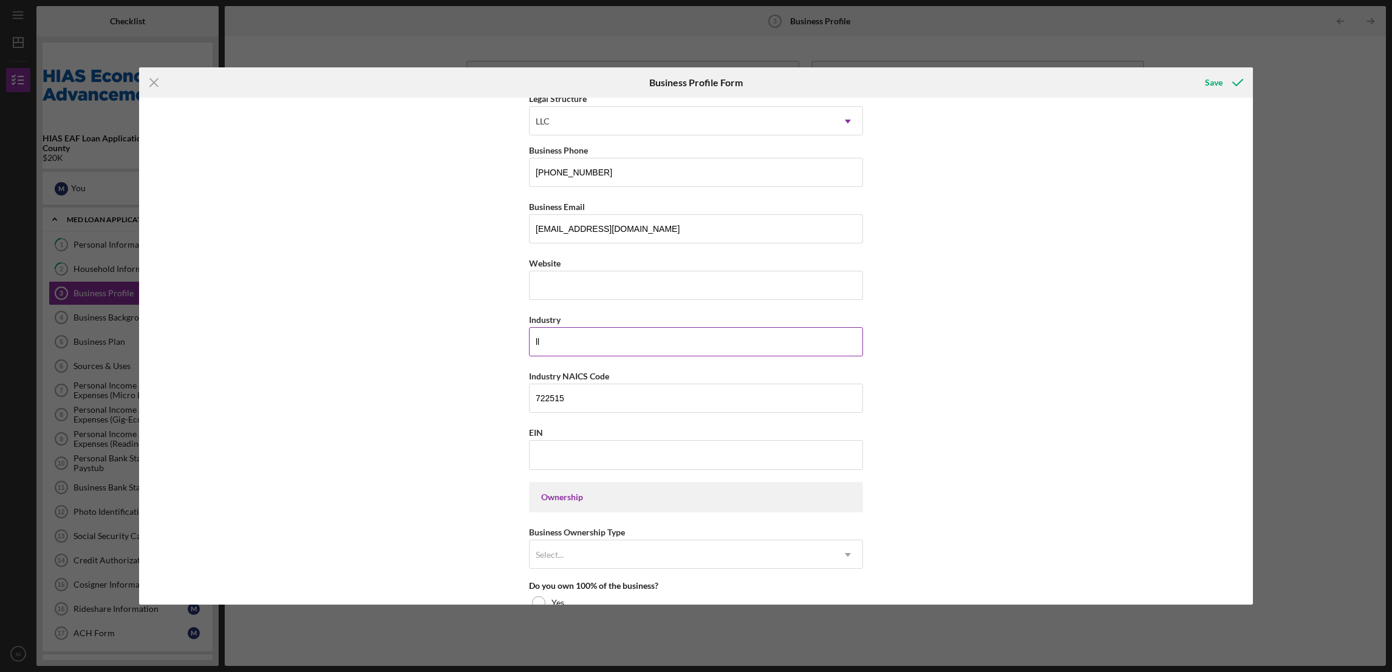
type input "l"
type input "LLC"
click at [544, 452] on input "EIN" at bounding box center [696, 454] width 334 height 29
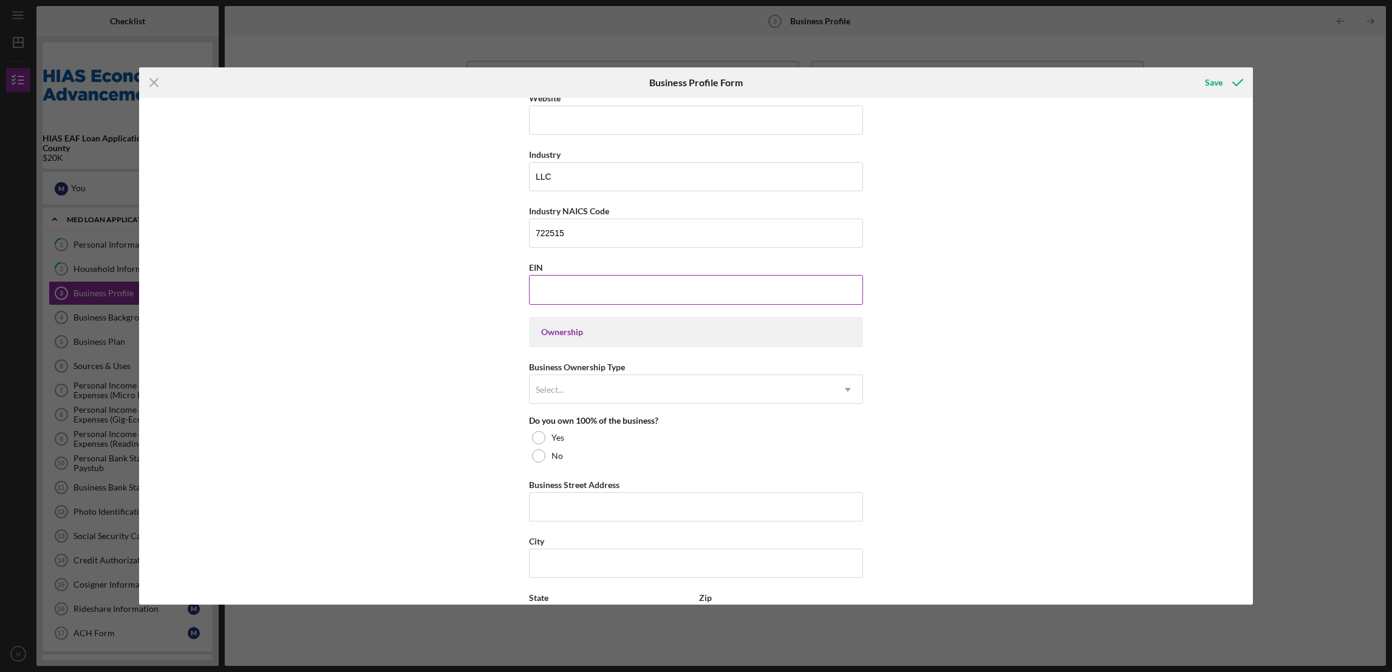
scroll to position [364, 0]
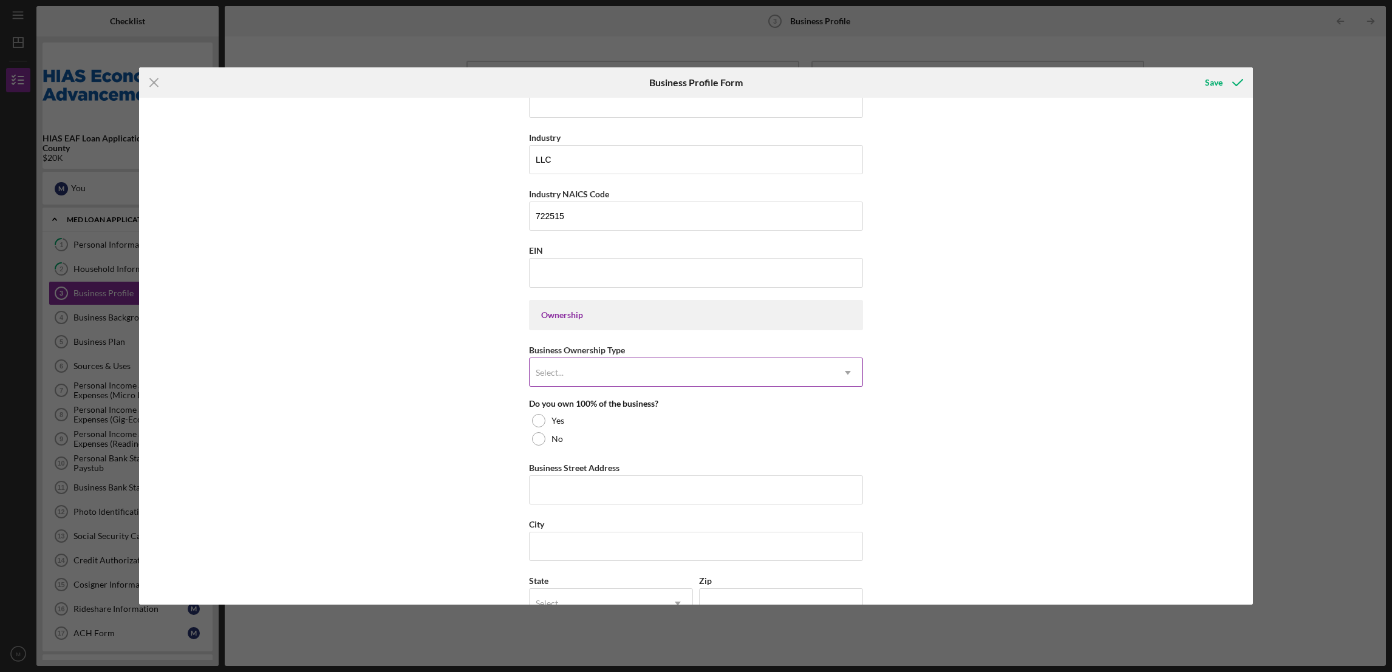
click at [847, 376] on icon "Icon/Dropdown Arrow" at bounding box center [847, 372] width 29 height 29
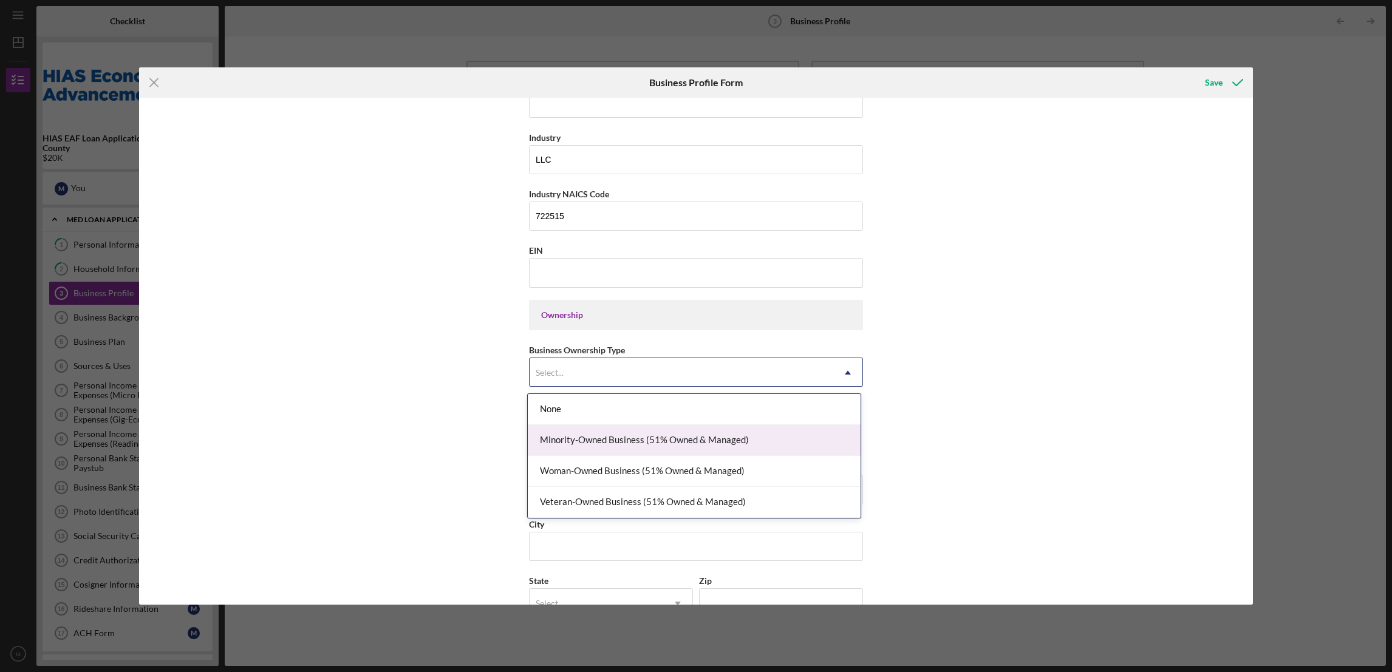
click at [617, 443] on div "Minority-Owned Business (51% Owned & Managed)" at bounding box center [694, 440] width 333 height 31
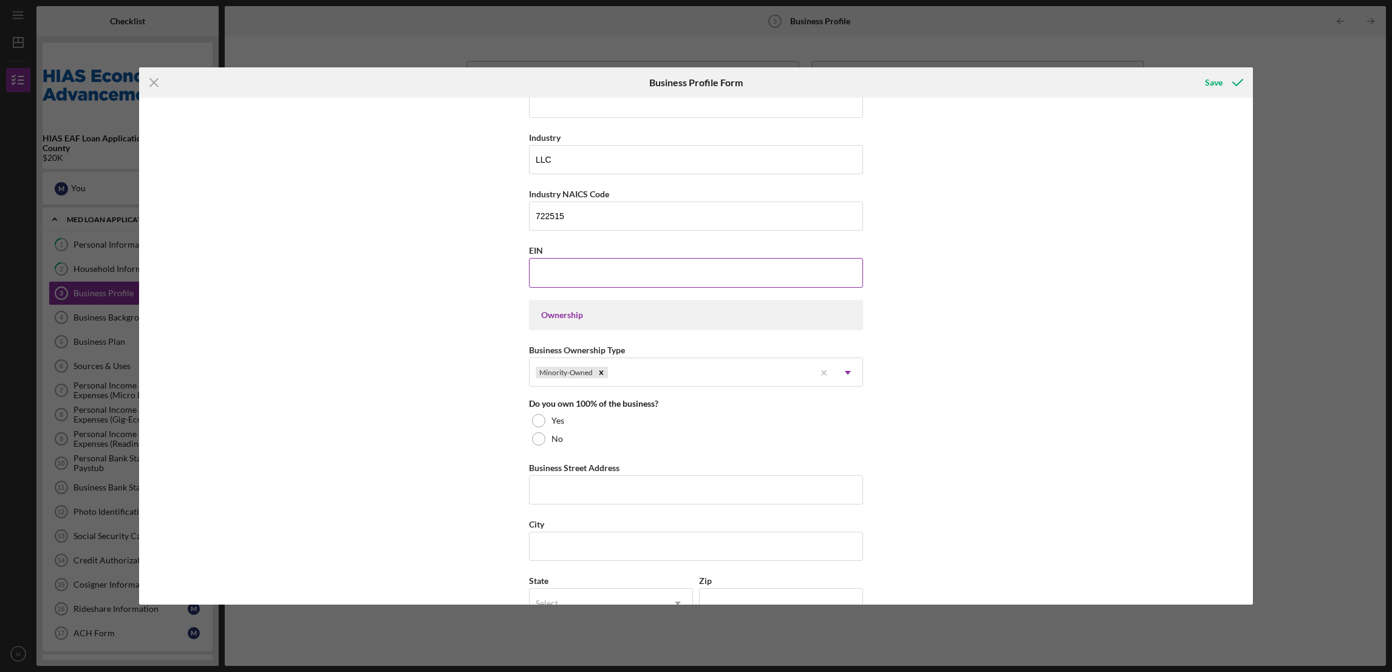
click at [559, 270] on input "EIN" at bounding box center [696, 272] width 334 height 29
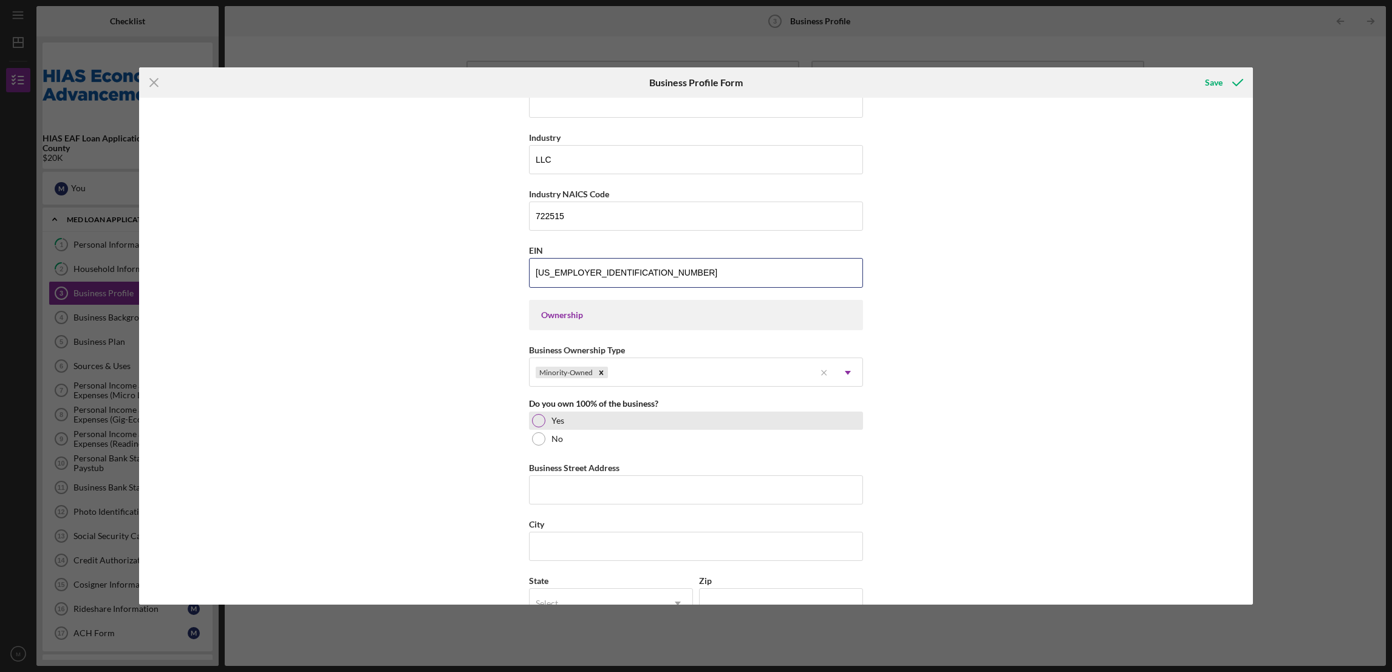
type input "[US_EMPLOYER_IDENTIFICATION_NUMBER]"
click at [538, 418] on div at bounding box center [538, 420] width 13 height 13
click at [591, 493] on input "Business Street Address" at bounding box center [696, 489] width 334 height 29
click at [575, 498] on input "Business Street Address" at bounding box center [696, 489] width 334 height 29
type input "2338 wOODCHIP wAY"
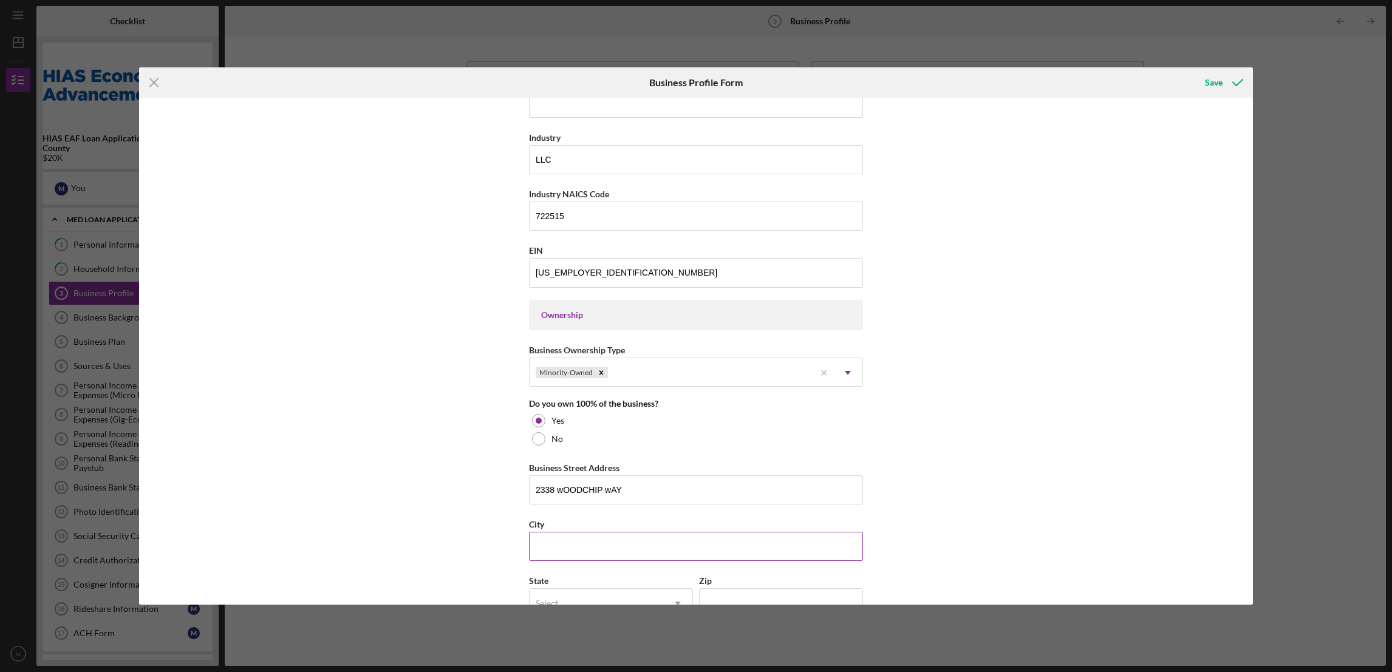
click at [592, 549] on input "City" at bounding box center [696, 546] width 334 height 29
type input "Ypsilanti"
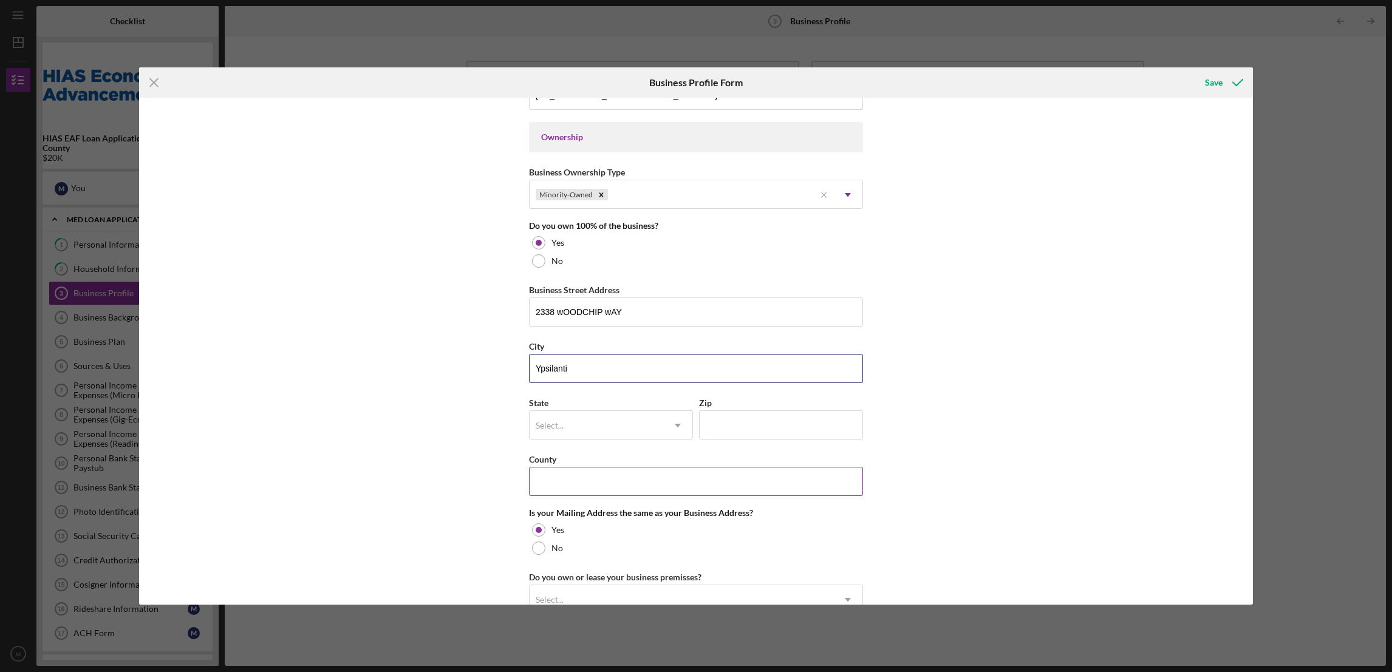
scroll to position [546, 0]
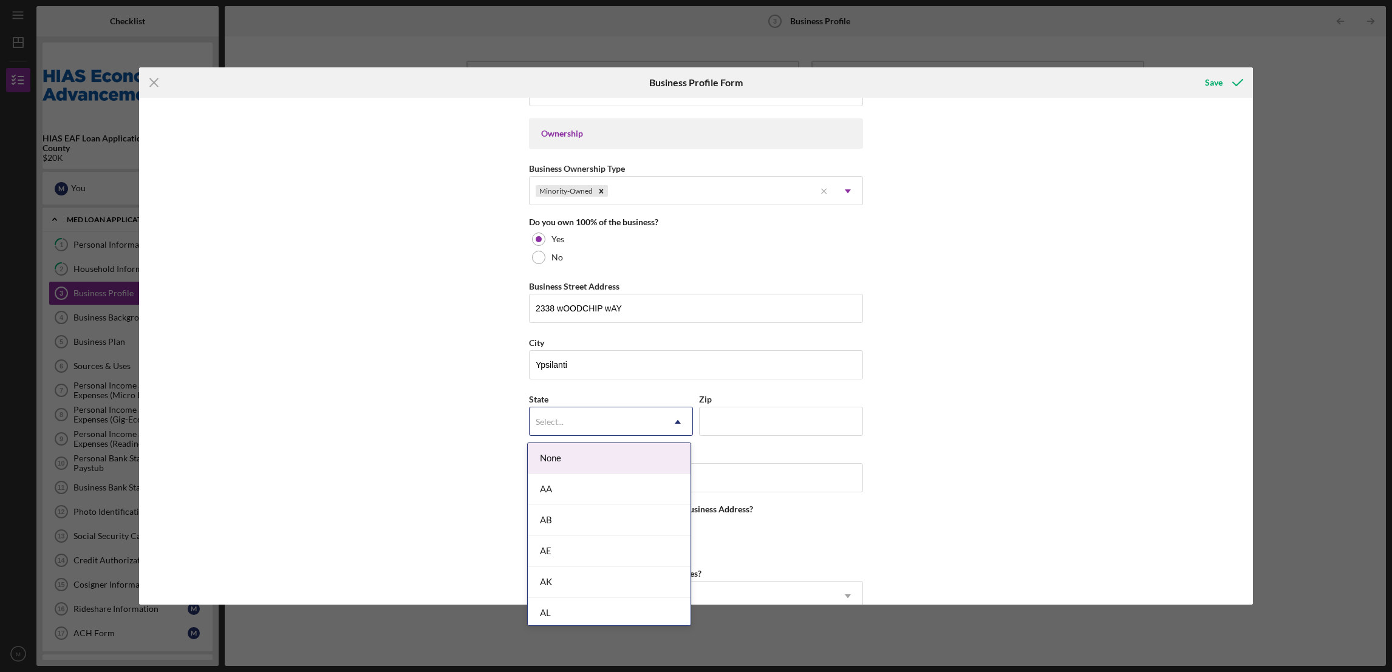
click at [594, 416] on div "Select..." at bounding box center [596, 422] width 134 height 28
type input "mi"
click at [559, 488] on div "MI" at bounding box center [609, 489] width 163 height 31
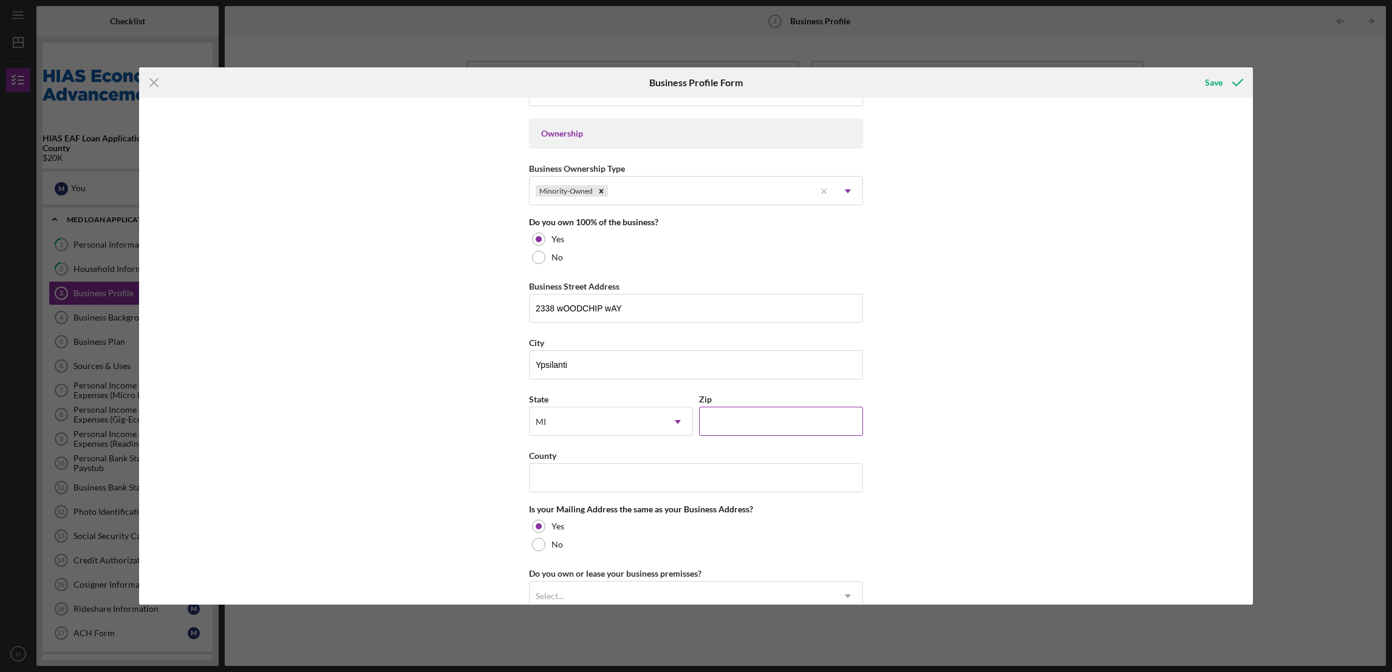
click at [746, 416] on input "Zip" at bounding box center [781, 421] width 164 height 29
type input "1####"
type input "48197"
click at [577, 483] on input "County" at bounding box center [696, 477] width 334 height 29
type input "[GEOGRAPHIC_DATA]"
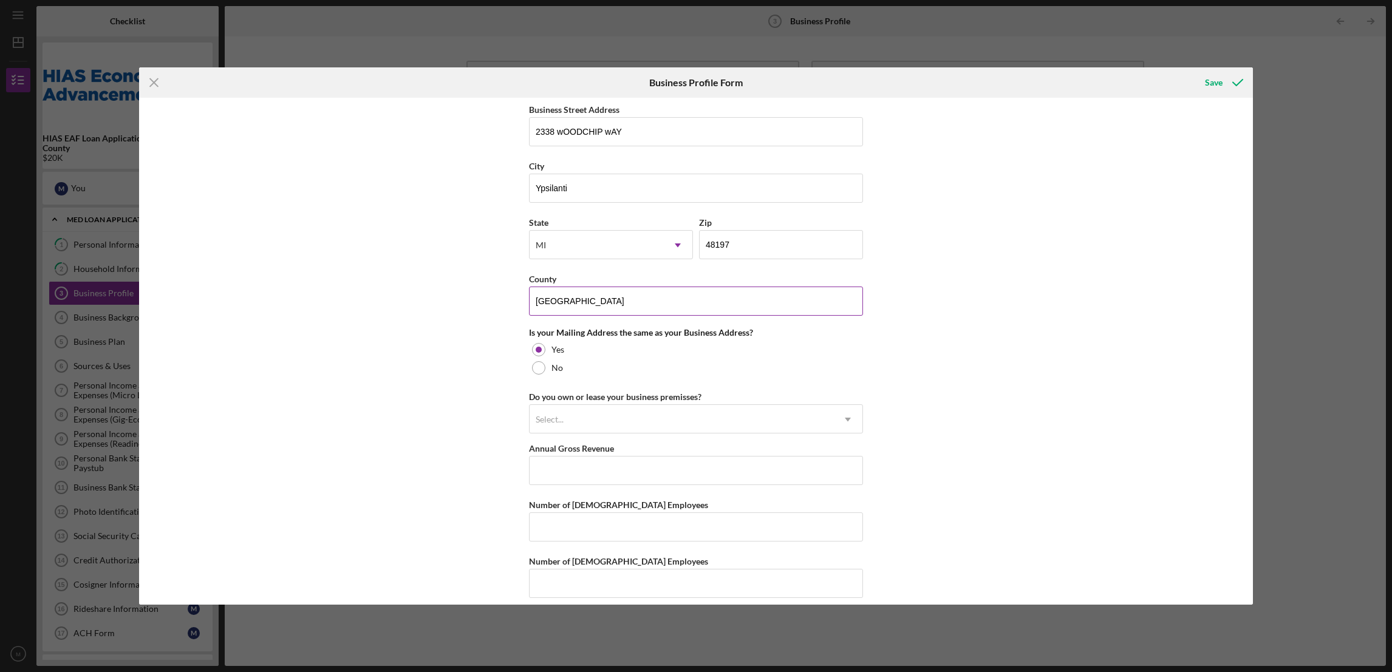
scroll to position [729, 0]
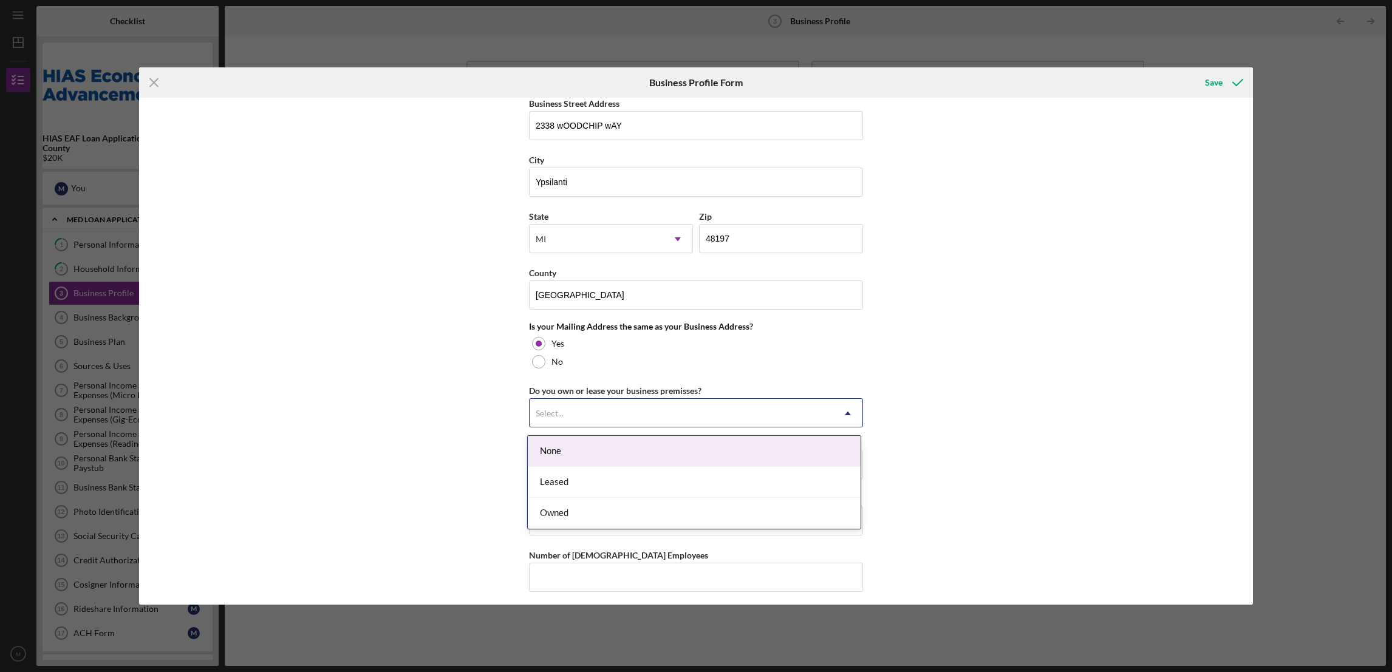
click at [843, 421] on icon "Icon/Dropdown Arrow" at bounding box center [847, 413] width 29 height 29
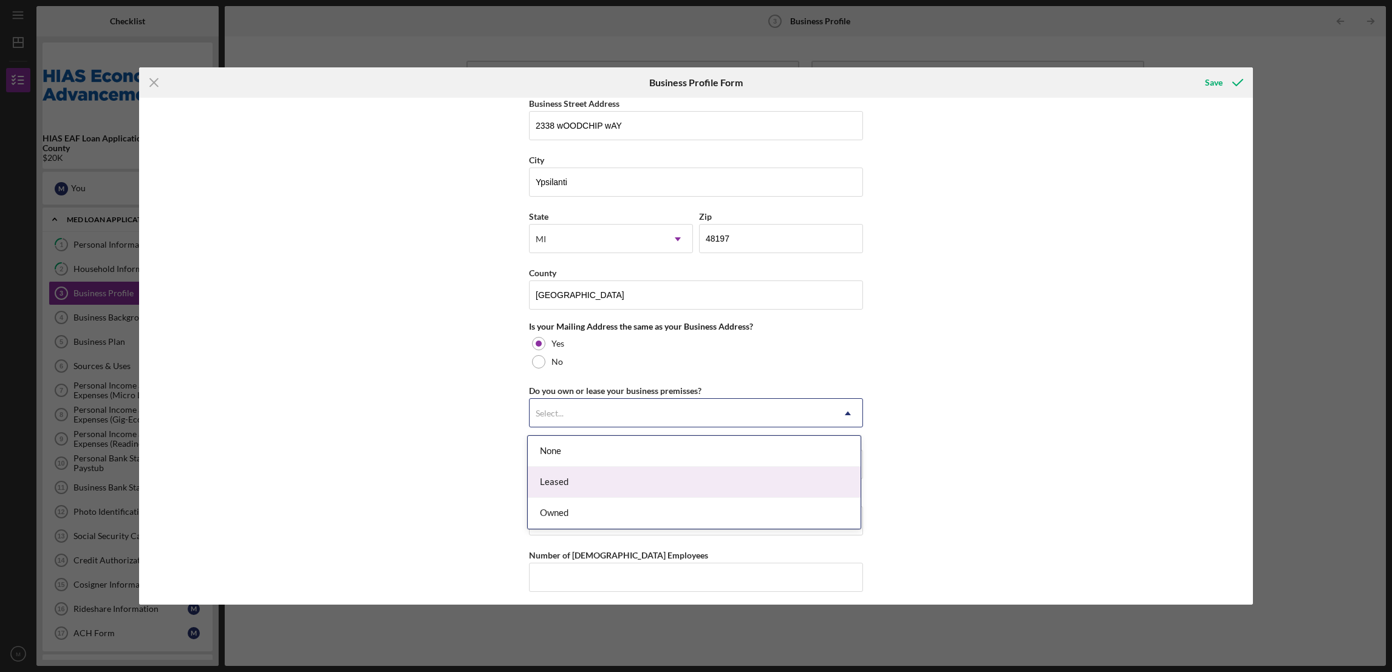
click at [563, 483] on div "Leased" at bounding box center [694, 482] width 333 height 31
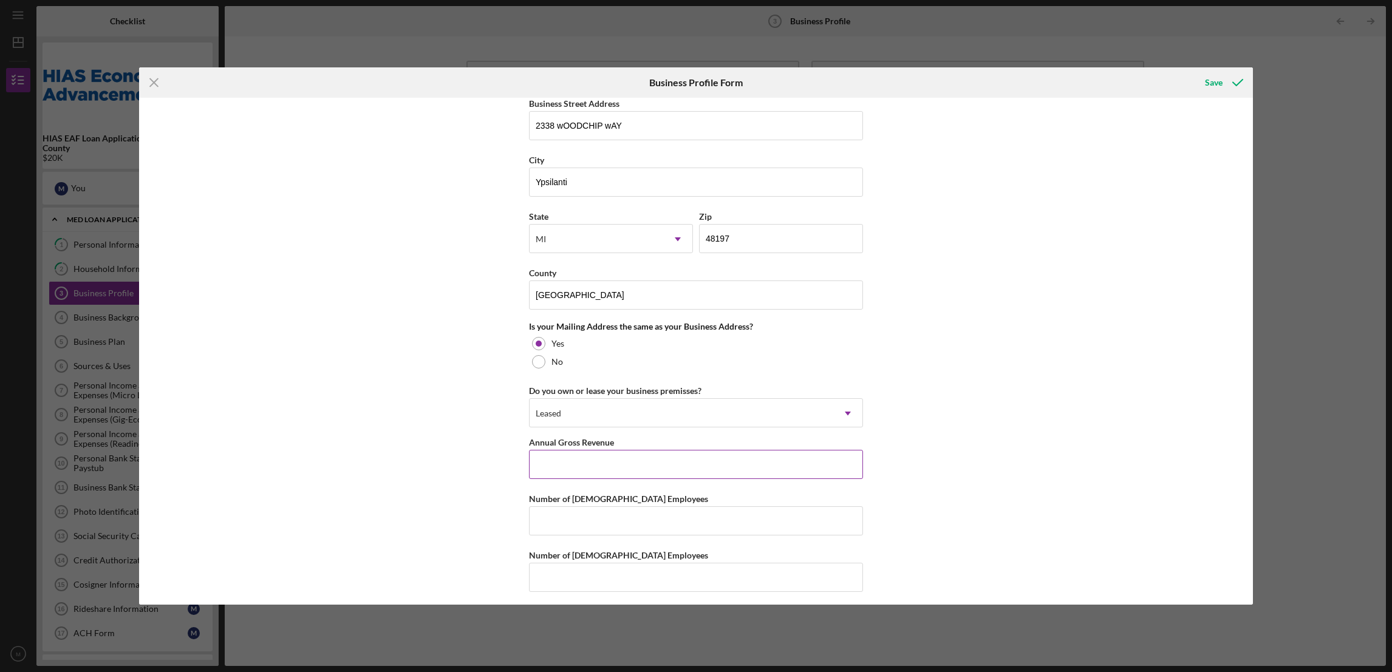
click at [603, 474] on input "Annual Gross Revenue" at bounding box center [696, 464] width 334 height 29
type input "$0"
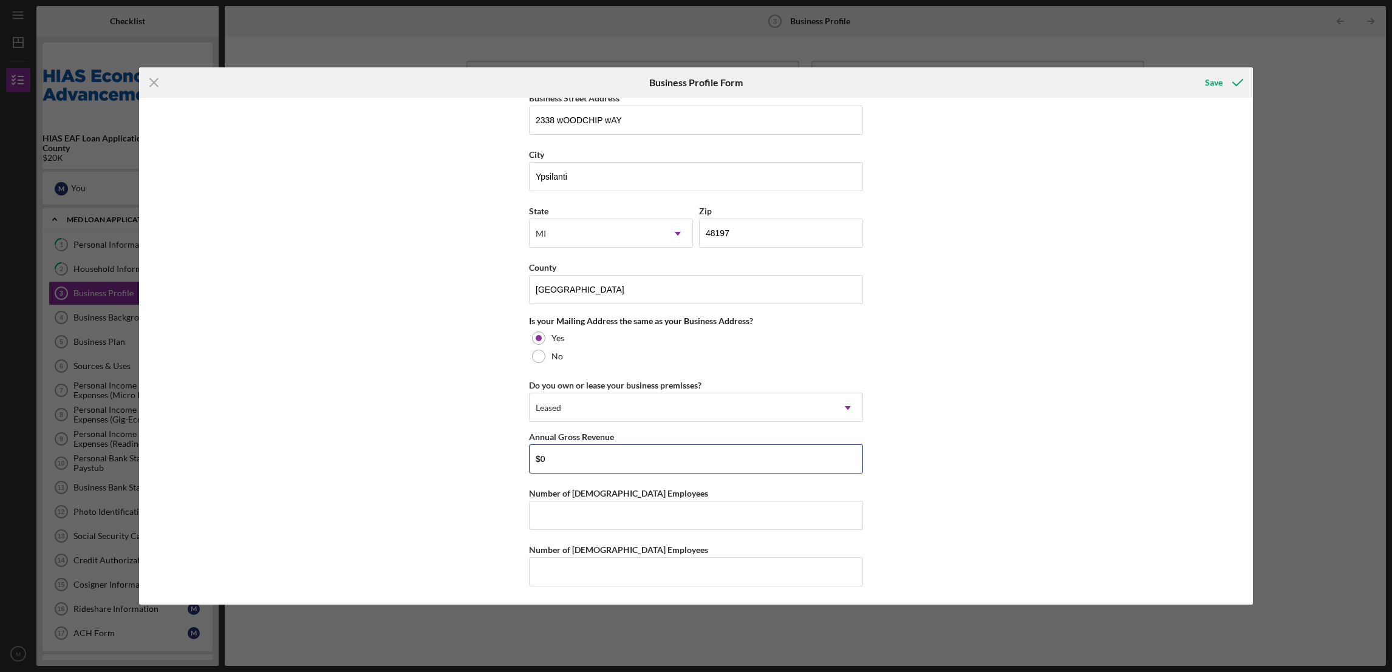
scroll to position [737, 0]
click at [607, 516] on input "Number of [DEMOGRAPHIC_DATA] Employees" at bounding box center [696, 515] width 334 height 29
type input "1"
click at [602, 568] on input "Number of [DEMOGRAPHIC_DATA] Employees" at bounding box center [696, 571] width 334 height 29
type input "0"
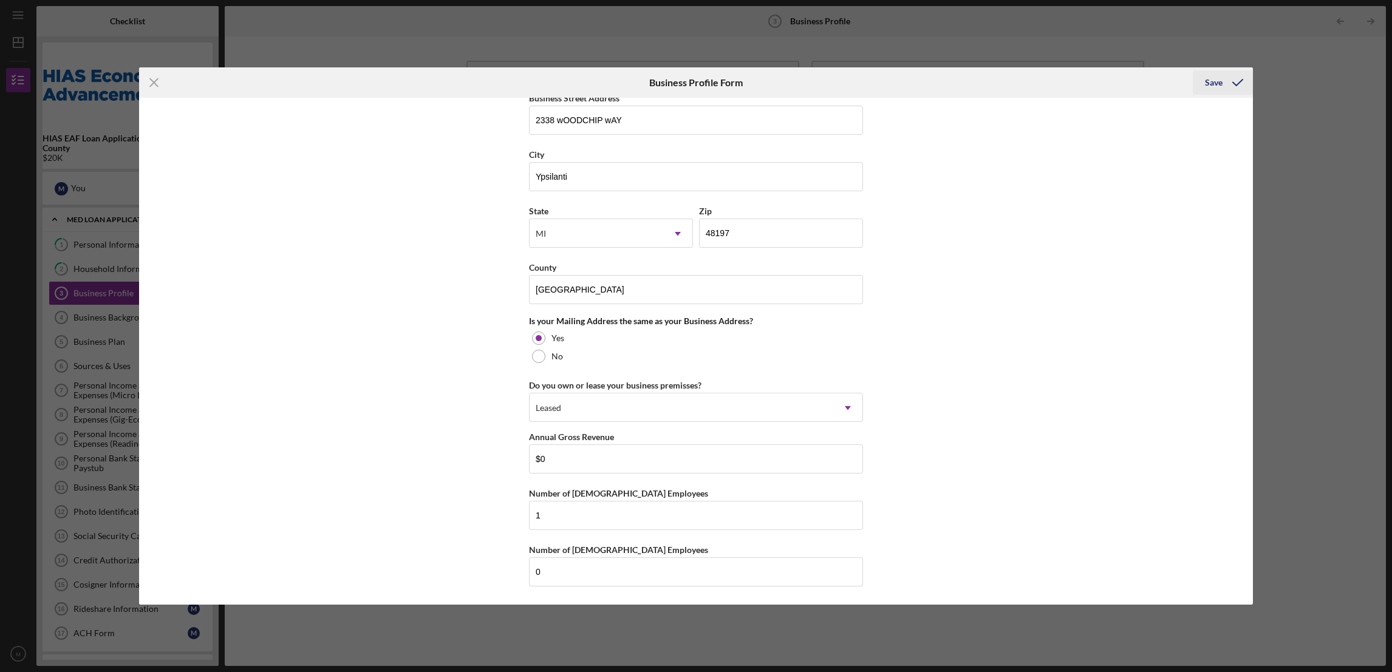
click at [1212, 76] on div "Save" at bounding box center [1214, 82] width 18 height 24
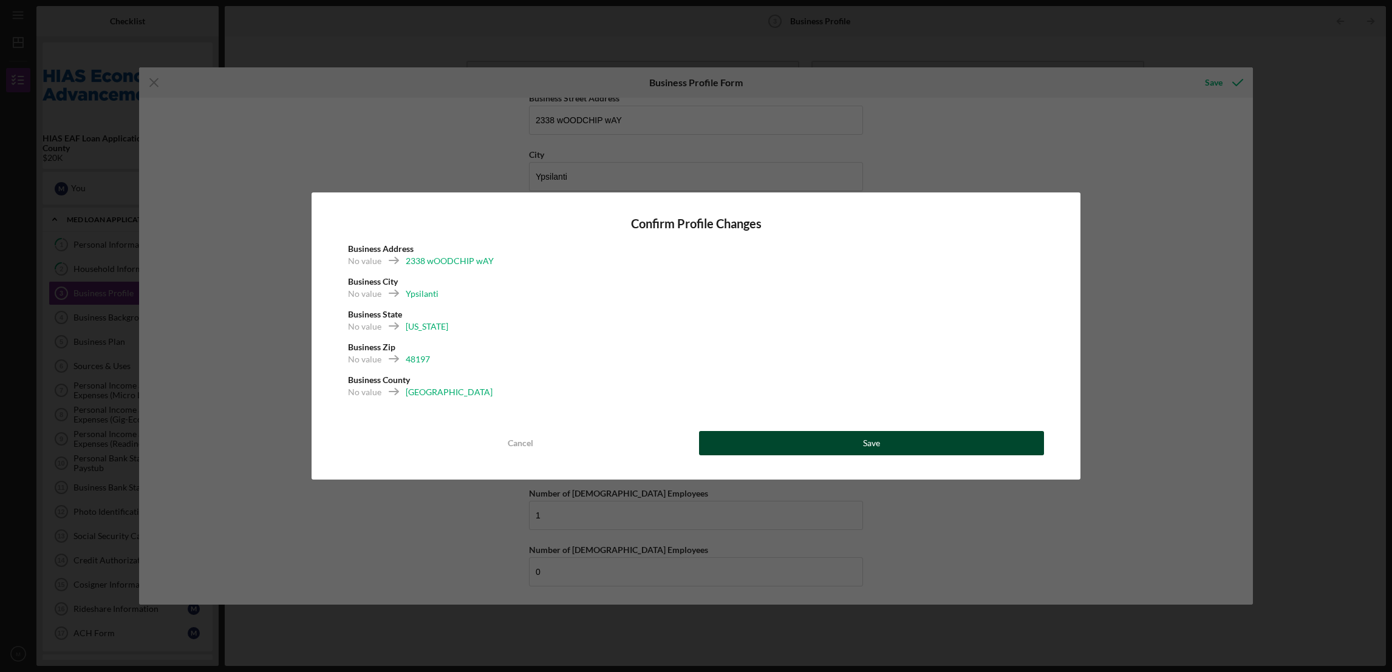
click at [818, 447] on button "Save" at bounding box center [871, 443] width 345 height 24
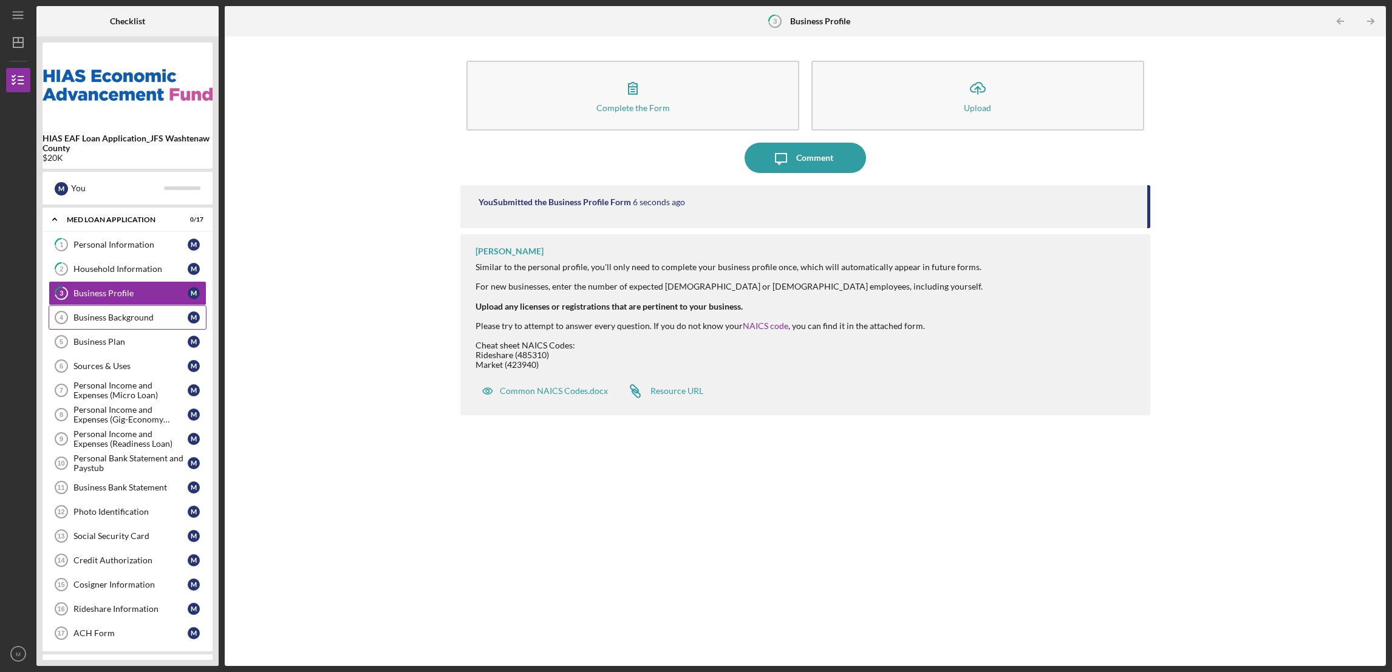
click at [108, 320] on div "Business Background" at bounding box center [130, 318] width 114 height 10
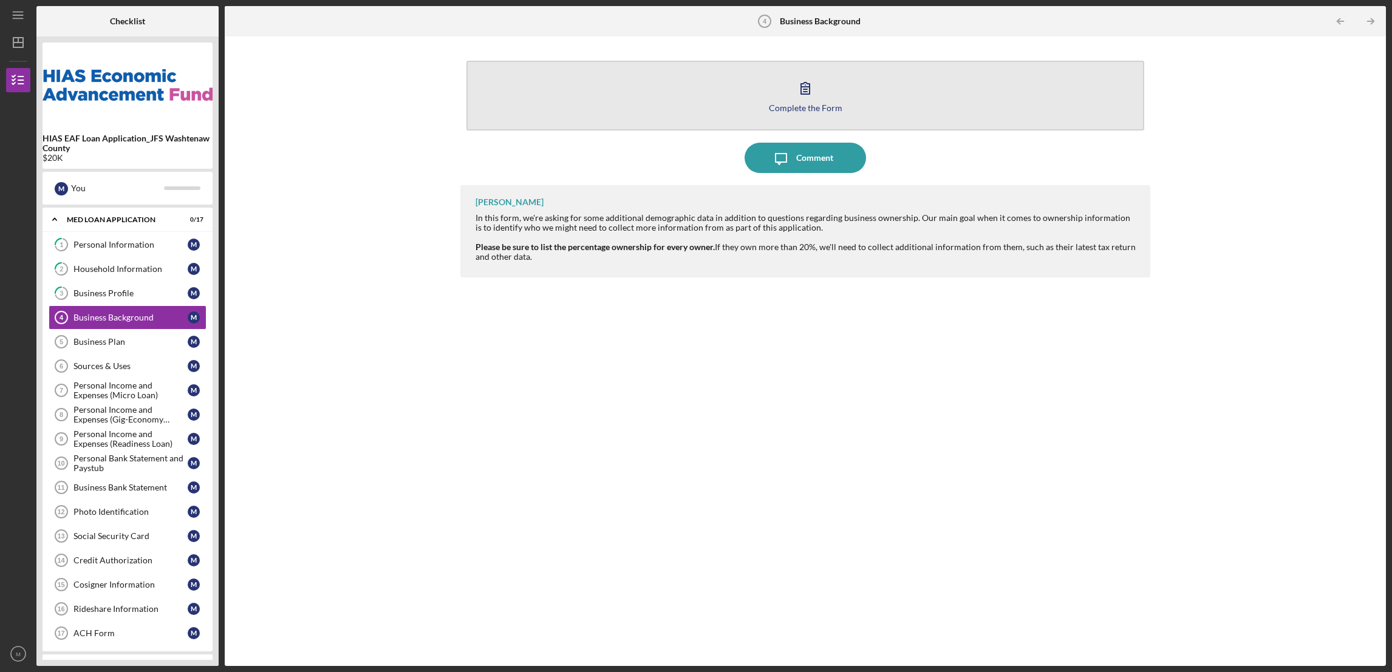
click at [798, 109] on div "Complete the Form" at bounding box center [805, 107] width 73 height 9
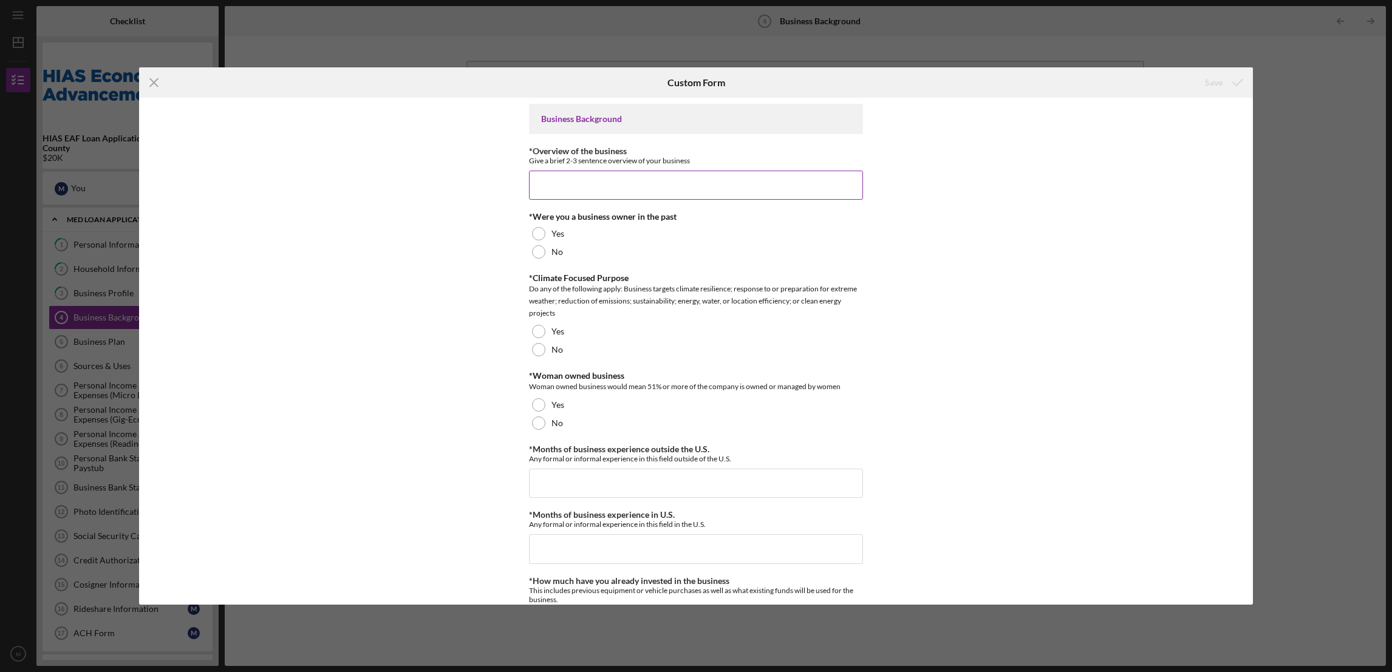
click at [569, 177] on input "*Overview of the business" at bounding box center [696, 185] width 334 height 29
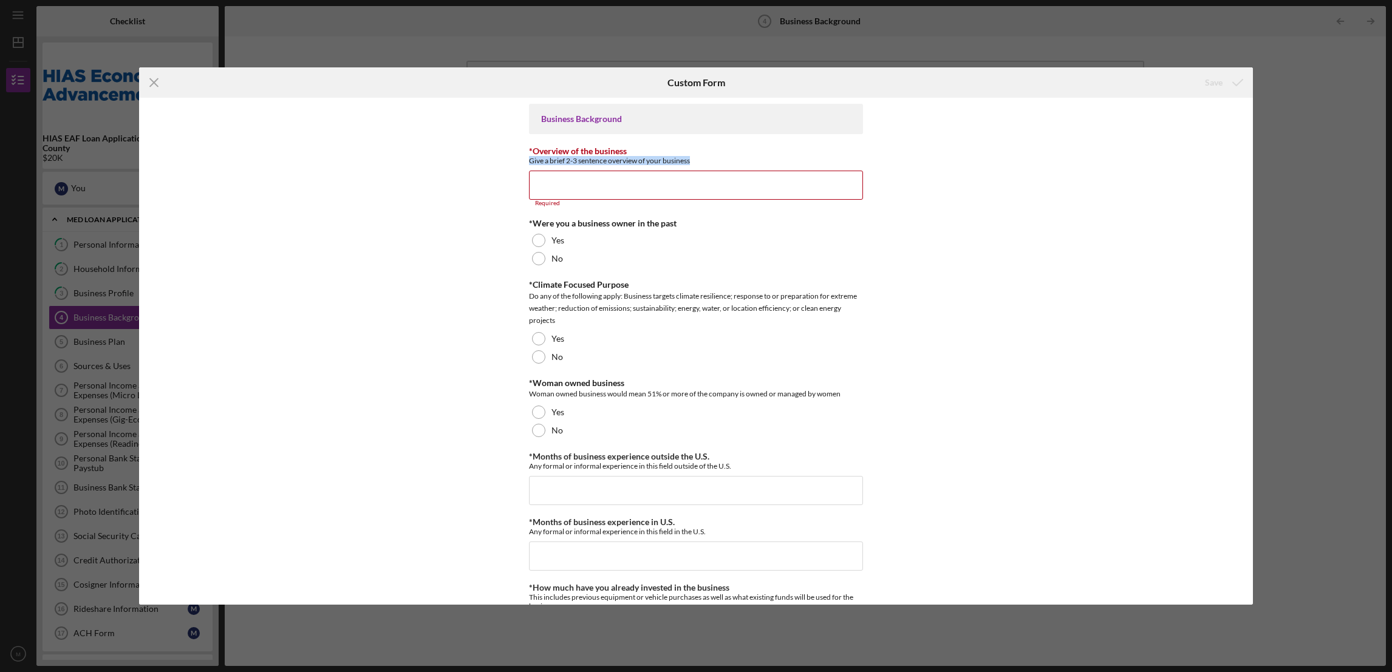
drag, startPoint x: 697, startPoint y: 161, endPoint x: 522, endPoint y: 164, distance: 174.9
click at [522, 164] on div "Business Background *Overview of the business Give a brief 2-3 sentence overvie…" at bounding box center [695, 352] width 1113 height 508
copy div "Give a brief 2-3 sentence overview of your business"
click at [571, 185] on input "*Overview of the business" at bounding box center [696, 185] width 334 height 29
paste input "Our Latino-style café brings the vibrant flavors and warm hospitality of [GEOGR…"
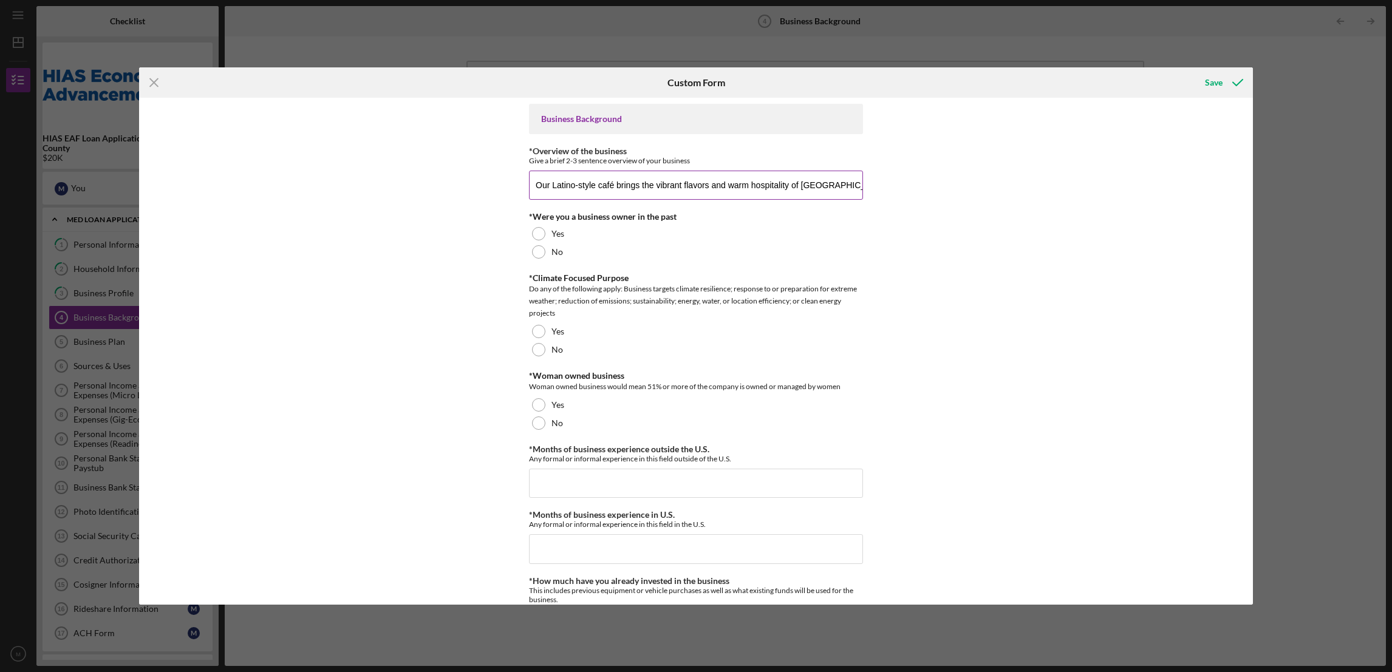
scroll to position [0, 2144]
type input "Our Latino-style café brings the vibrant flavors and warm hospitality of [GEOGR…"
drag, startPoint x: 533, startPoint y: 186, endPoint x: 1023, endPoint y: 208, distance: 490.5
click at [1024, 208] on div "Business Background *Overview of the business Give a brief 2-3 sentence overvie…" at bounding box center [695, 352] width 1113 height 508
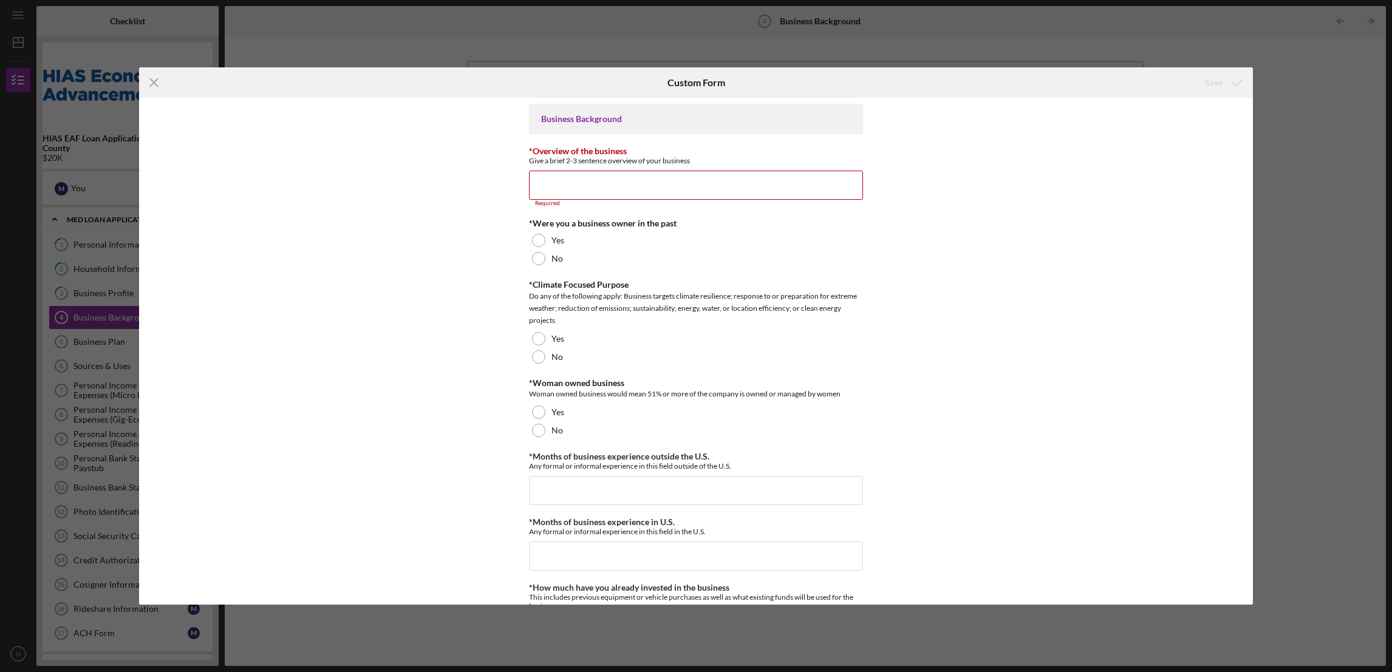
scroll to position [0, 0]
paste input "Our Latino-style café brings the vibrant flavors and warm hospitality of [GEOGR…"
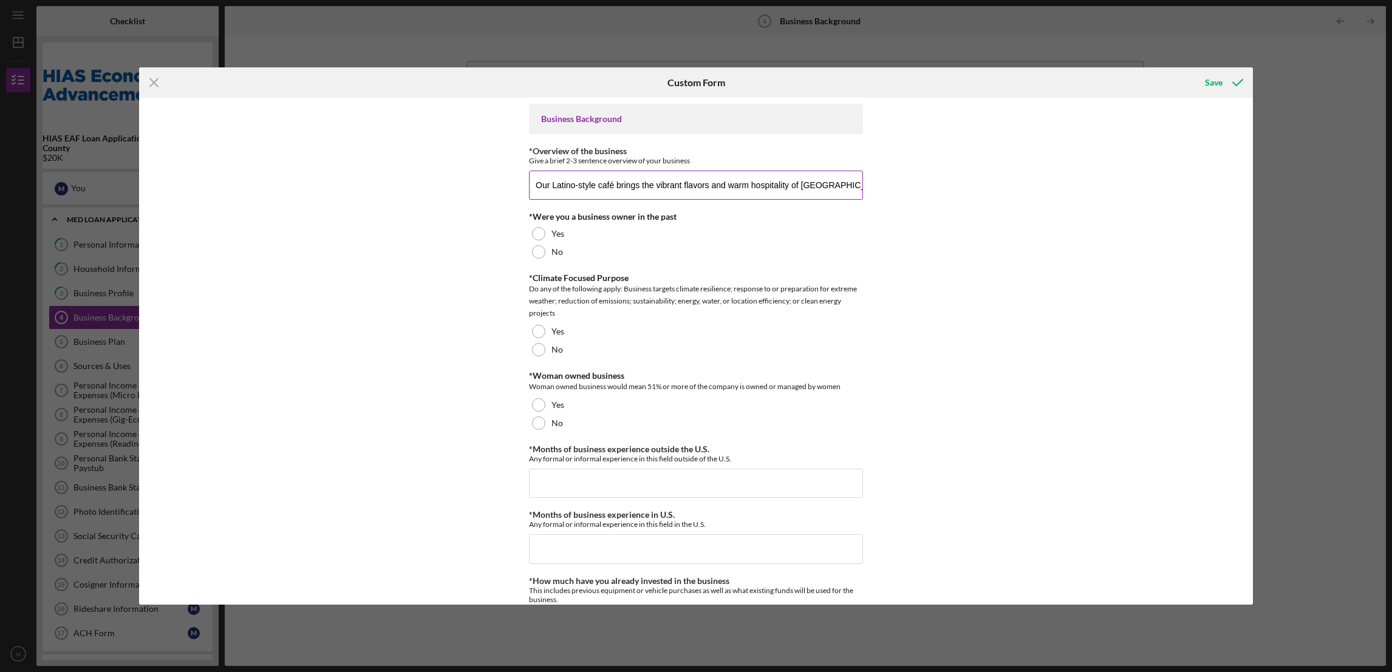
scroll to position [0, 2174]
type input "Our Latino-style café brings the vibrant flavors and warm hospitality of [GEOGR…"
click at [532, 231] on div at bounding box center [538, 233] width 13 height 13
click at [534, 349] on div at bounding box center [538, 349] width 13 height 13
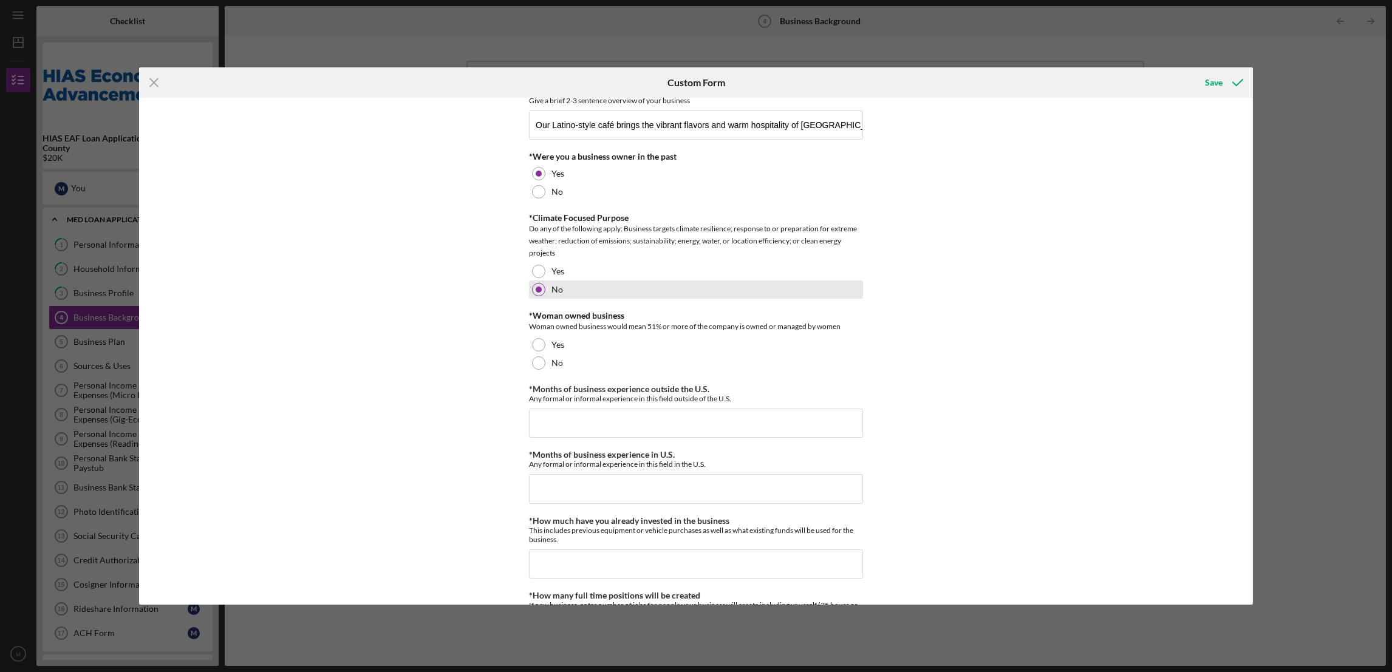
scroll to position [91, 0]
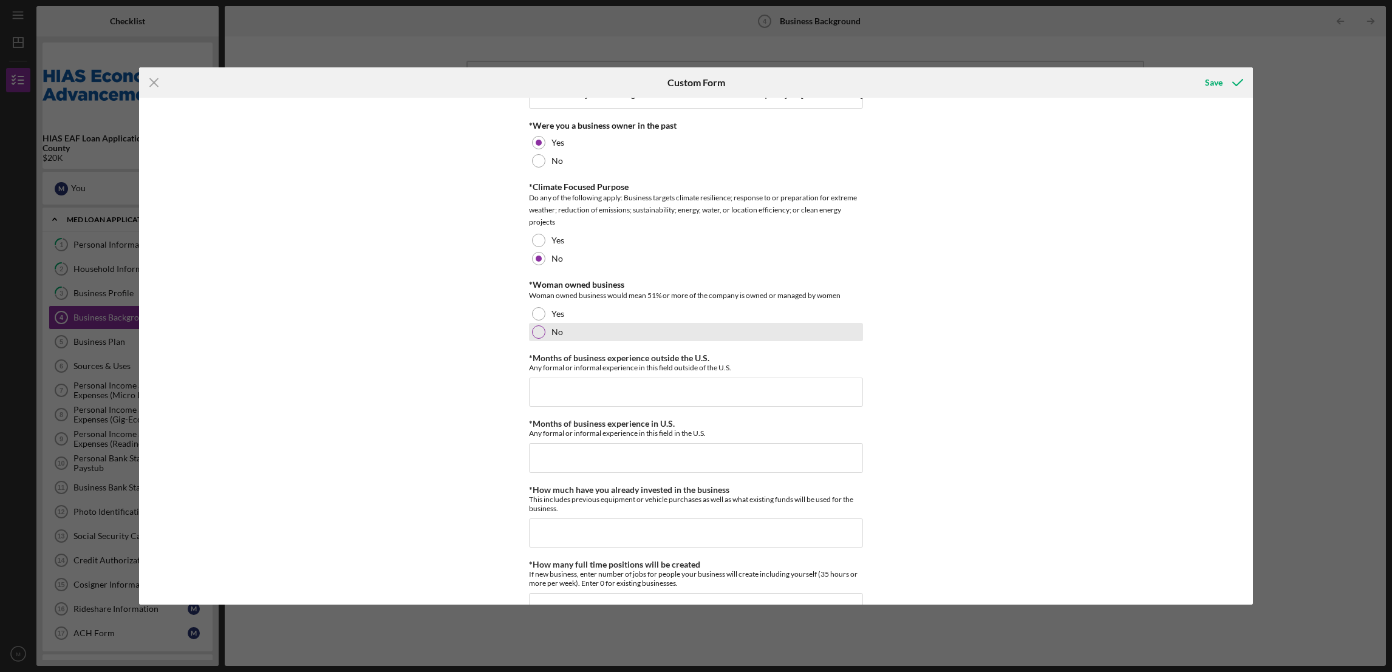
click at [540, 335] on div at bounding box center [538, 331] width 13 height 13
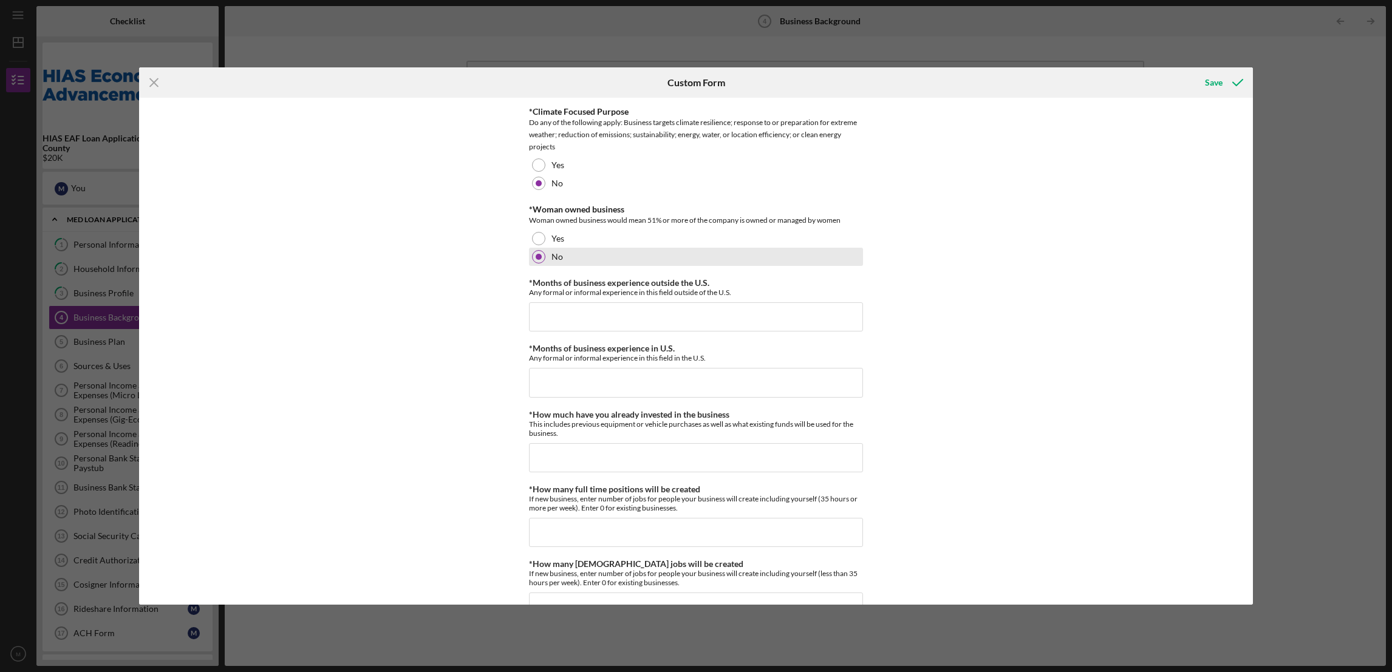
scroll to position [273, 0]
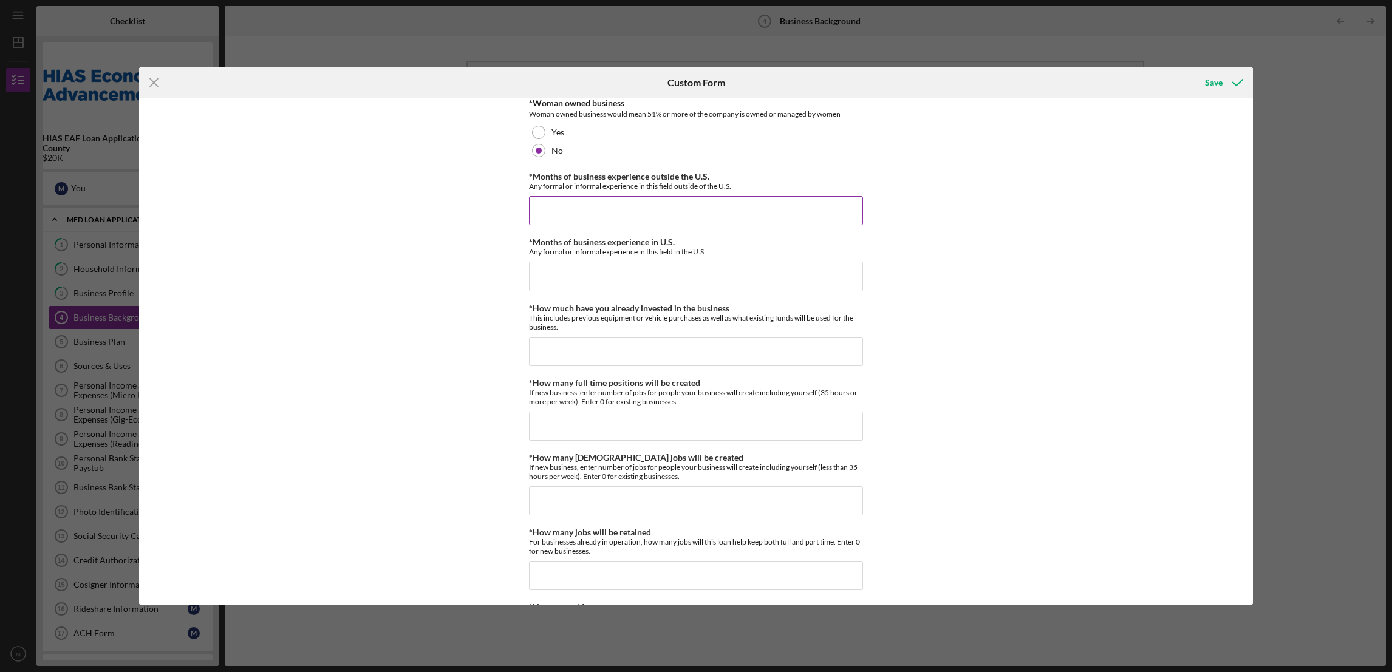
click at [563, 210] on input "*Months of business experience outside the U.S." at bounding box center [696, 210] width 334 height 29
type input "5"
click at [551, 280] on input "*Months of business experience in U.S." at bounding box center [696, 276] width 334 height 29
type input "0"
click at [578, 345] on input "*How much have you already invested in the business" at bounding box center [696, 351] width 334 height 29
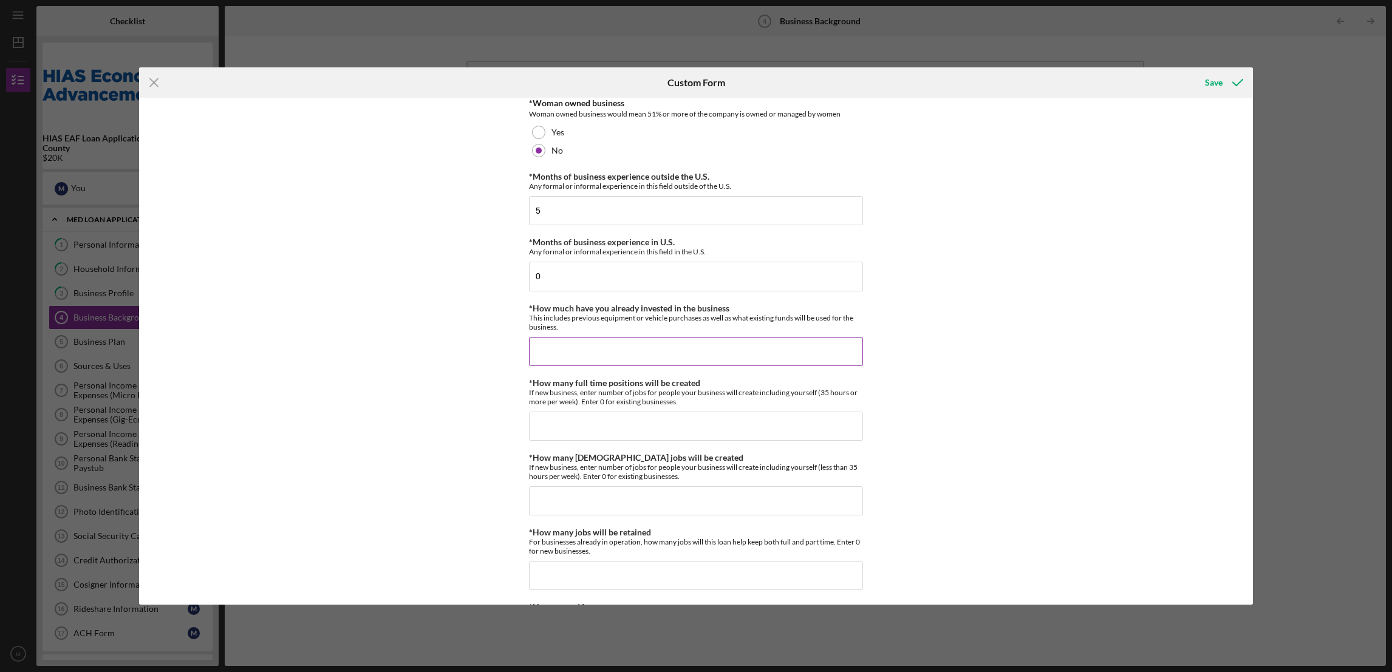
click at [559, 353] on input "*How much have you already invested in the business" at bounding box center [696, 351] width 334 height 29
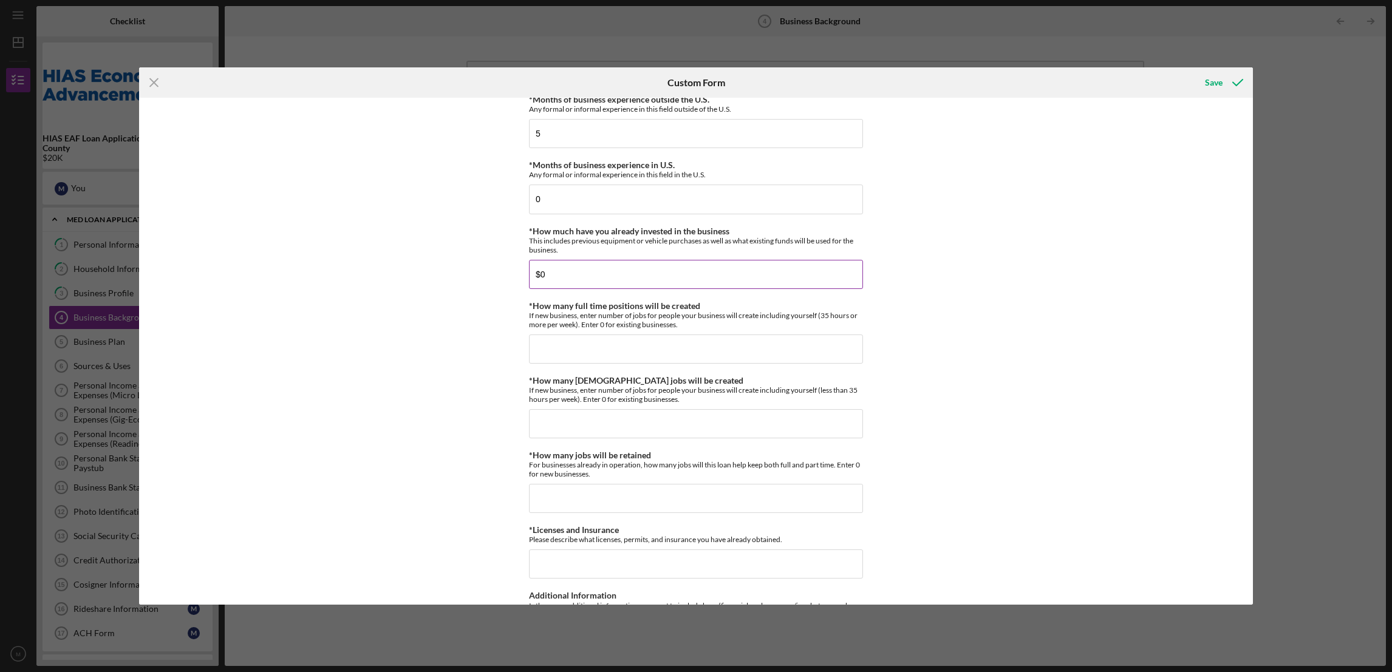
scroll to position [418, 0]
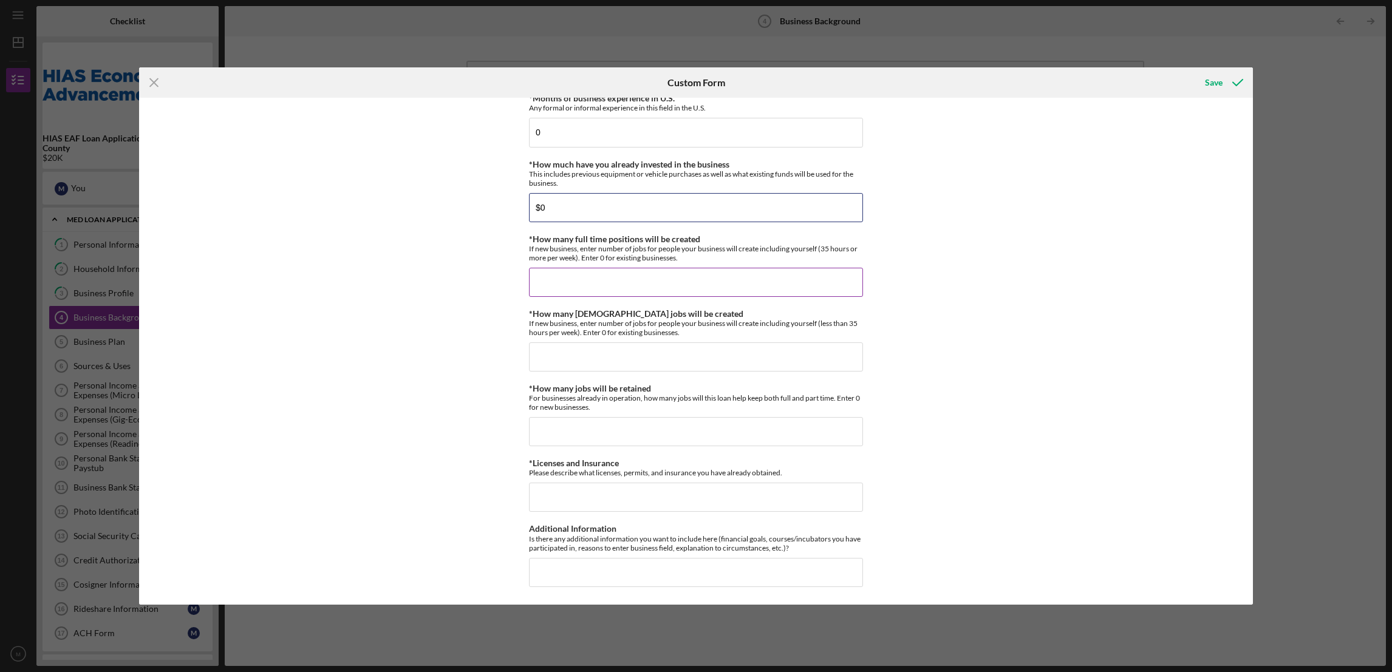
type input "$0"
click at [552, 277] on input "*How many full time positions will be created" at bounding box center [696, 282] width 334 height 29
type input "1"
click at [568, 353] on input "*How many [DEMOGRAPHIC_DATA] jobs will be created" at bounding box center [696, 356] width 334 height 29
type input "0"
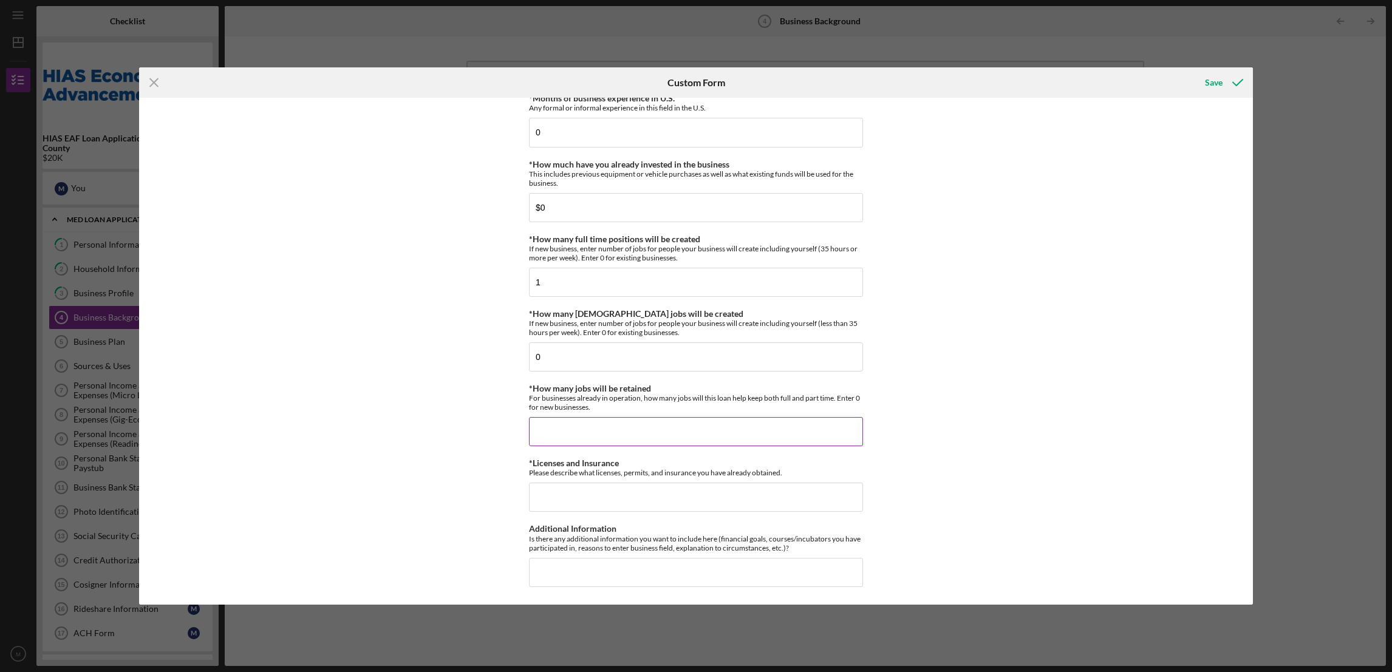
click at [557, 433] on input "*How many jobs will be retained" at bounding box center [696, 431] width 334 height 29
type input "0"
click at [568, 499] on input "*Licenses and Insurance" at bounding box center [696, 497] width 334 height 29
type input "S"
type input "I will be obtaining them as soon as I'm ready to start"
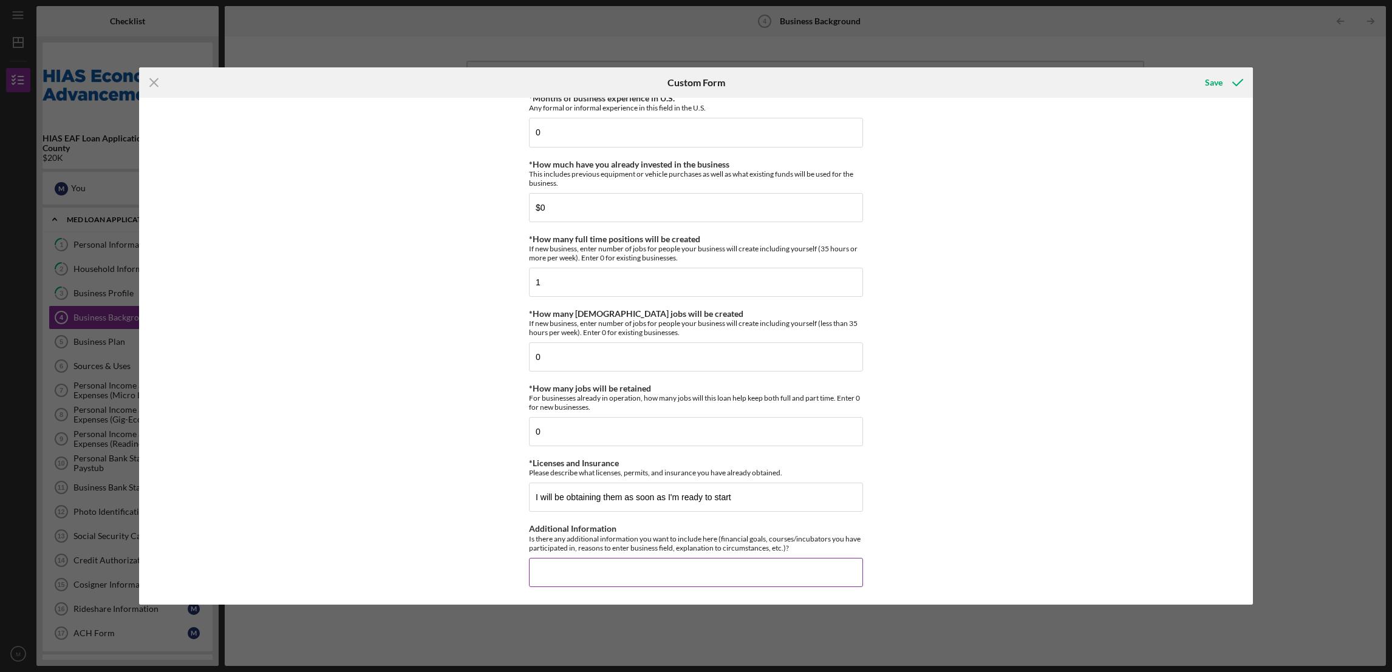
click at [588, 577] on input "Additional Information" at bounding box center [696, 572] width 334 height 29
paste input "The client previously operated a small restaurant in [GEOGRAPHIC_DATA] for five…"
click at [797, 573] on input "The client previously operated a small restaurant in [GEOGRAPHIC_DATA] for five…" at bounding box center [696, 572] width 334 height 29
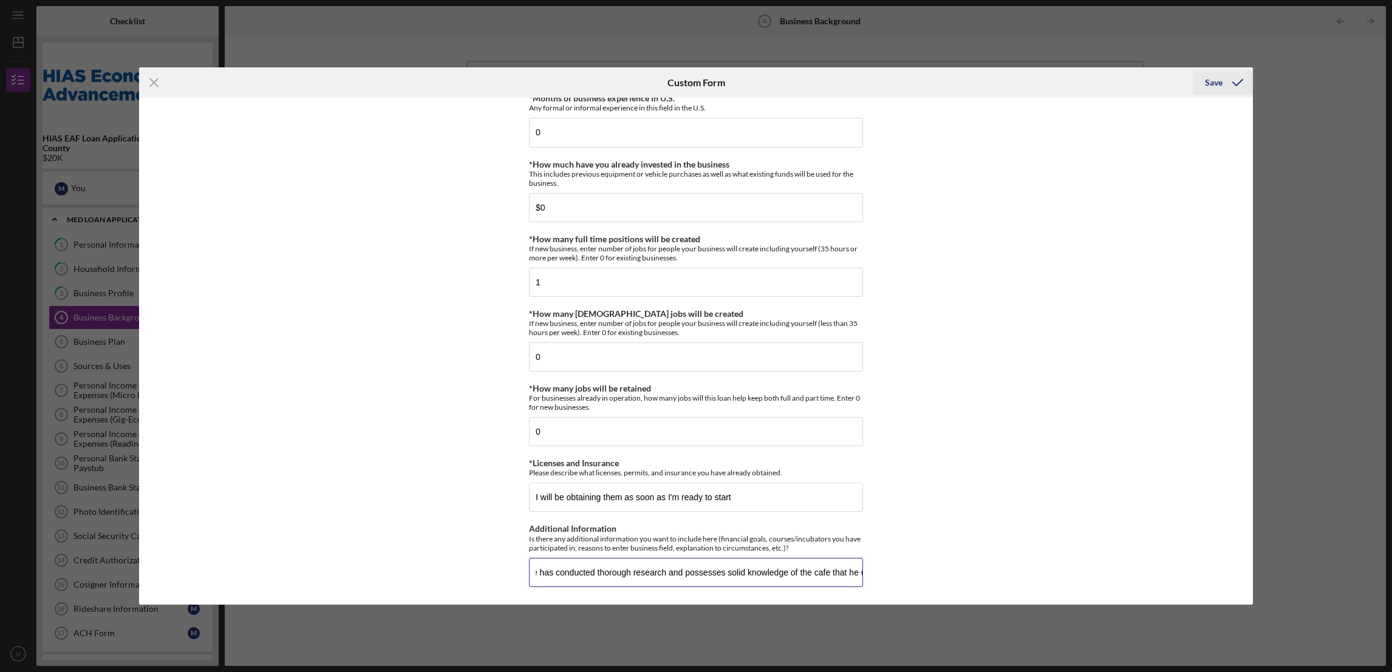
type input "The client previously operated a small restaurant in [GEOGRAPHIC_DATA] for five…"
click at [1221, 88] on div "Save" at bounding box center [1214, 82] width 18 height 24
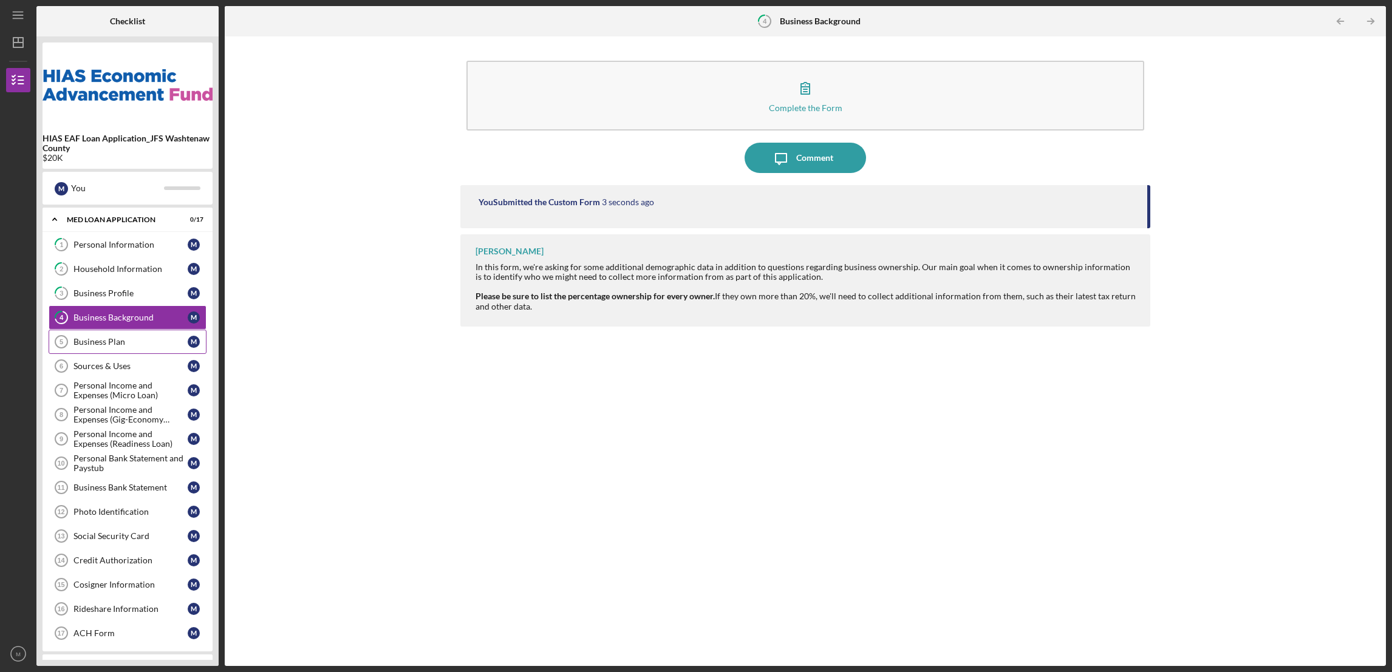
click at [123, 350] on link "Business Plan 5 Business Plan M" at bounding box center [128, 342] width 158 height 24
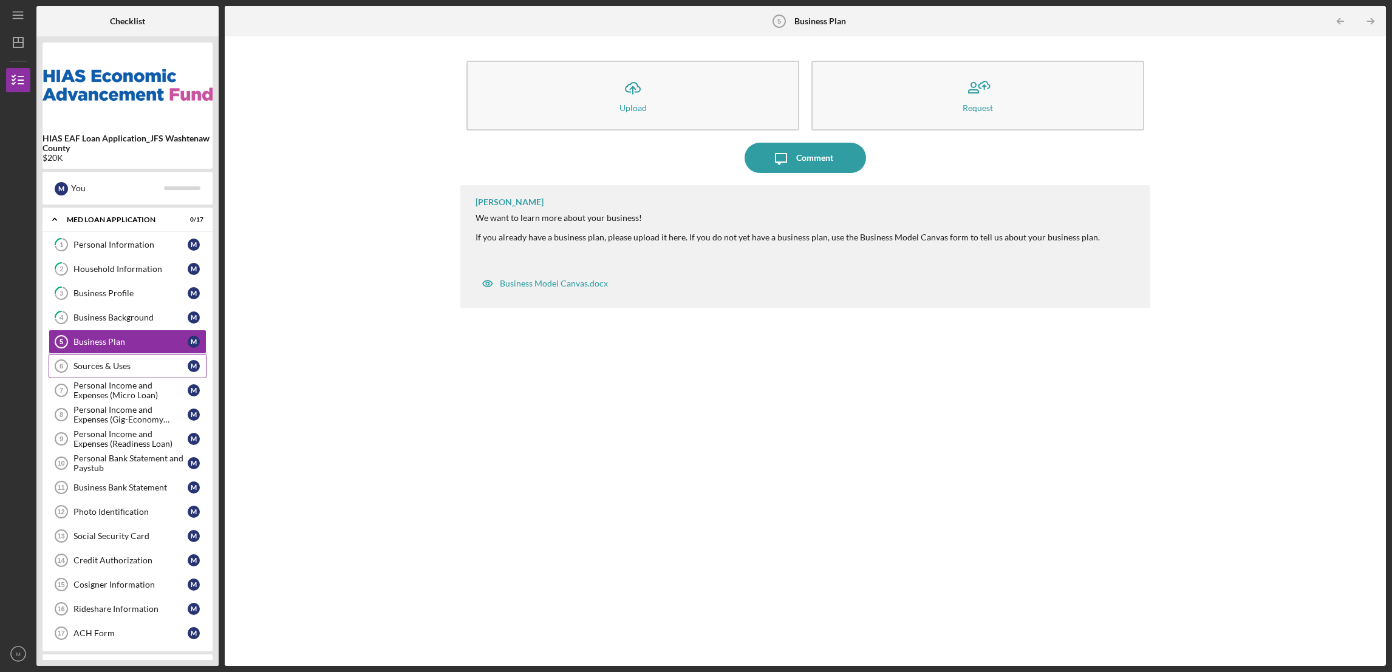
click at [127, 371] on div "Sources & Uses" at bounding box center [130, 366] width 114 height 10
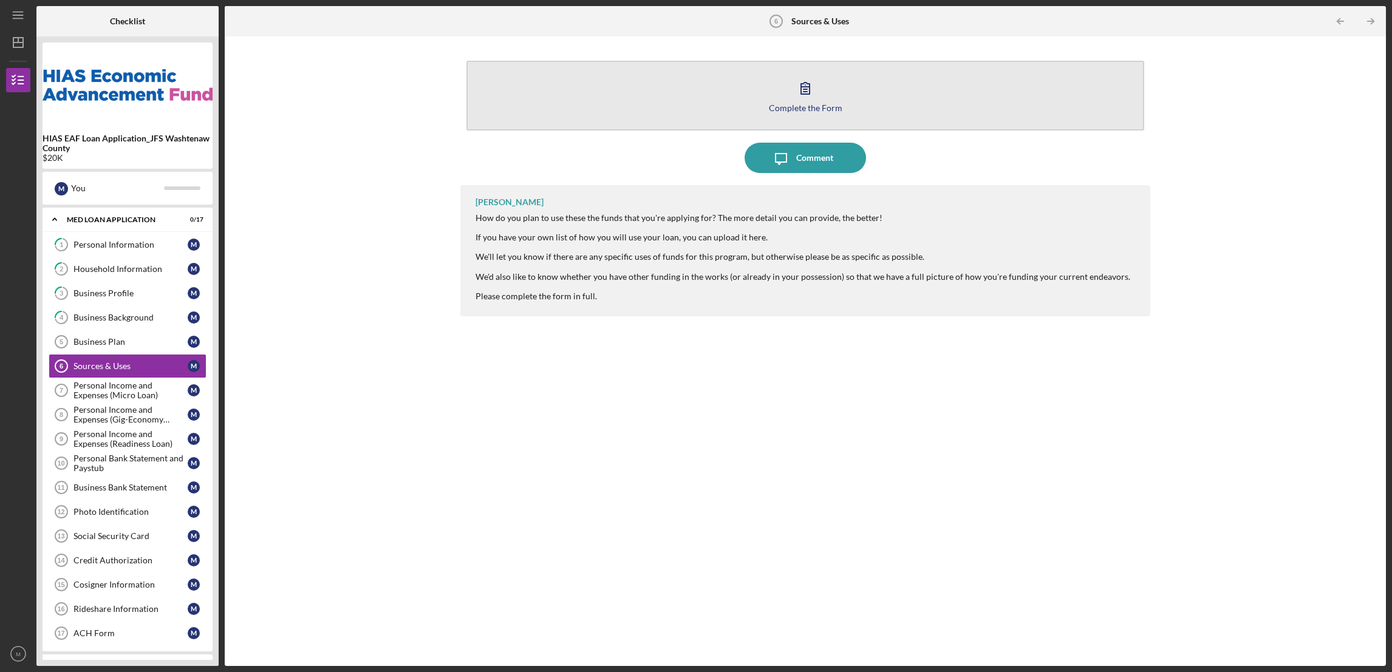
click at [795, 109] on div "Complete the Form" at bounding box center [805, 107] width 73 height 9
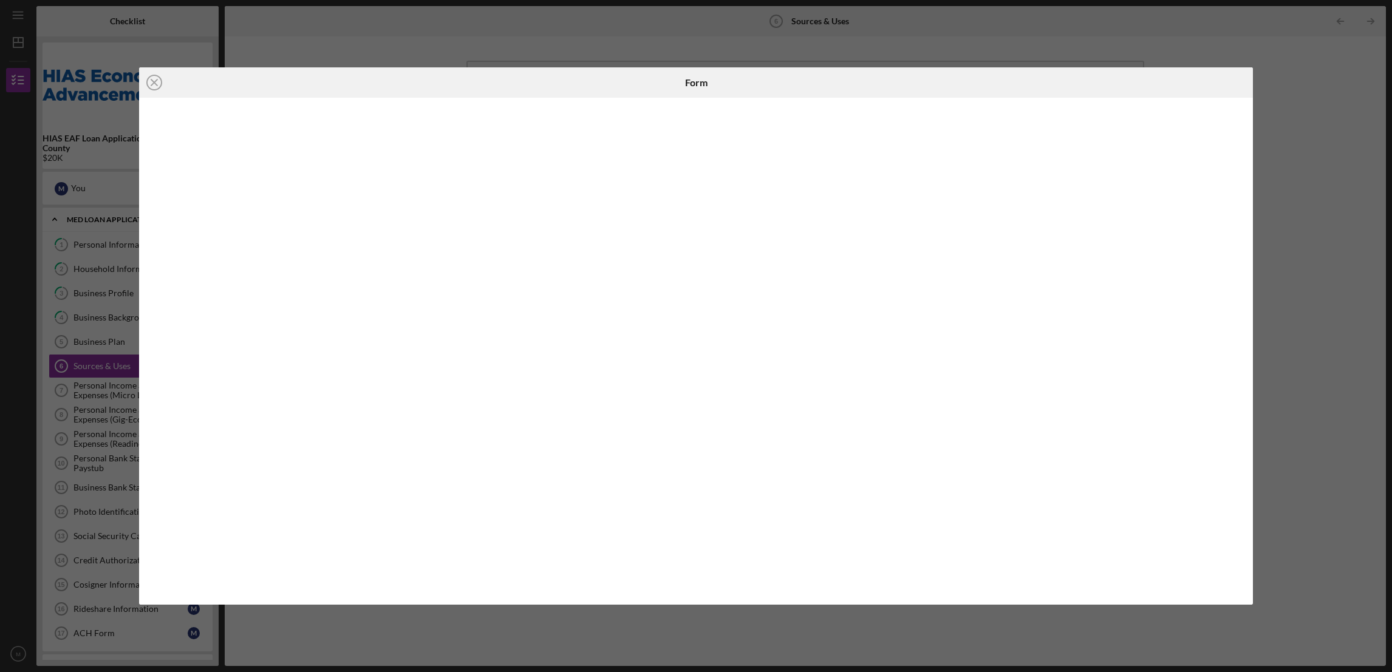
click at [974, 631] on div "Icon/Close Form" at bounding box center [696, 336] width 1392 height 672
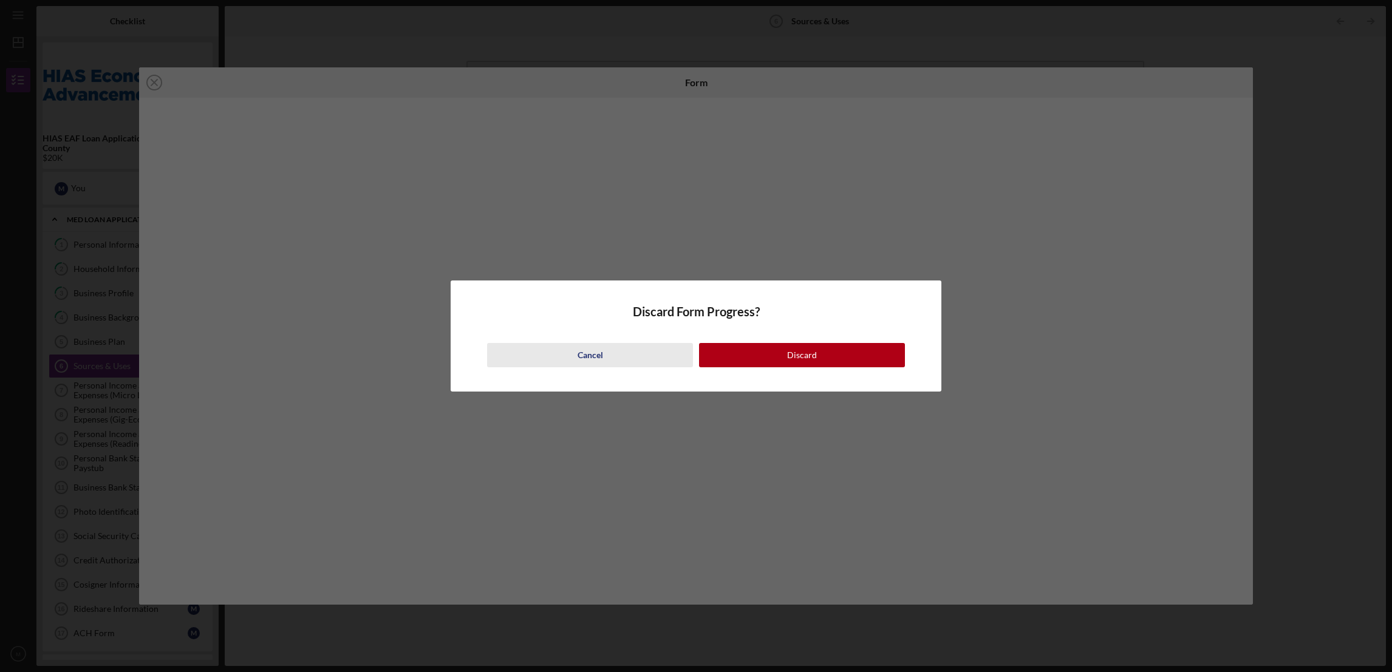
click at [574, 350] on button "Cancel" at bounding box center [590, 355] width 206 height 24
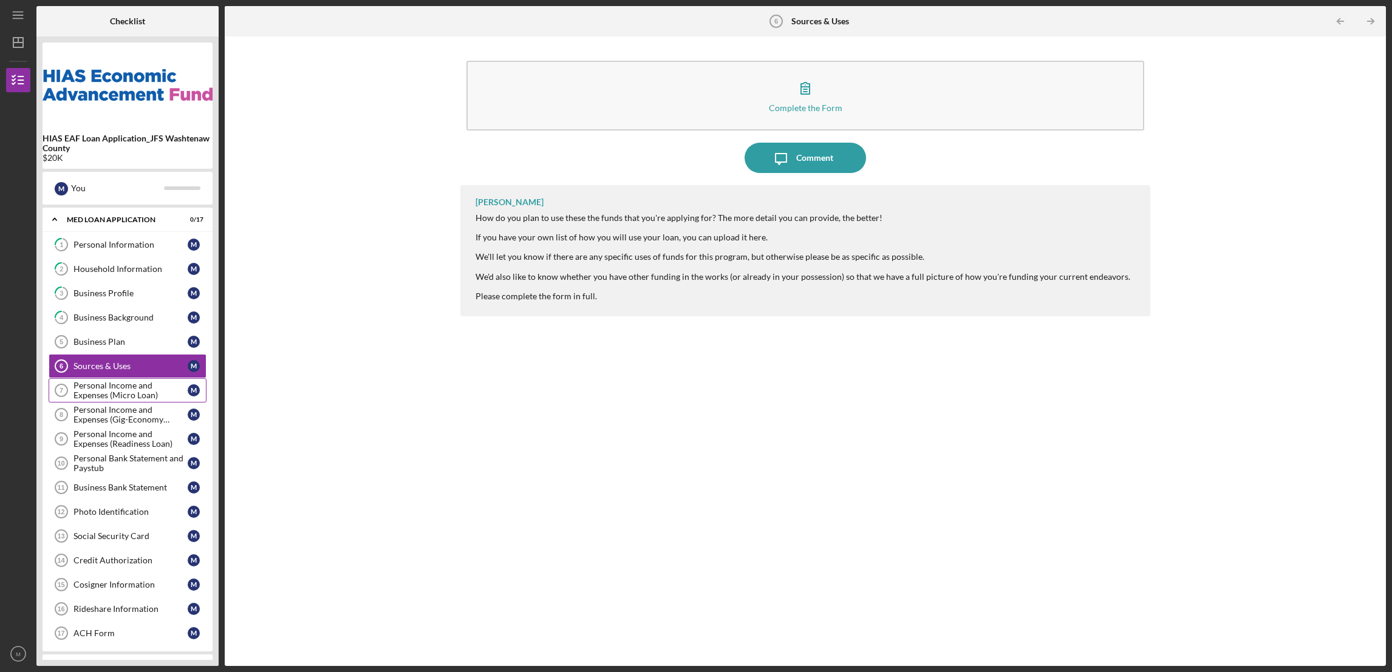
click at [126, 389] on div "Personal Income and Expenses (Micro Loan)" at bounding box center [130, 390] width 114 height 19
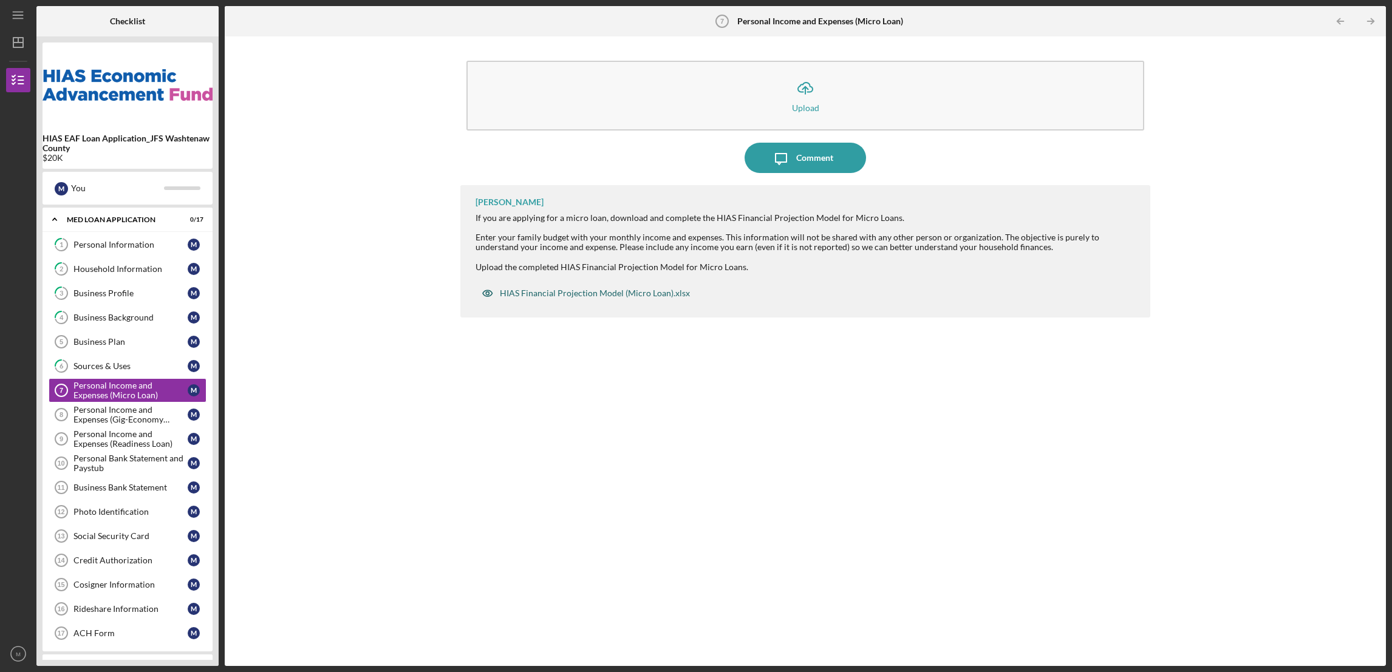
click at [585, 287] on div "HIAS Financial Projection Model (Micro Loan).xlsx" at bounding box center [585, 293] width 220 height 24
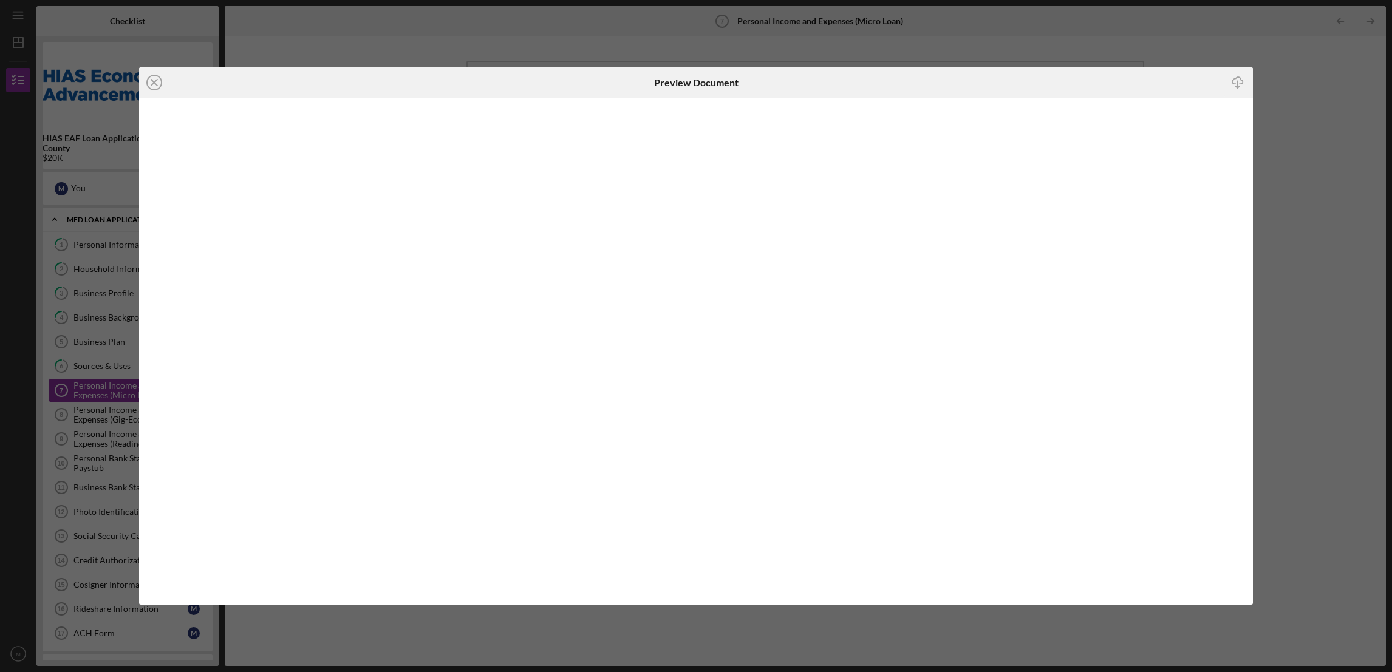
click at [1239, 81] on icon "Icon/Download" at bounding box center [1236, 82] width 27 height 27
click at [155, 77] on icon "Icon/Close" at bounding box center [154, 82] width 30 height 30
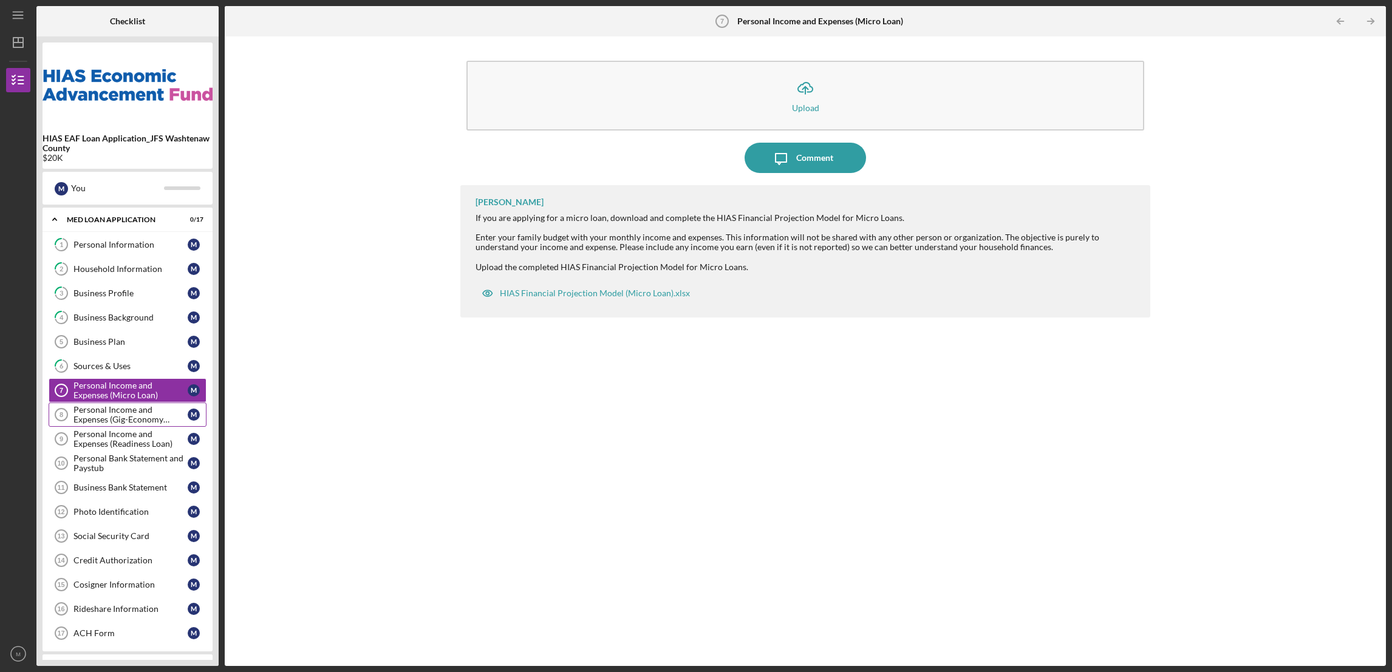
click at [123, 420] on div "Personal Income and Expenses (Gig-Economy Loans)" at bounding box center [130, 414] width 114 height 19
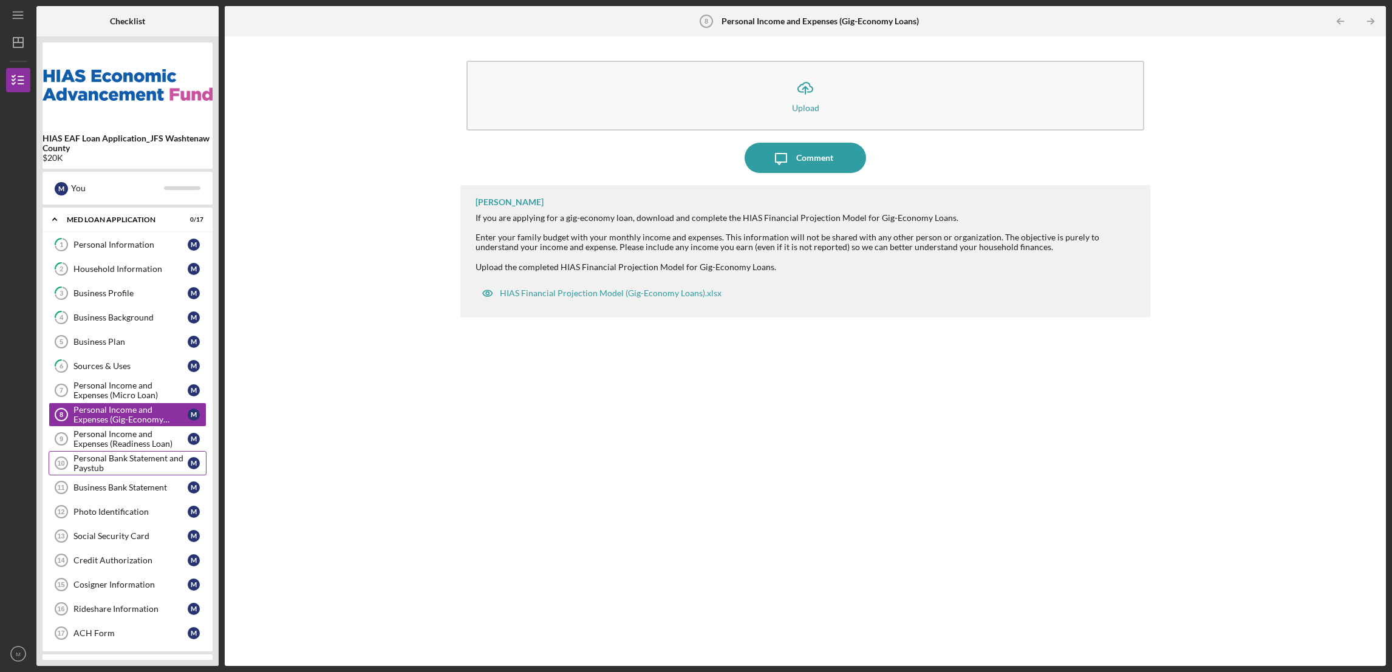
click at [115, 463] on div "Personal Bank Statement and Paystub" at bounding box center [130, 463] width 114 height 19
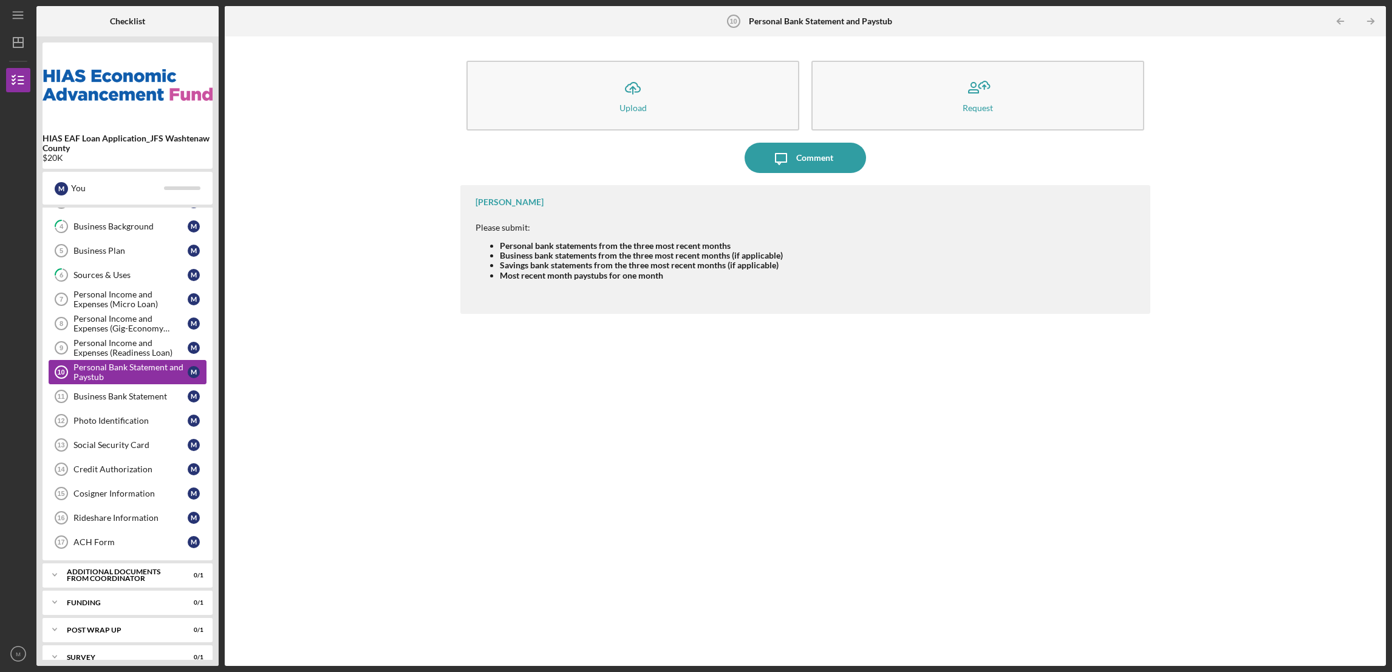
scroll to position [110, 0]
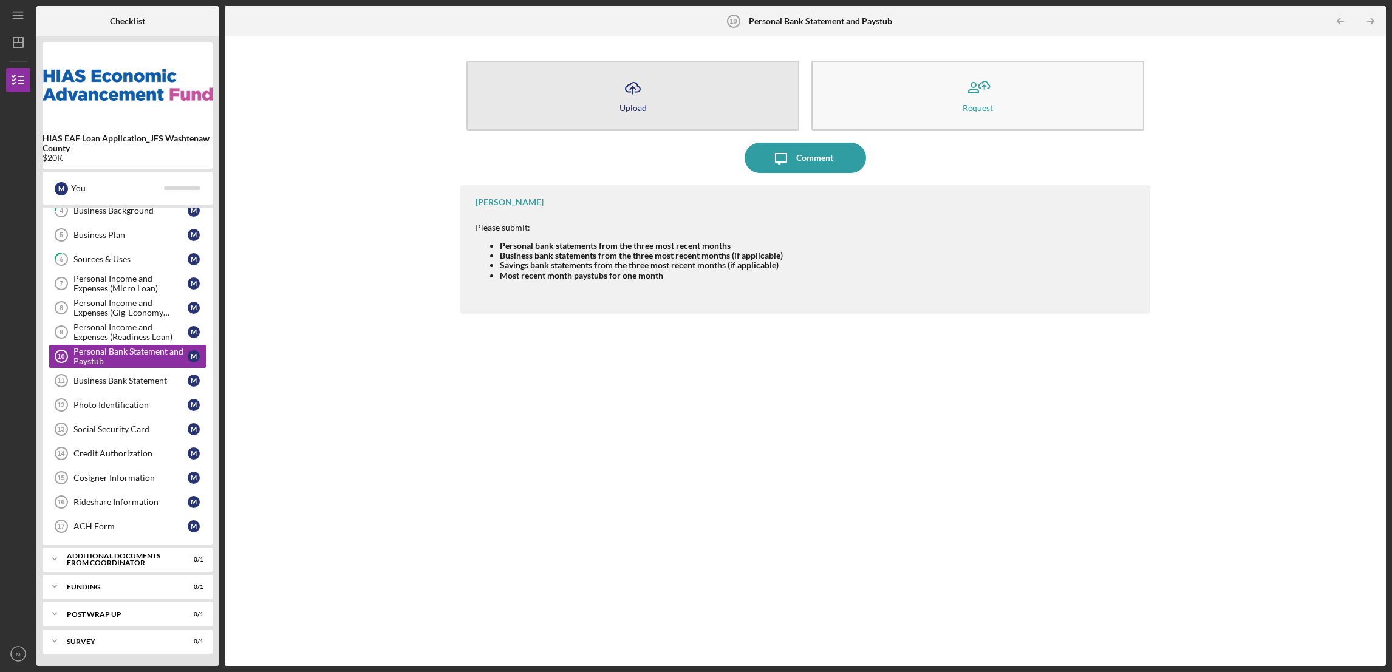
click at [633, 110] on div "Upload" at bounding box center [632, 107] width 27 height 9
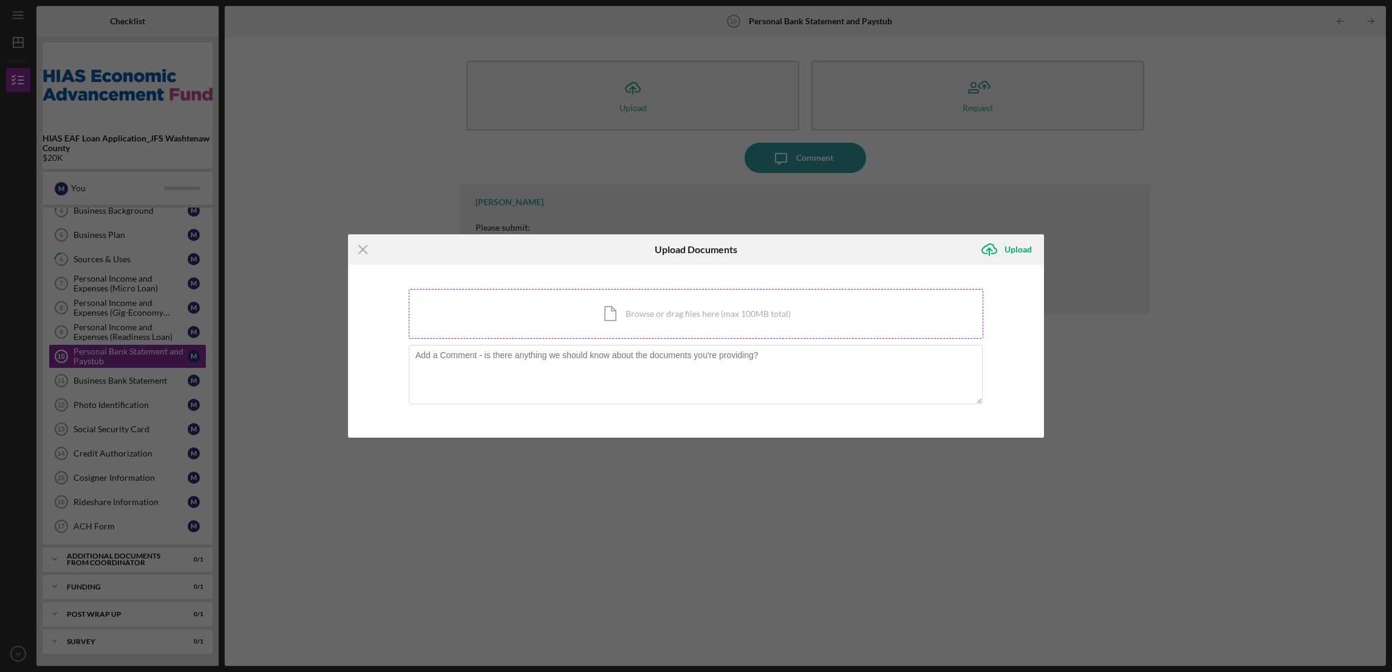
click at [621, 308] on div "Icon/Document Browse or drag files here (max 100MB total) Tap to choose files o…" at bounding box center [696, 314] width 574 height 50
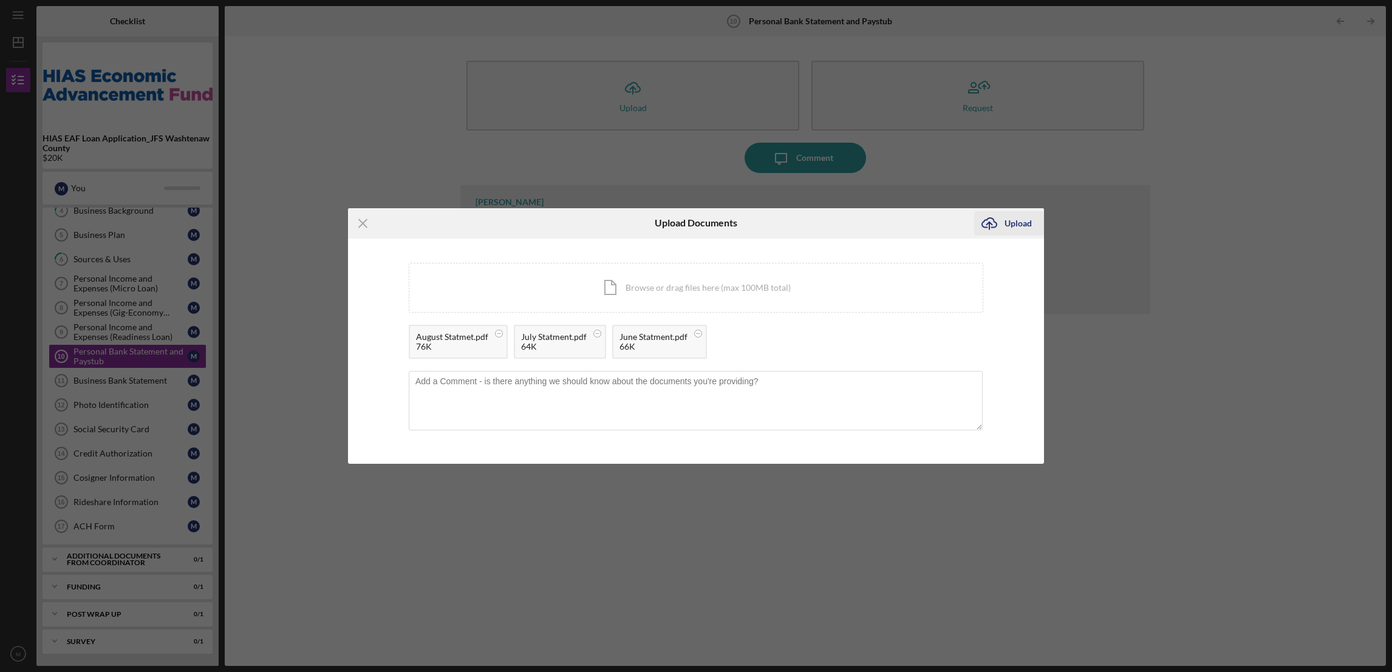
click at [1021, 222] on div "Upload" at bounding box center [1017, 223] width 27 height 24
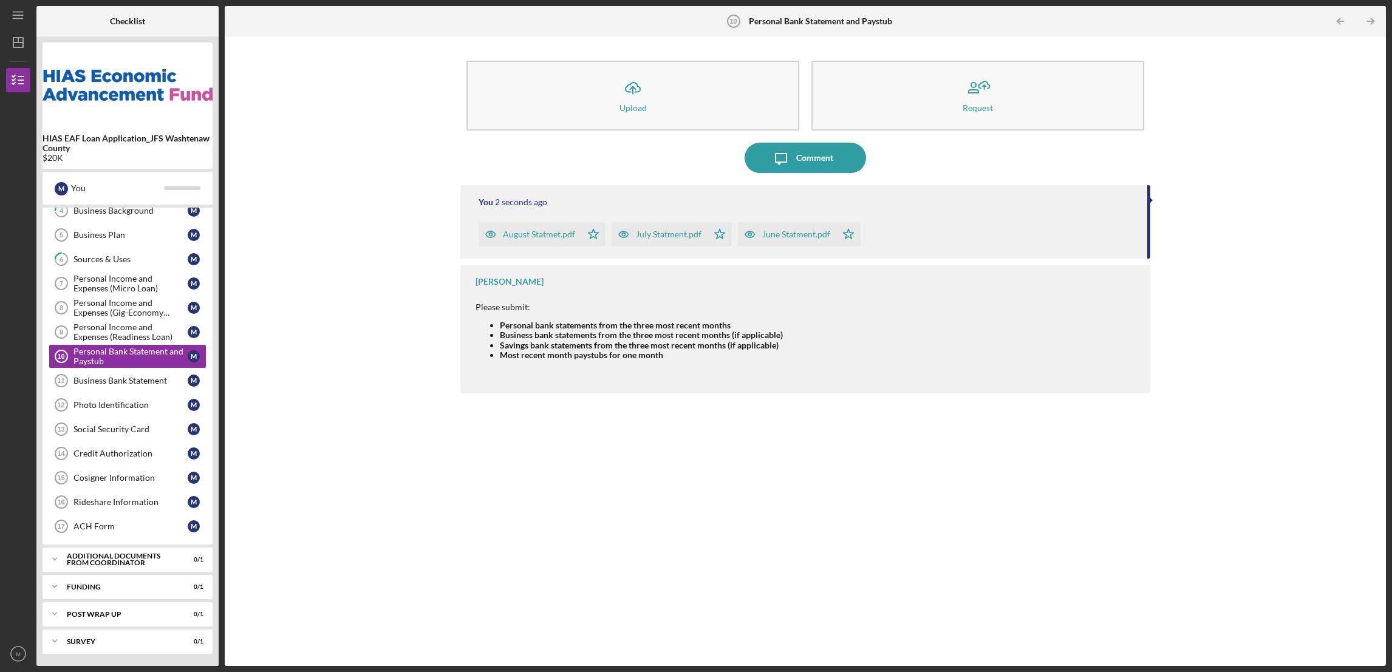
click at [589, 236] on icon "Icon/Star" at bounding box center [593, 234] width 24 height 24
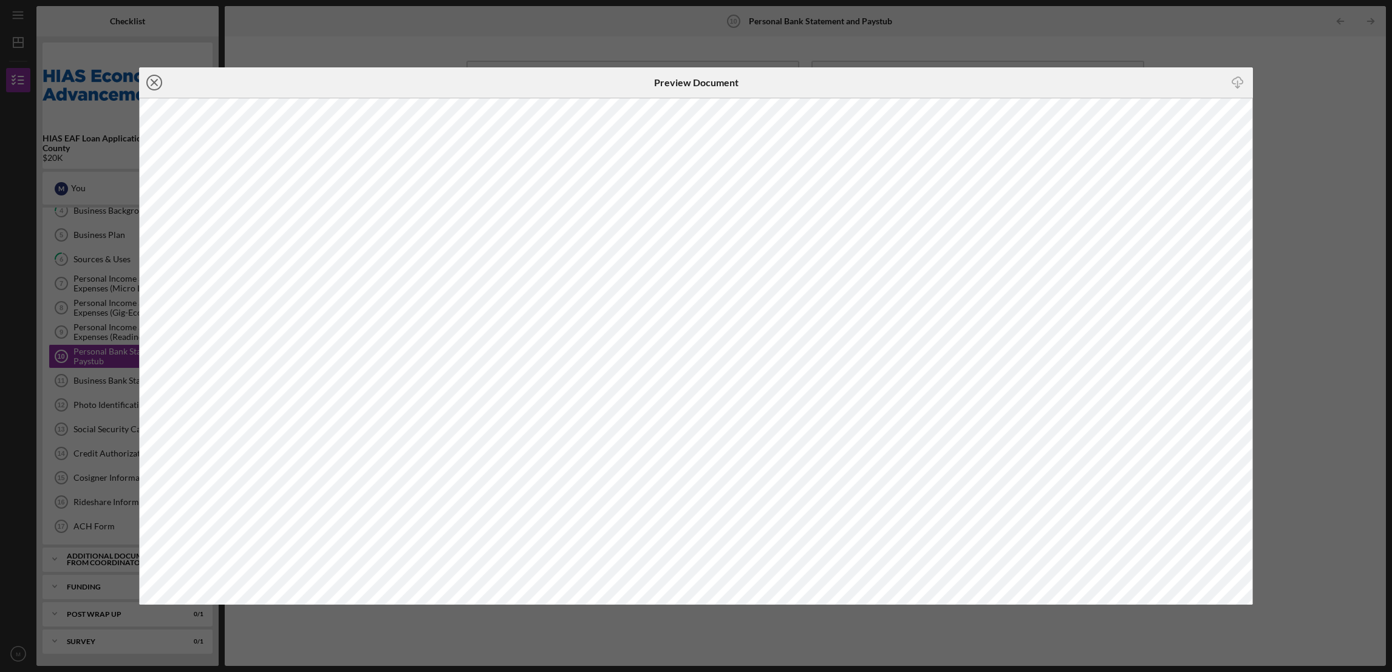
click at [145, 76] on icon "Icon/Close" at bounding box center [154, 82] width 30 height 30
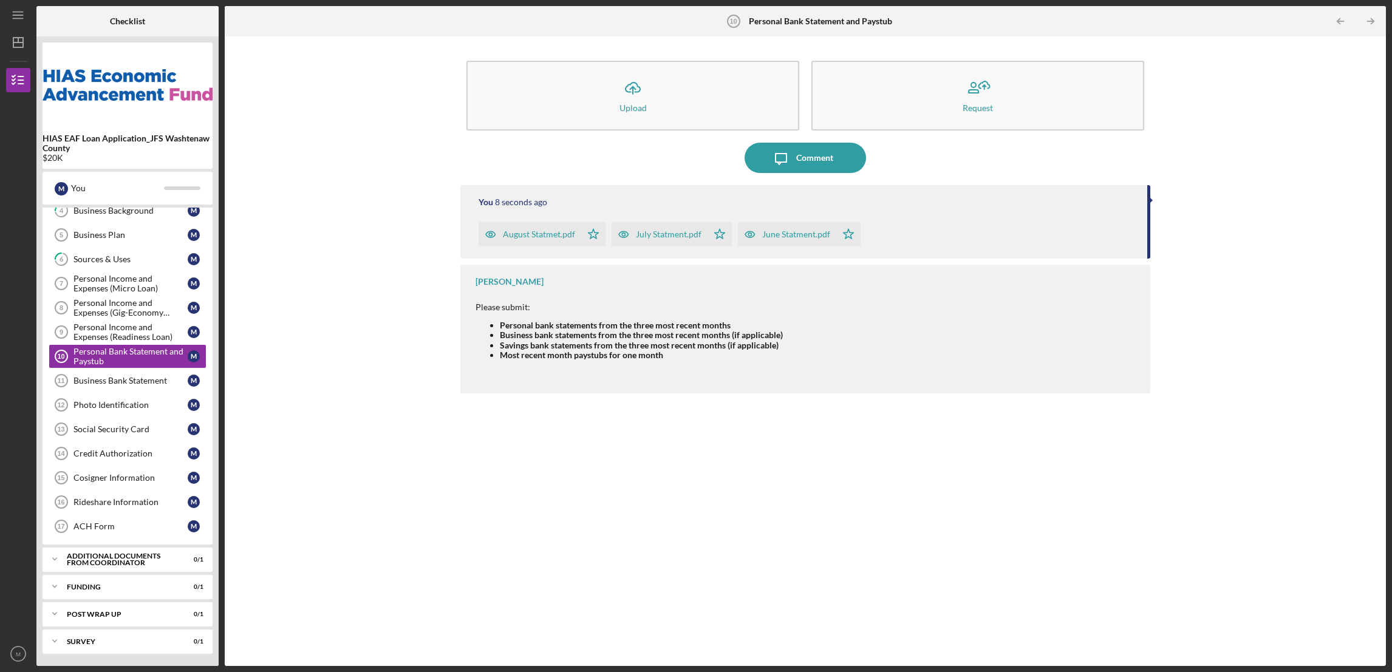
click at [594, 234] on icon "Icon/Star" at bounding box center [593, 234] width 24 height 24
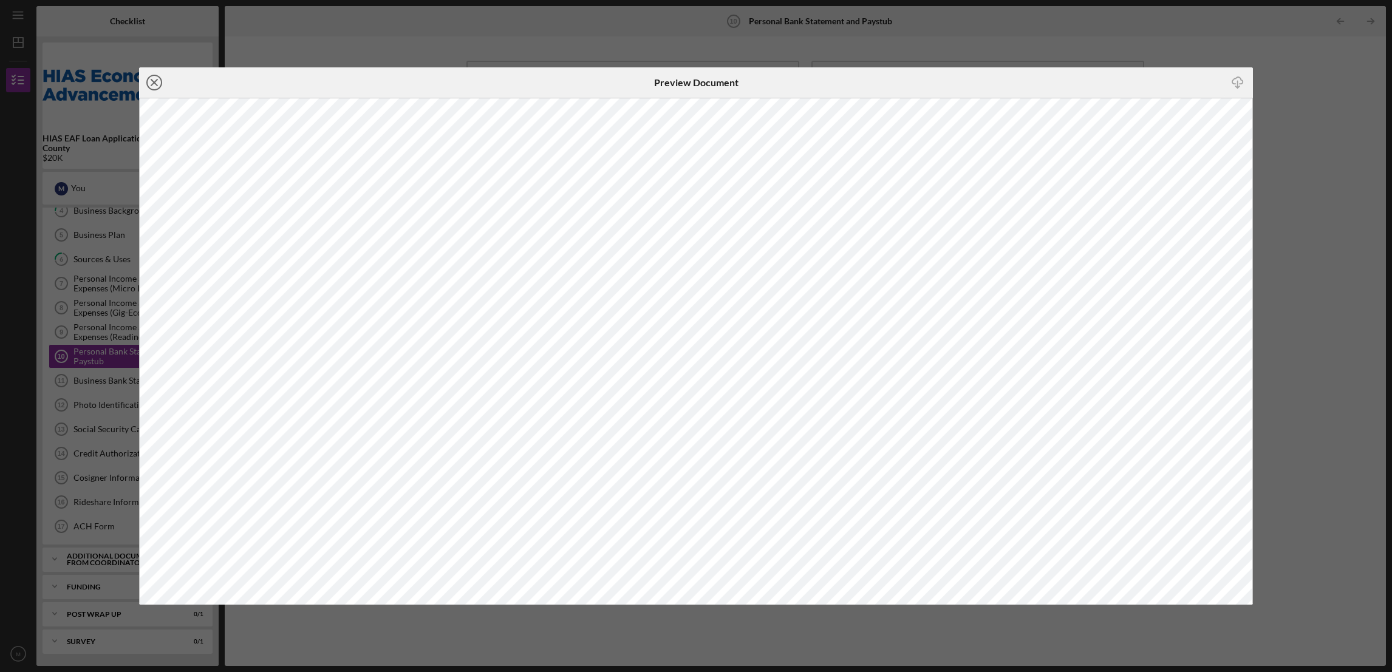
click at [152, 83] on line at bounding box center [154, 83] width 6 height 6
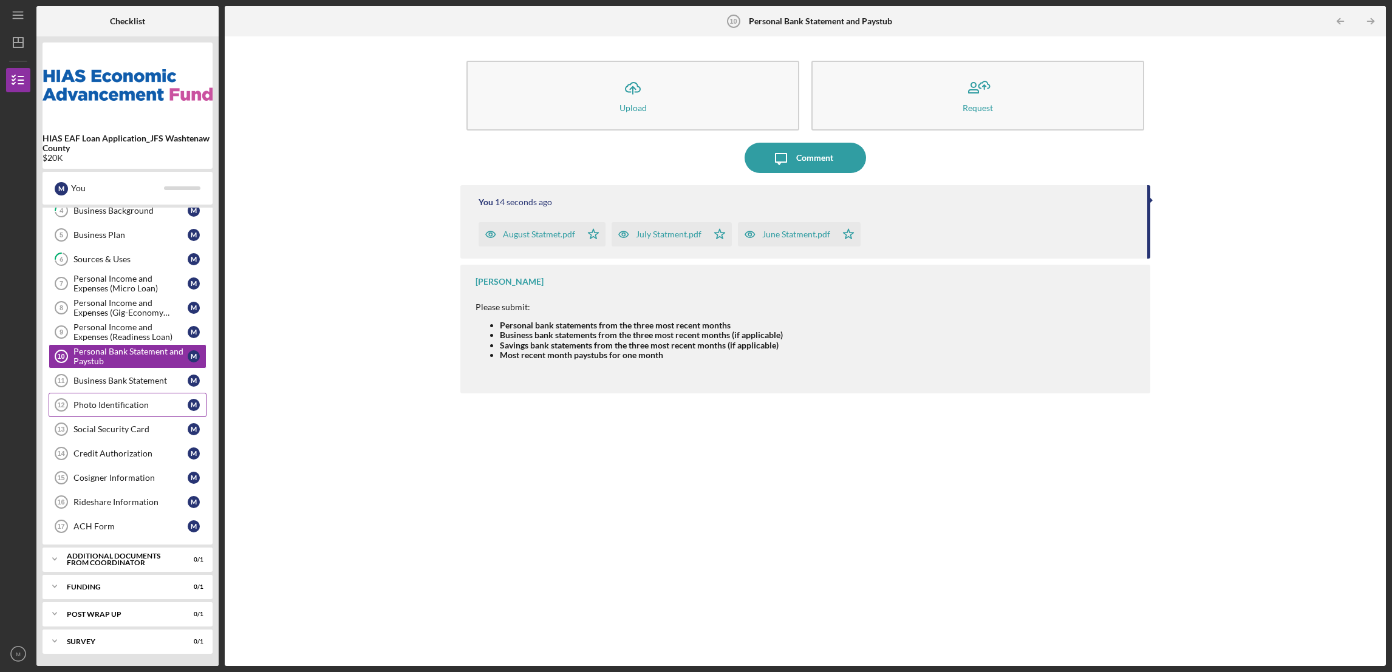
click at [114, 407] on div "Photo Identification" at bounding box center [130, 405] width 114 height 10
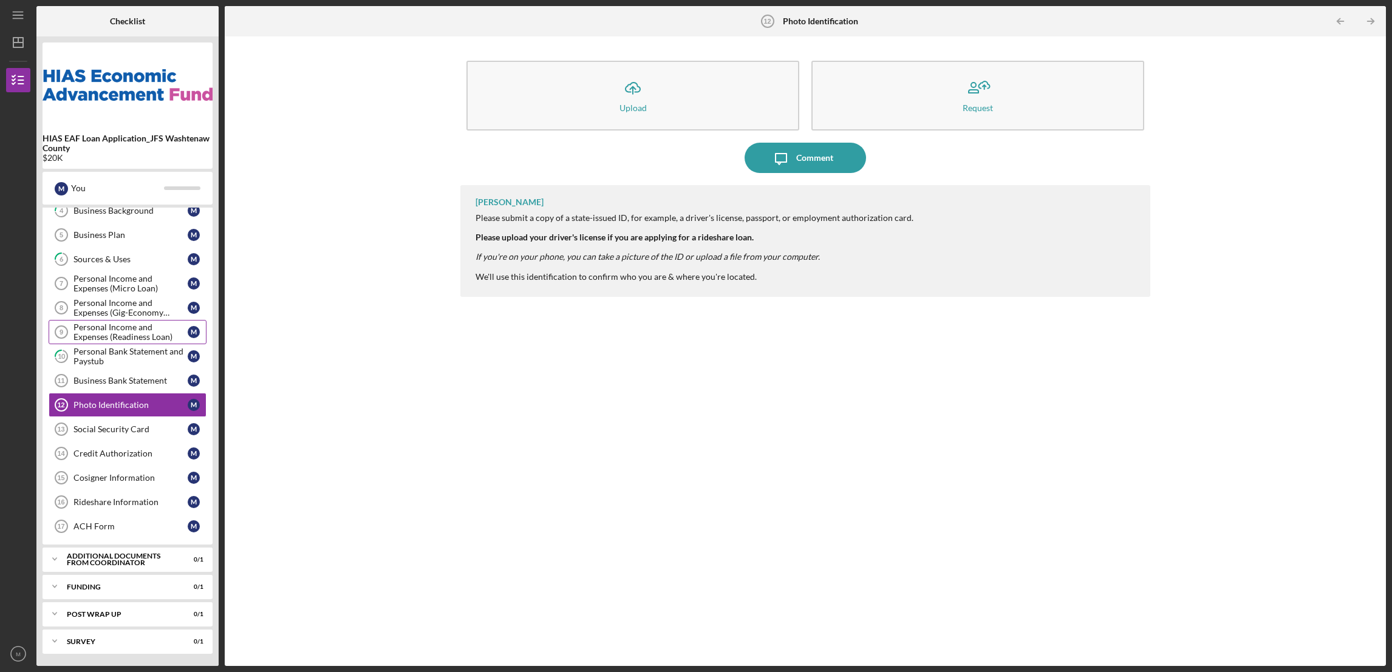
scroll to position [110, 0]
click at [127, 430] on div "Social Security Card" at bounding box center [130, 429] width 114 height 10
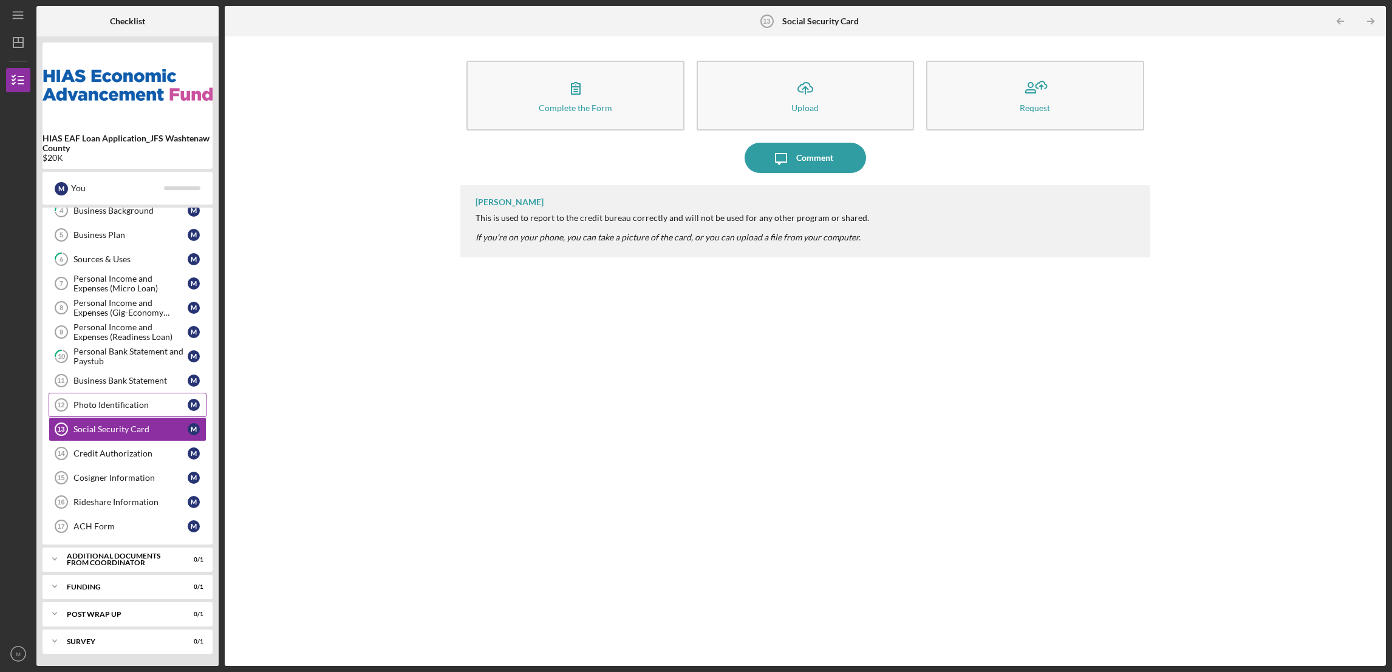
click at [134, 407] on div "Photo Identification" at bounding box center [130, 405] width 114 height 10
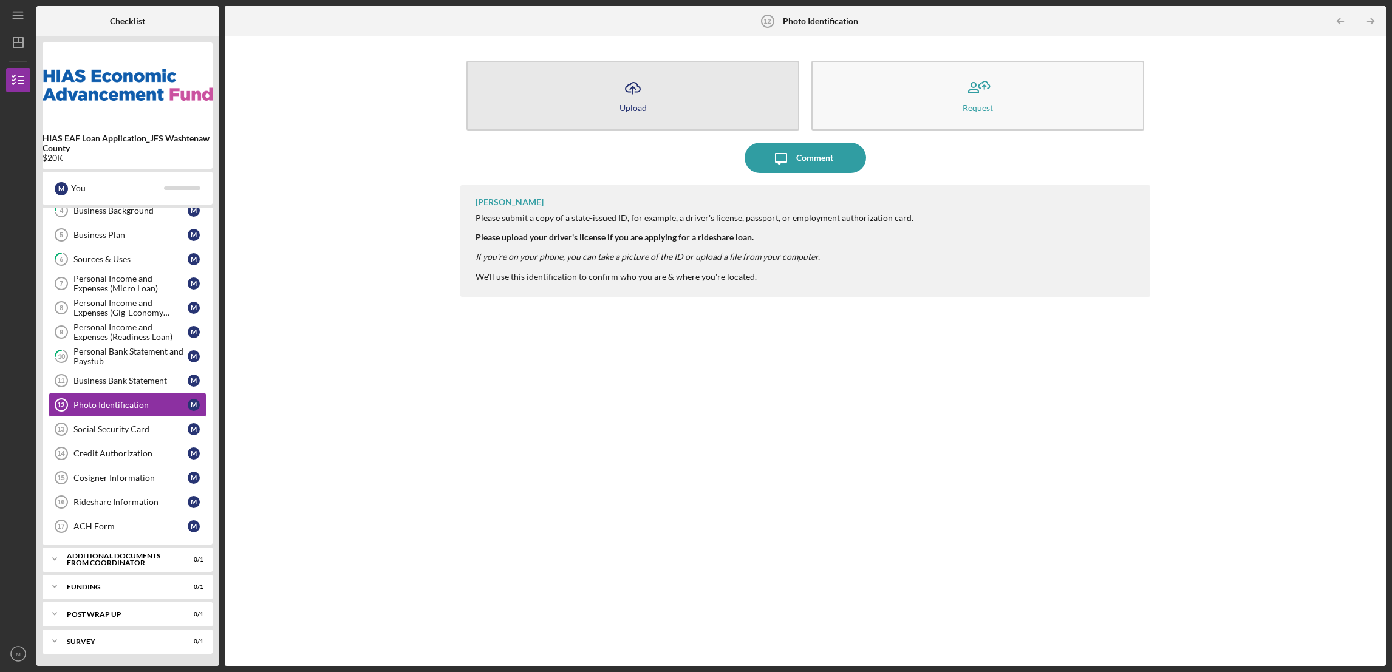
click at [629, 109] on div "Upload" at bounding box center [632, 107] width 27 height 9
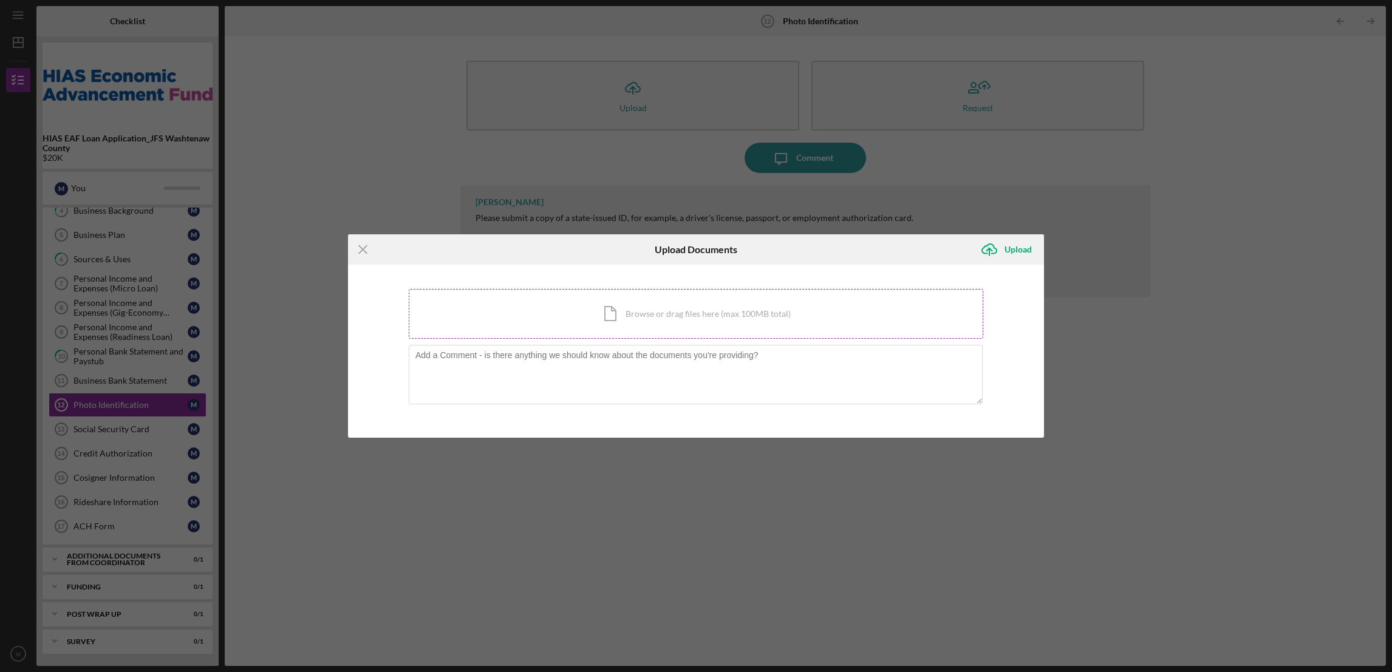
click at [633, 316] on div "Icon/Document Browse or drag files here (max 100MB total) Tap to choose files o…" at bounding box center [696, 314] width 574 height 50
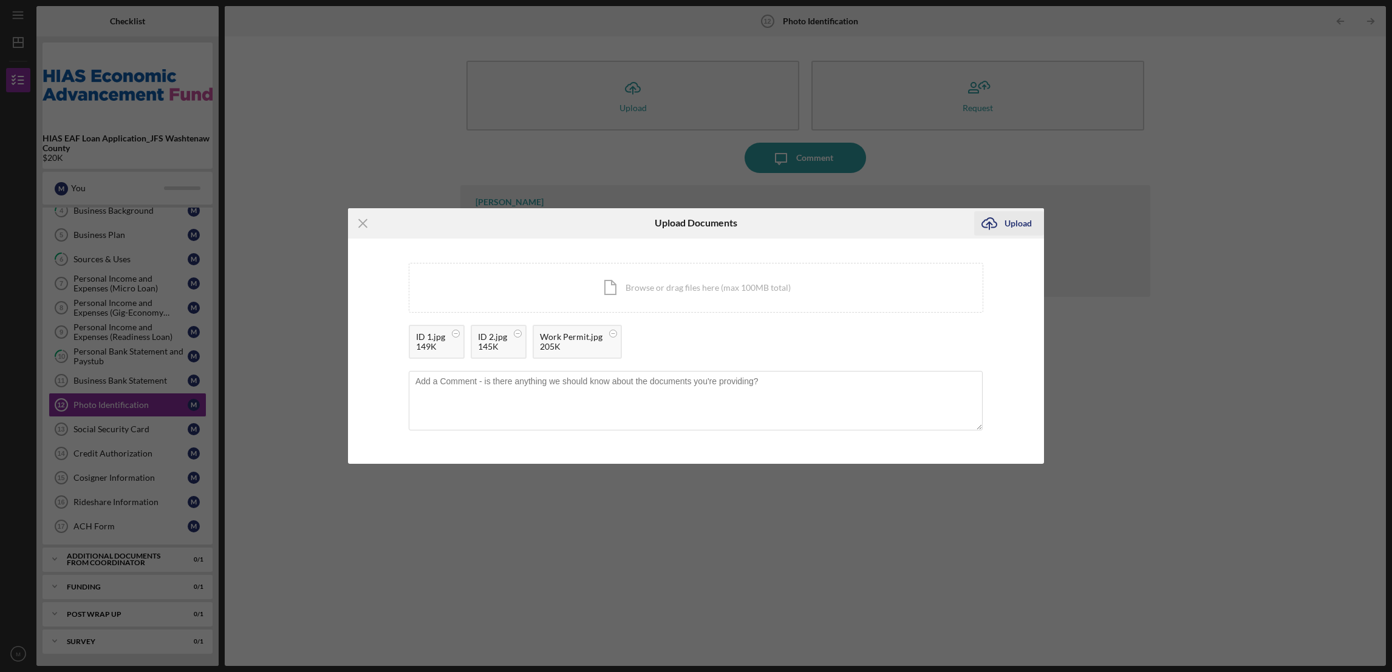
click at [1007, 225] on div "Upload" at bounding box center [1017, 223] width 27 height 24
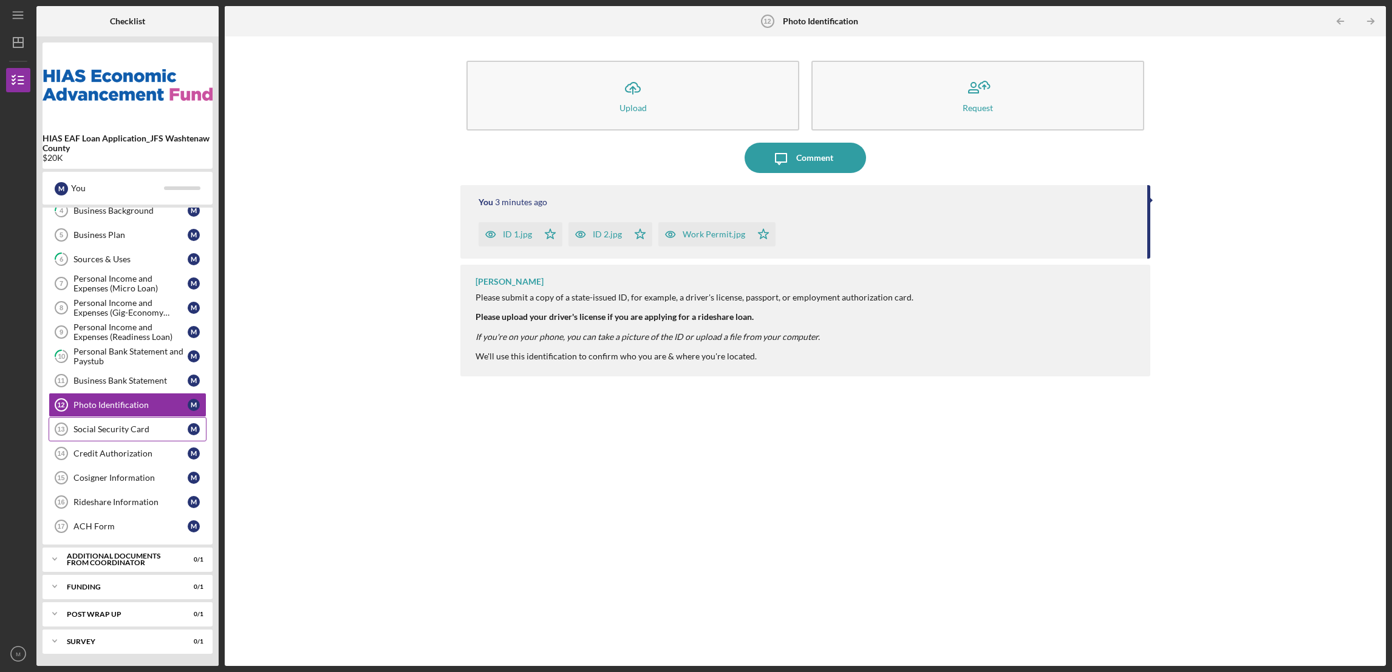
click at [103, 429] on div "Social Security Card" at bounding box center [130, 429] width 114 height 10
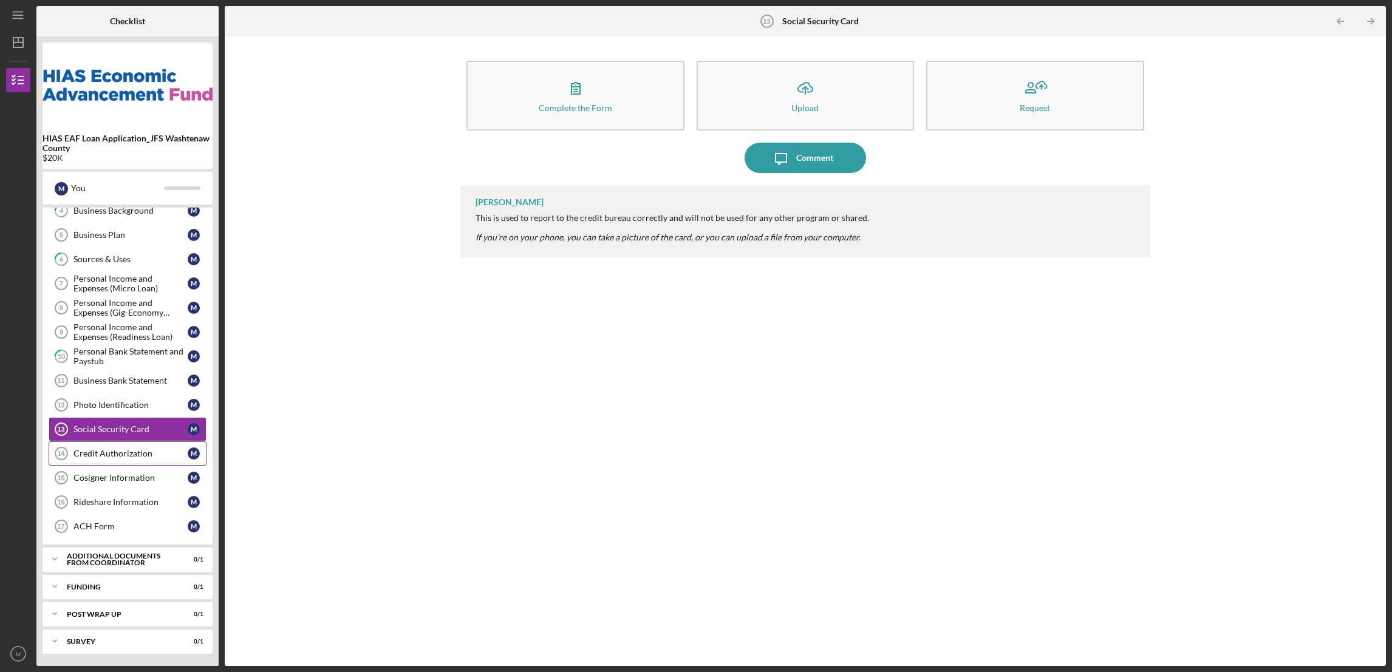
click at [104, 455] on div "Credit Authorization" at bounding box center [130, 454] width 114 height 10
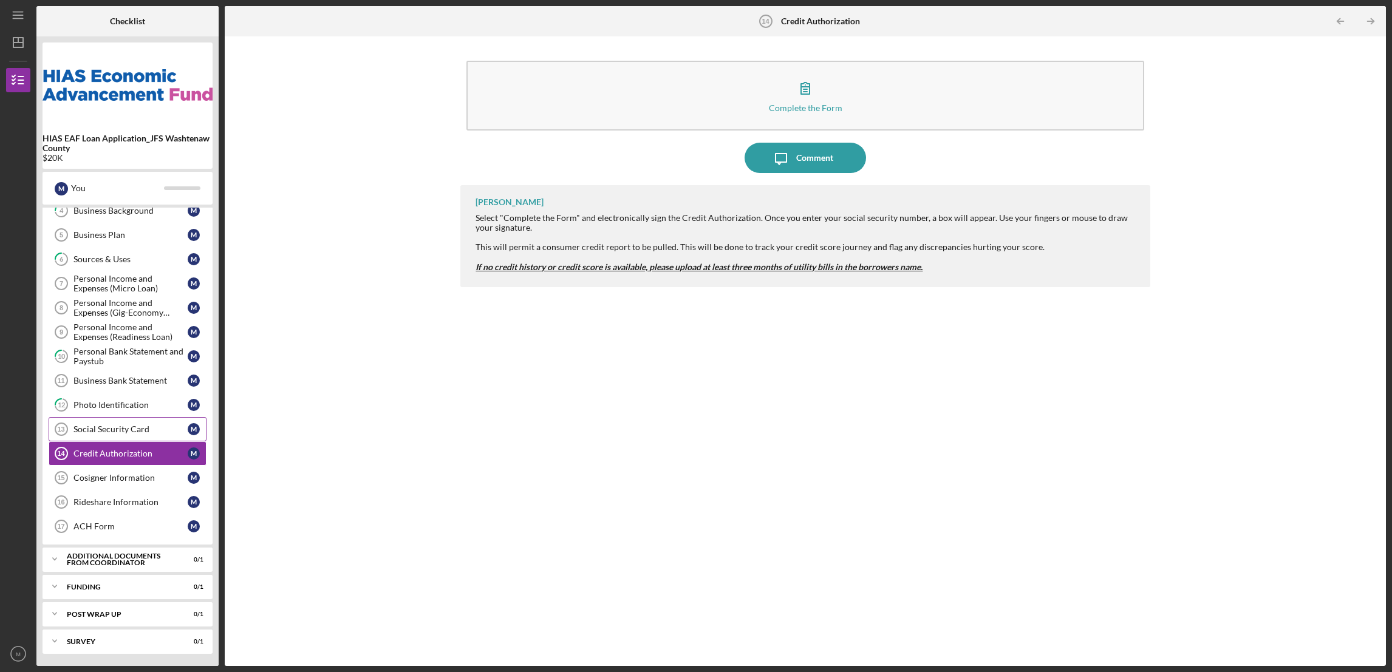
click at [97, 424] on div "Social Security Card" at bounding box center [130, 429] width 114 height 10
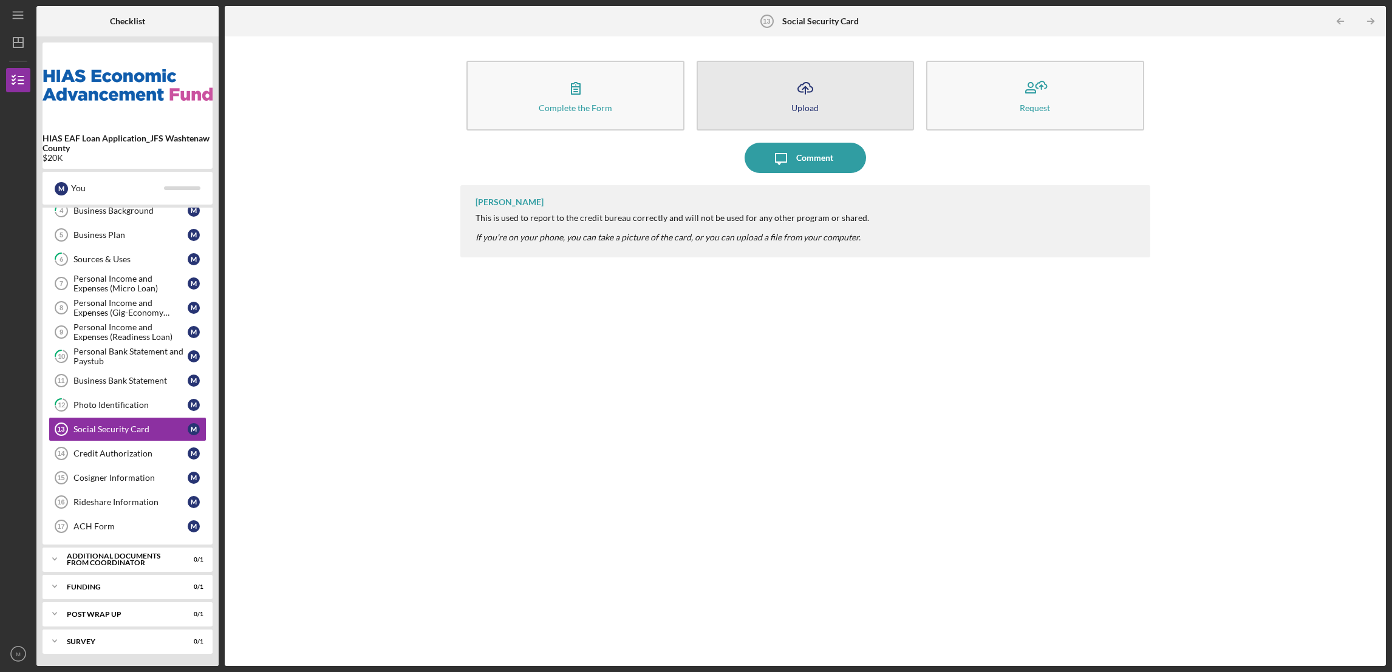
click at [813, 112] on button "Icon/Upload Upload" at bounding box center [804, 96] width 217 height 70
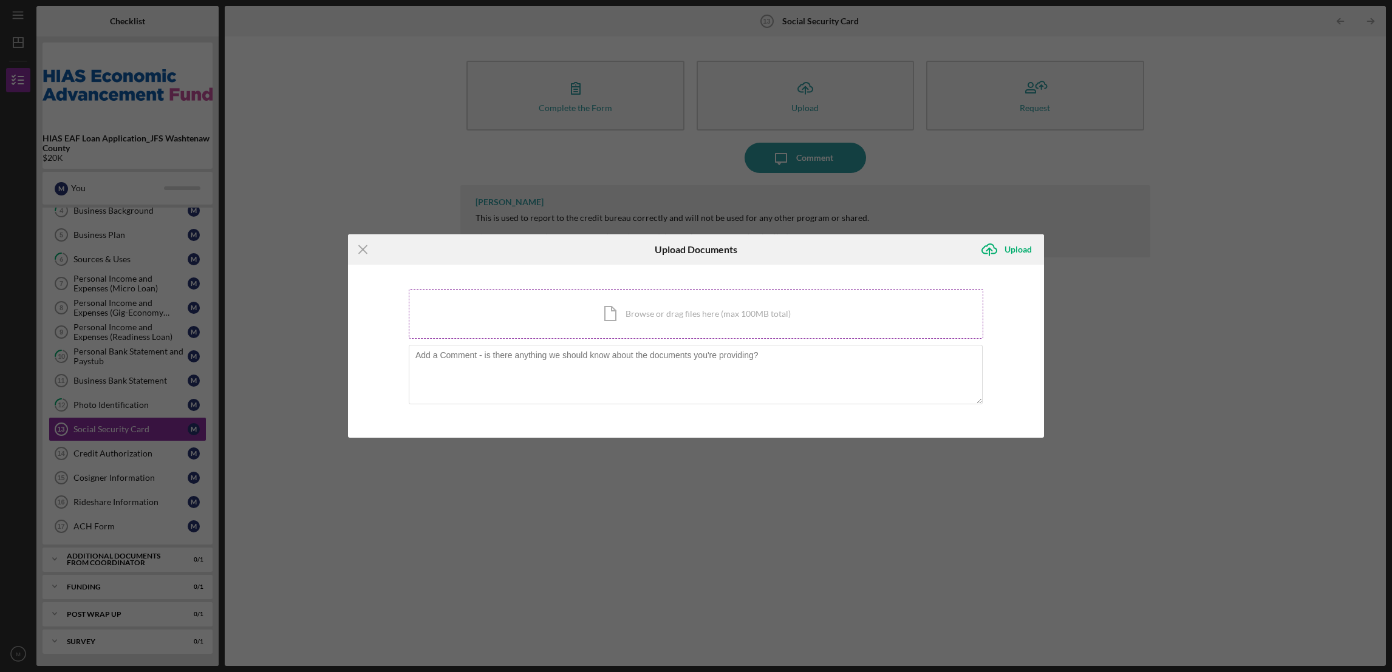
click at [709, 319] on div "Icon/Document Browse or drag files here (max 100MB total) Tap to choose files o…" at bounding box center [696, 314] width 574 height 50
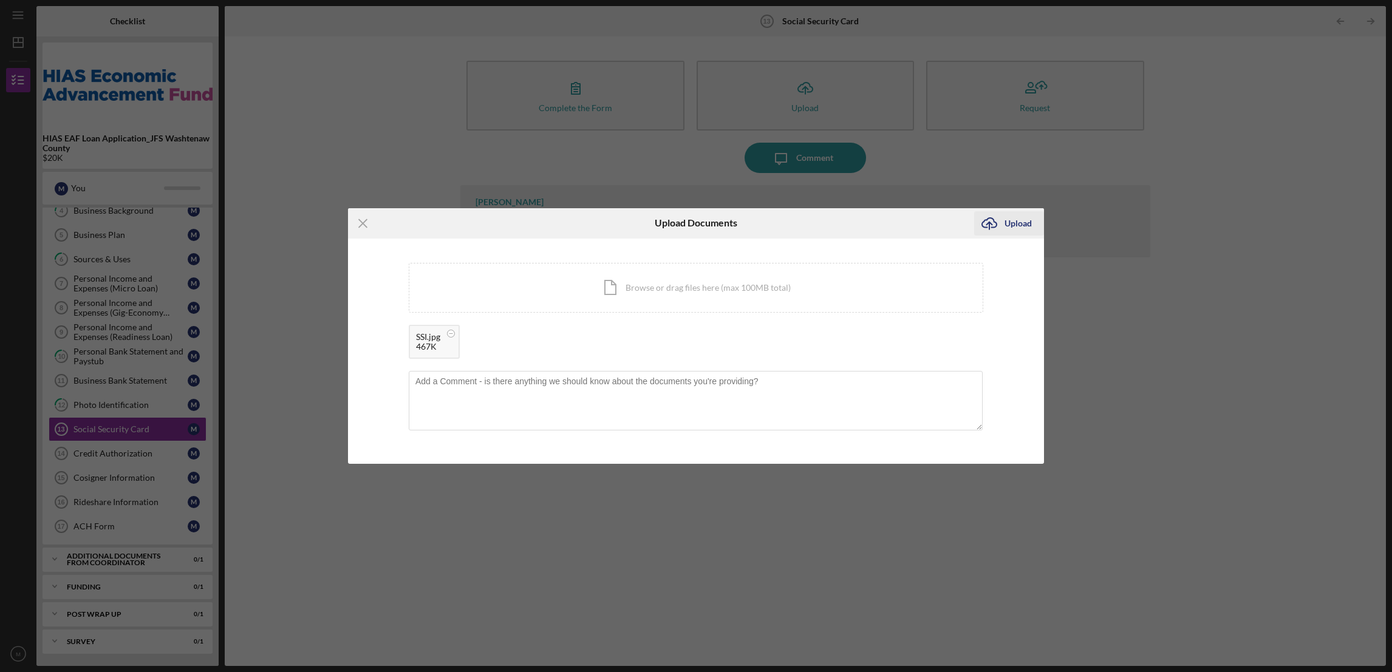
click at [1013, 219] on div "Upload" at bounding box center [1017, 223] width 27 height 24
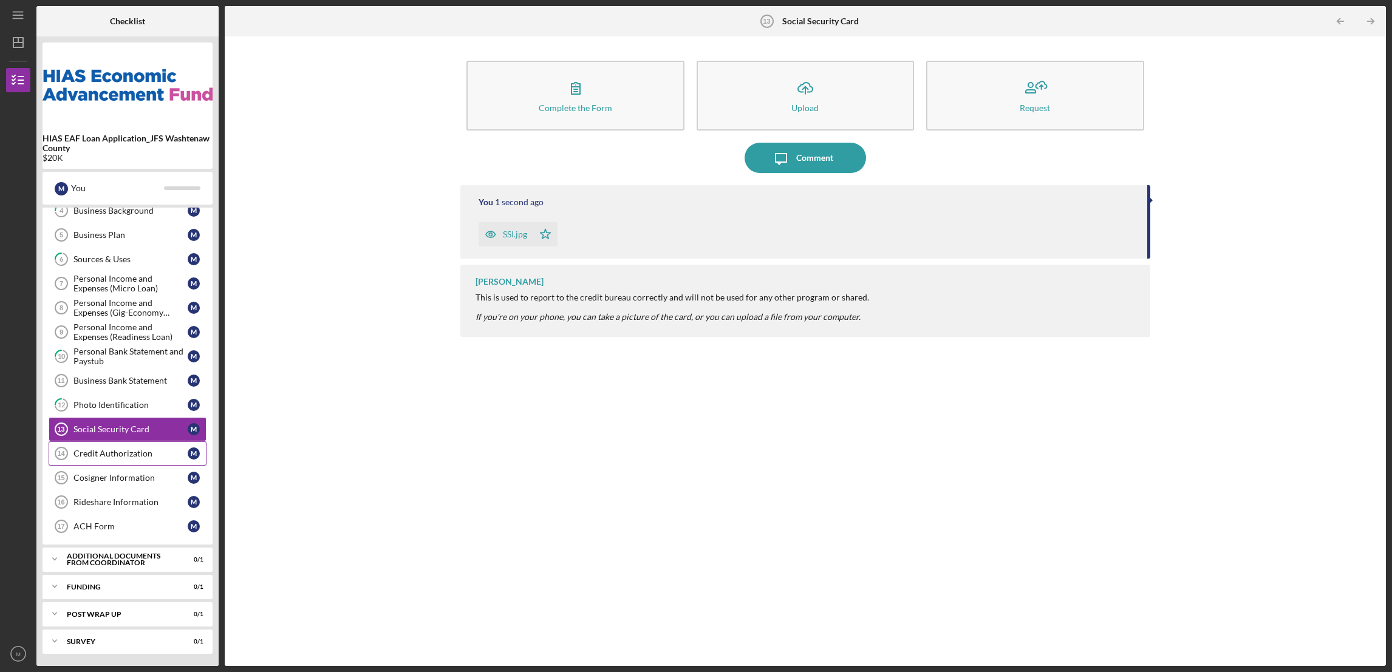
click at [134, 455] on div "Credit Authorization" at bounding box center [130, 454] width 114 height 10
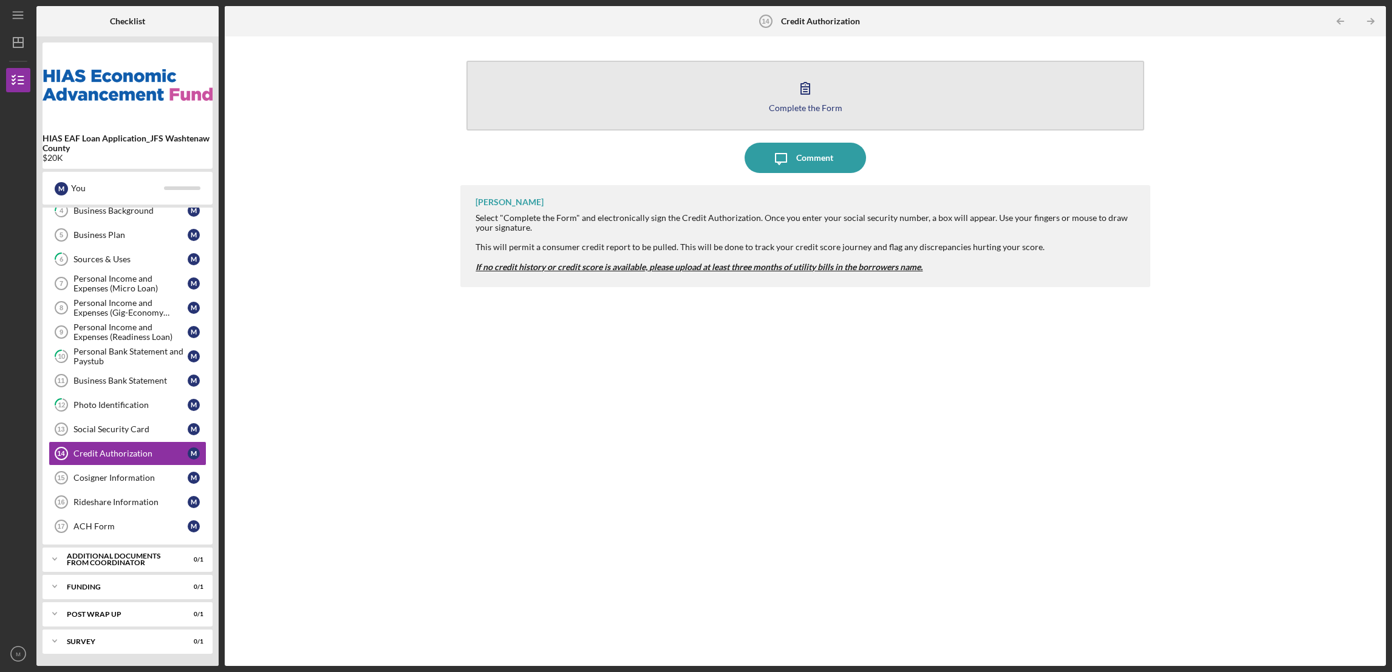
click at [803, 107] on div "Complete the Form" at bounding box center [805, 107] width 73 height 9
